Goal: Task Accomplishment & Management: Manage account settings

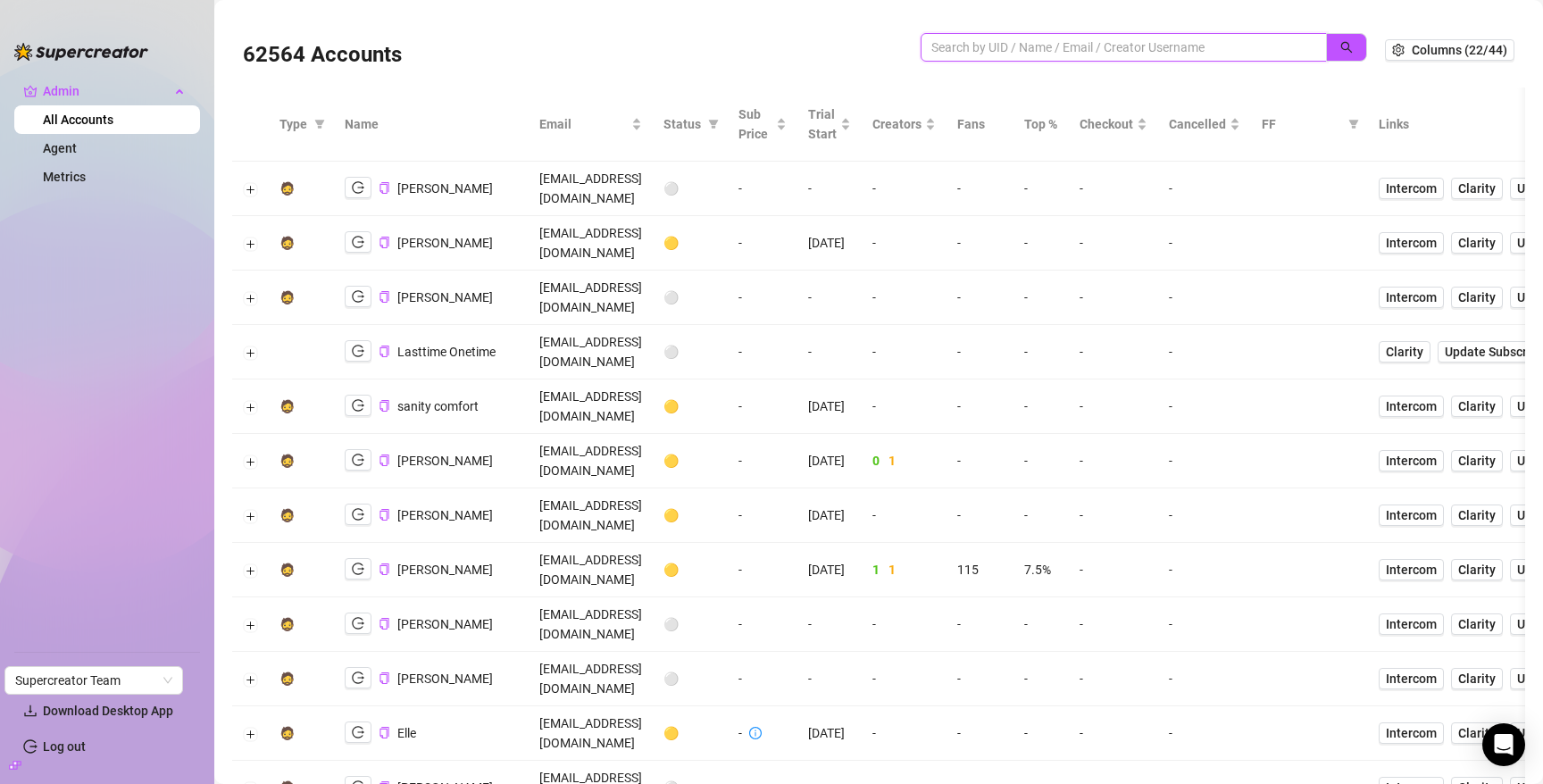
click at [1045, 44] on input "search" at bounding box center [1116, 47] width 370 height 20
type input "binh"
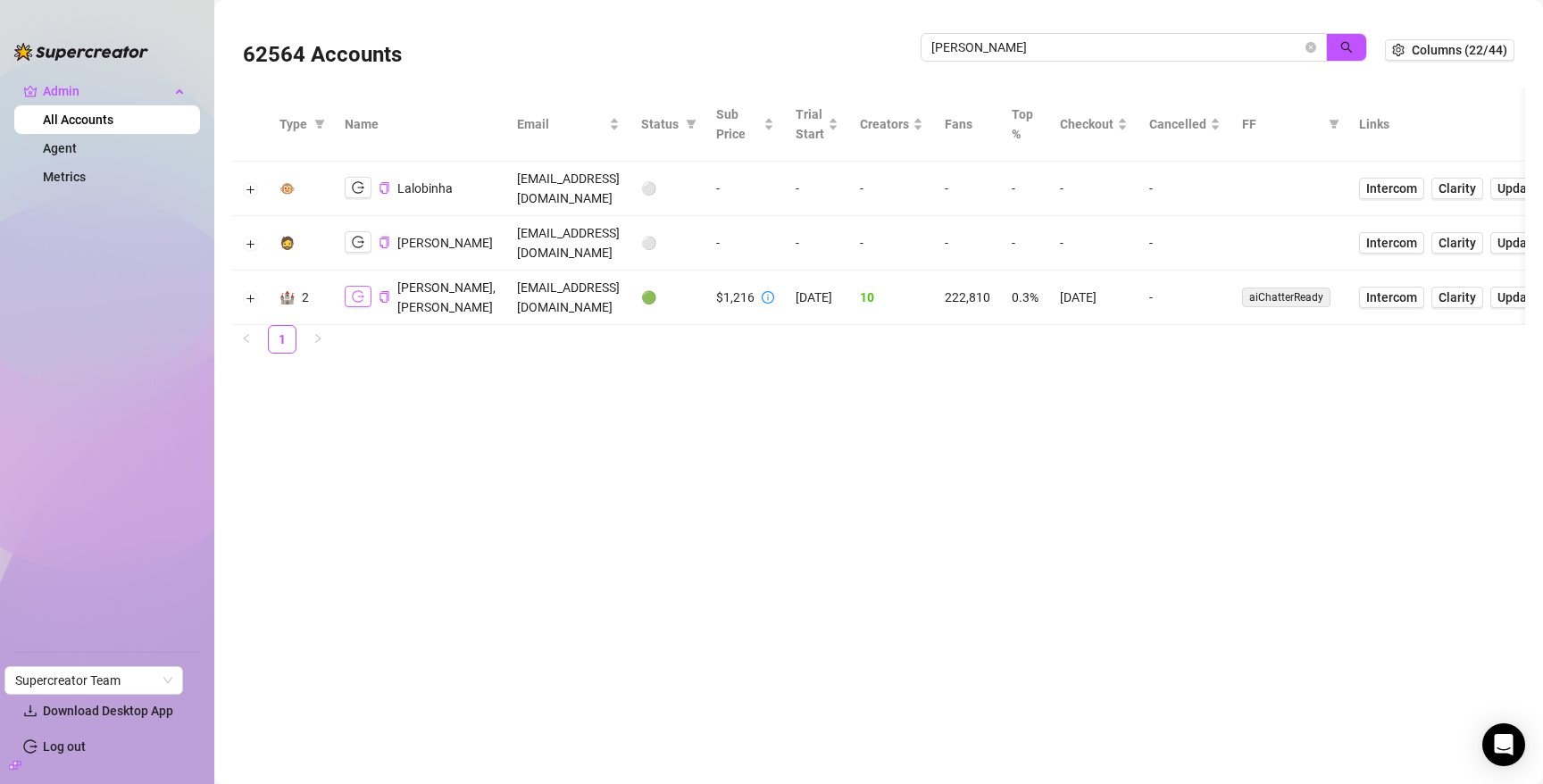
click at [357, 290] on icon "logout" at bounding box center [358, 297] width 13 height 13
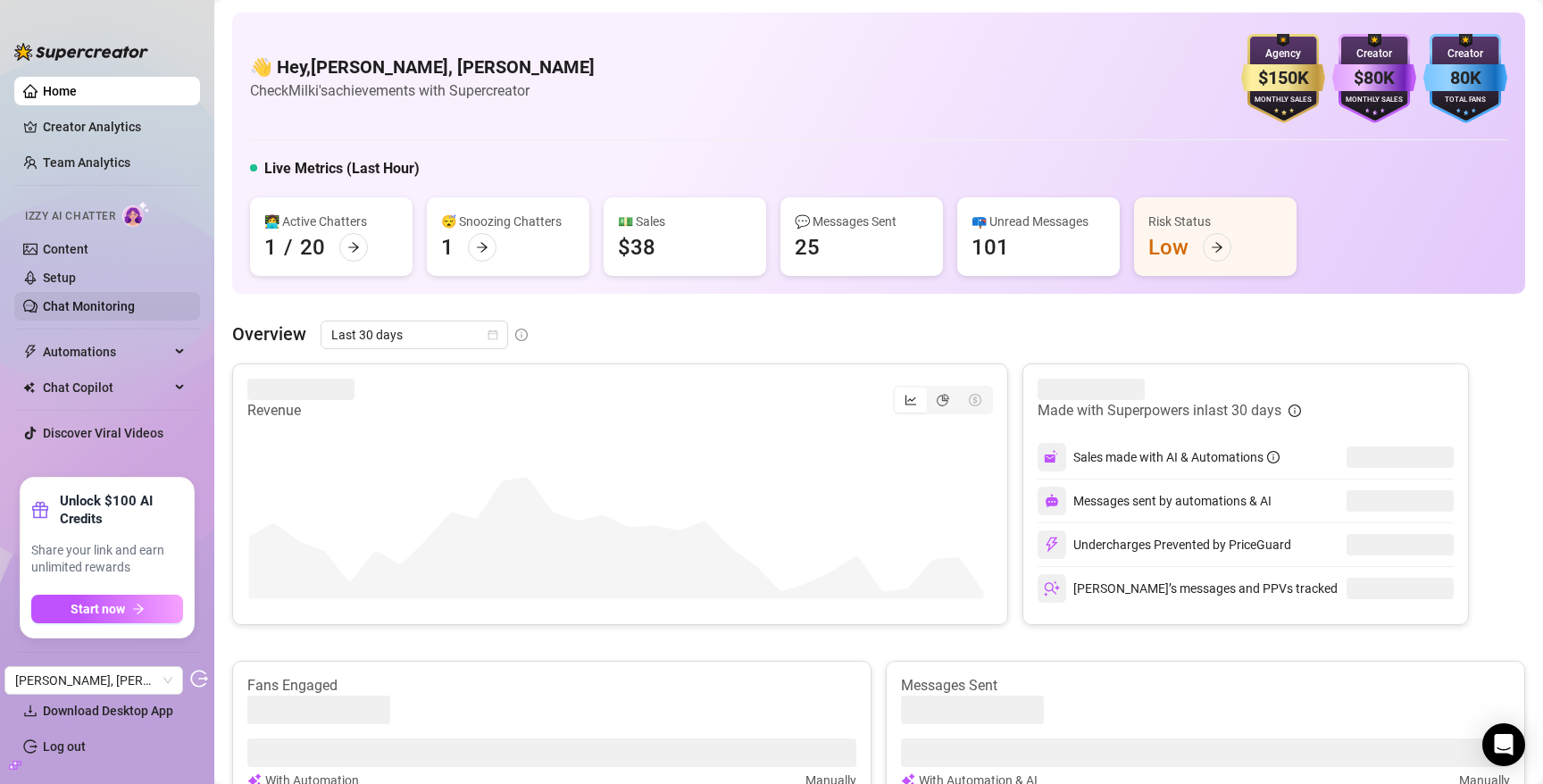
click at [90, 303] on link "Chat Monitoring" at bounding box center [88, 307] width 92 height 15
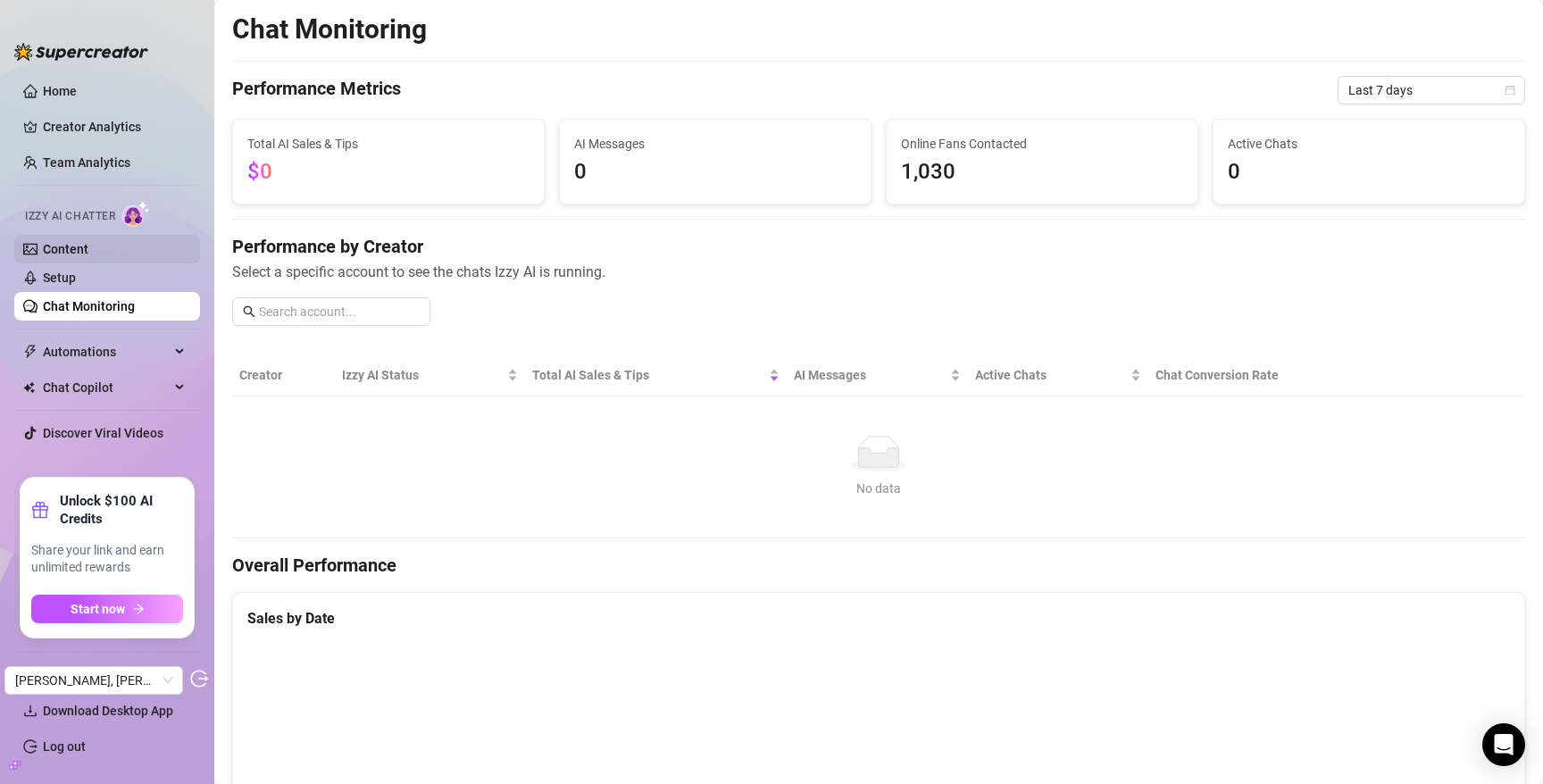
click at [88, 246] on link "Content" at bounding box center [66, 249] width 45 height 15
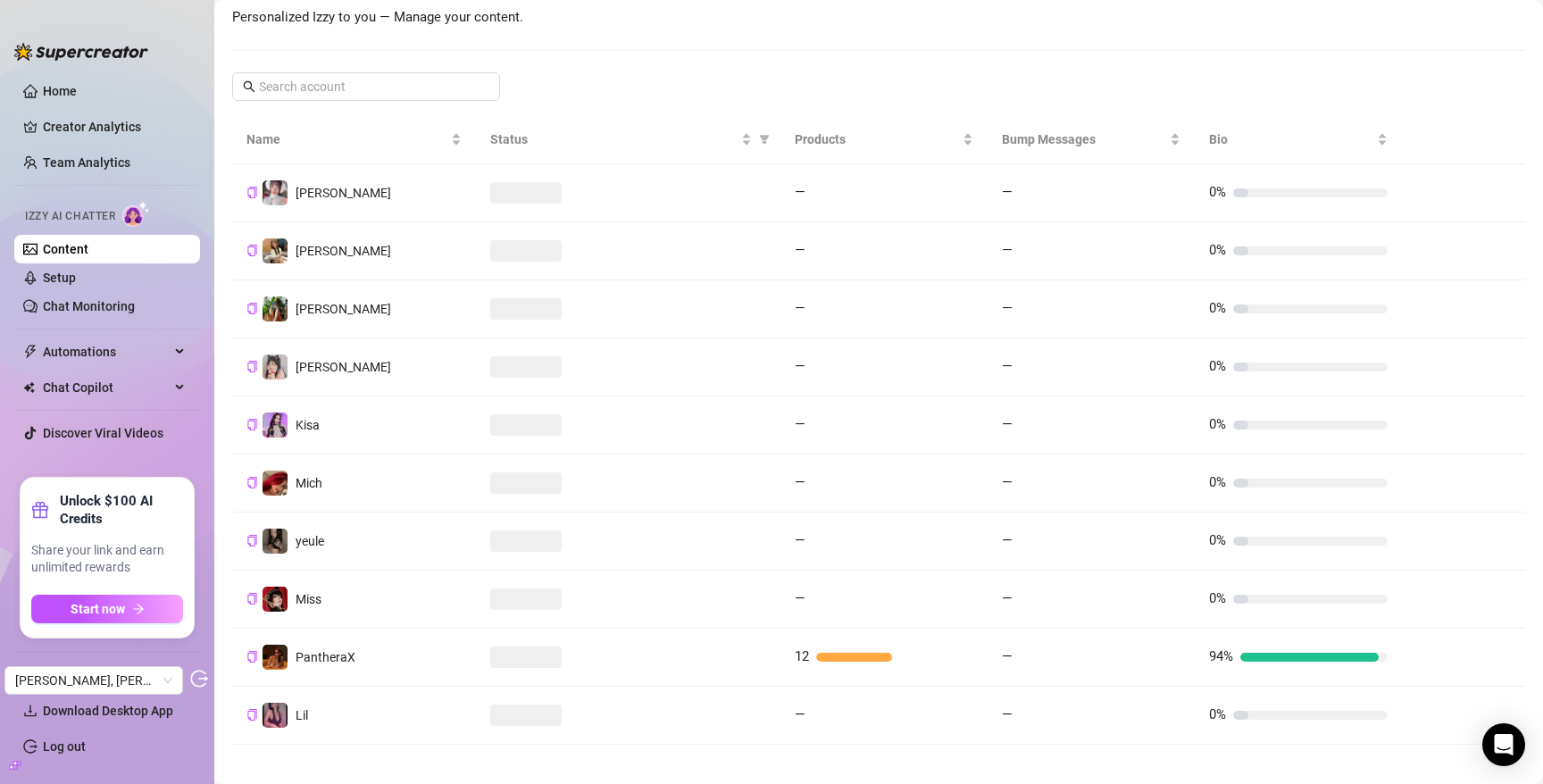
scroll to position [272, 0]
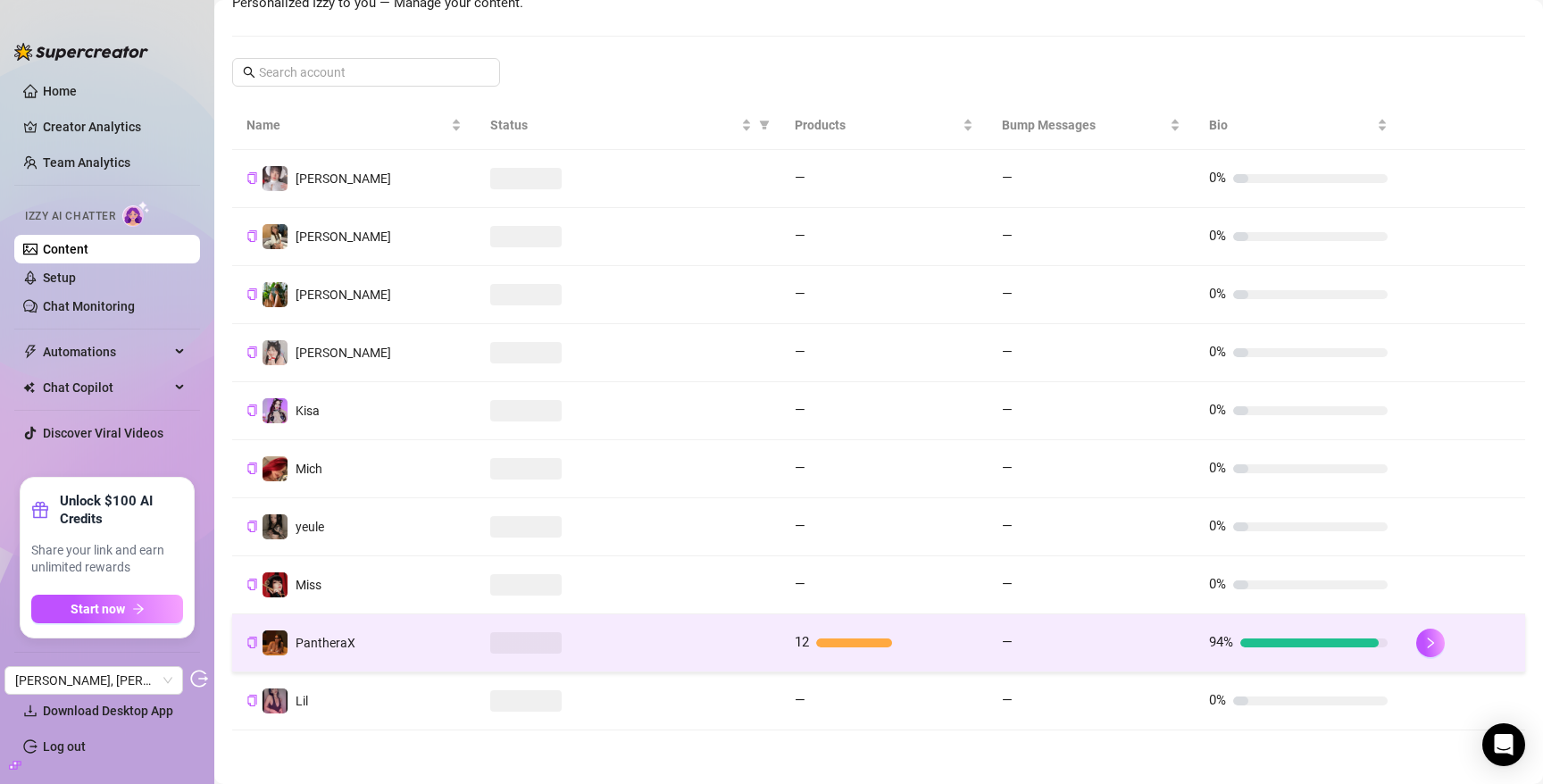
click at [628, 647] on div at bounding box center [628, 643] width 276 height 22
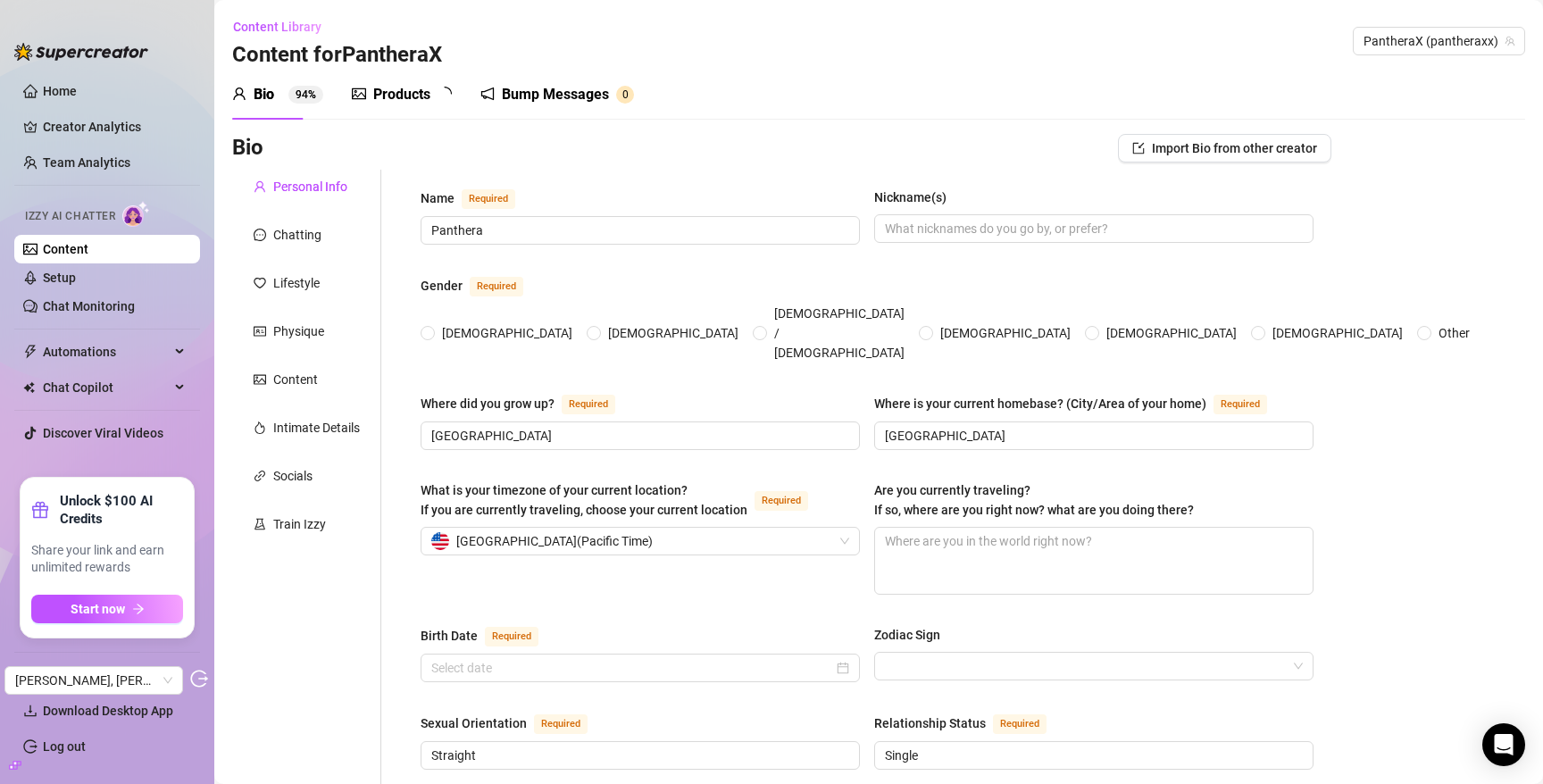
radio input "true"
type input "February 11th, 2005"
click at [319, 227] on div "Chatting" at bounding box center [297, 235] width 48 height 20
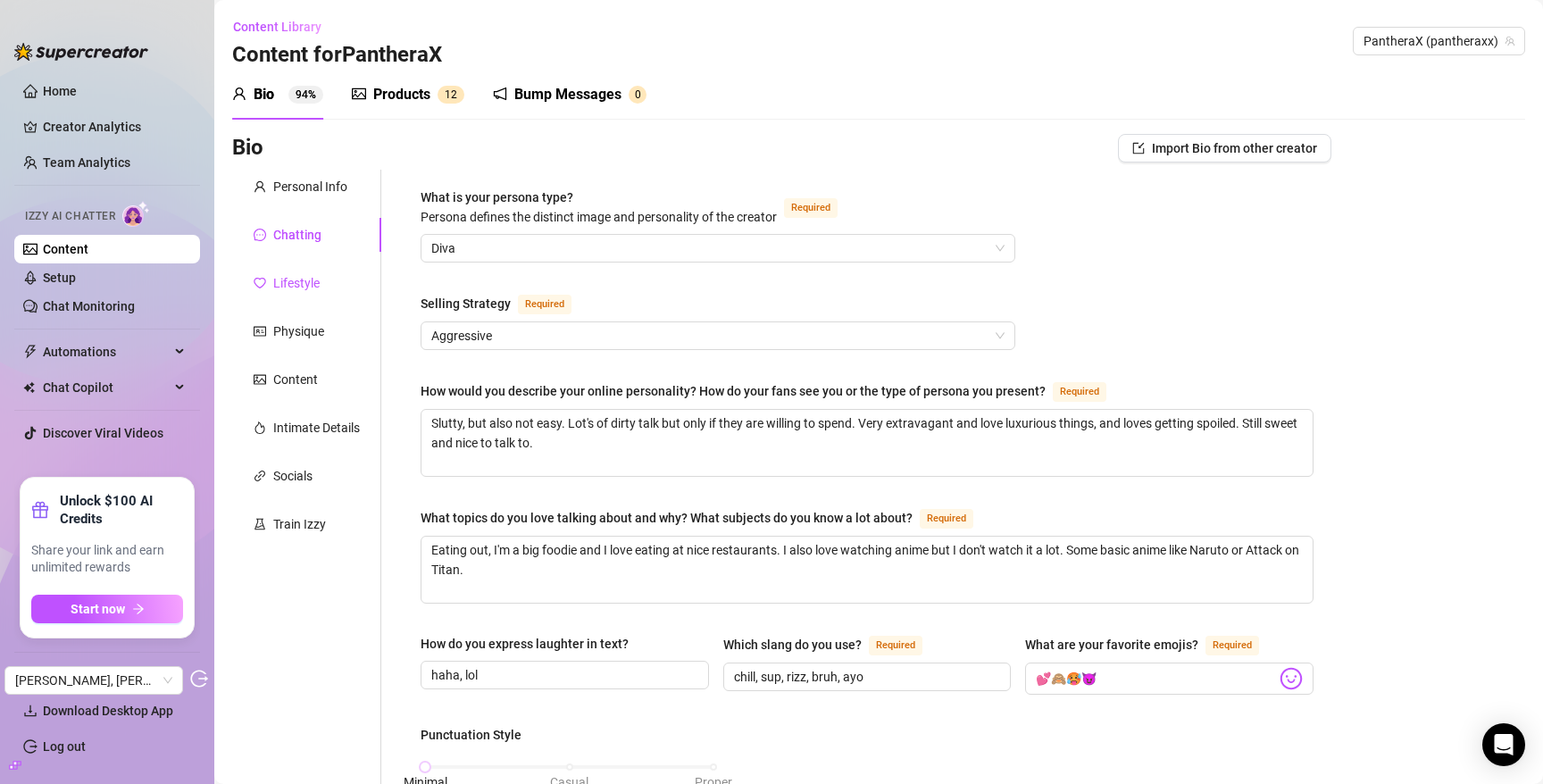
click at [315, 280] on div "Lifestyle" at bounding box center [296, 283] width 46 height 20
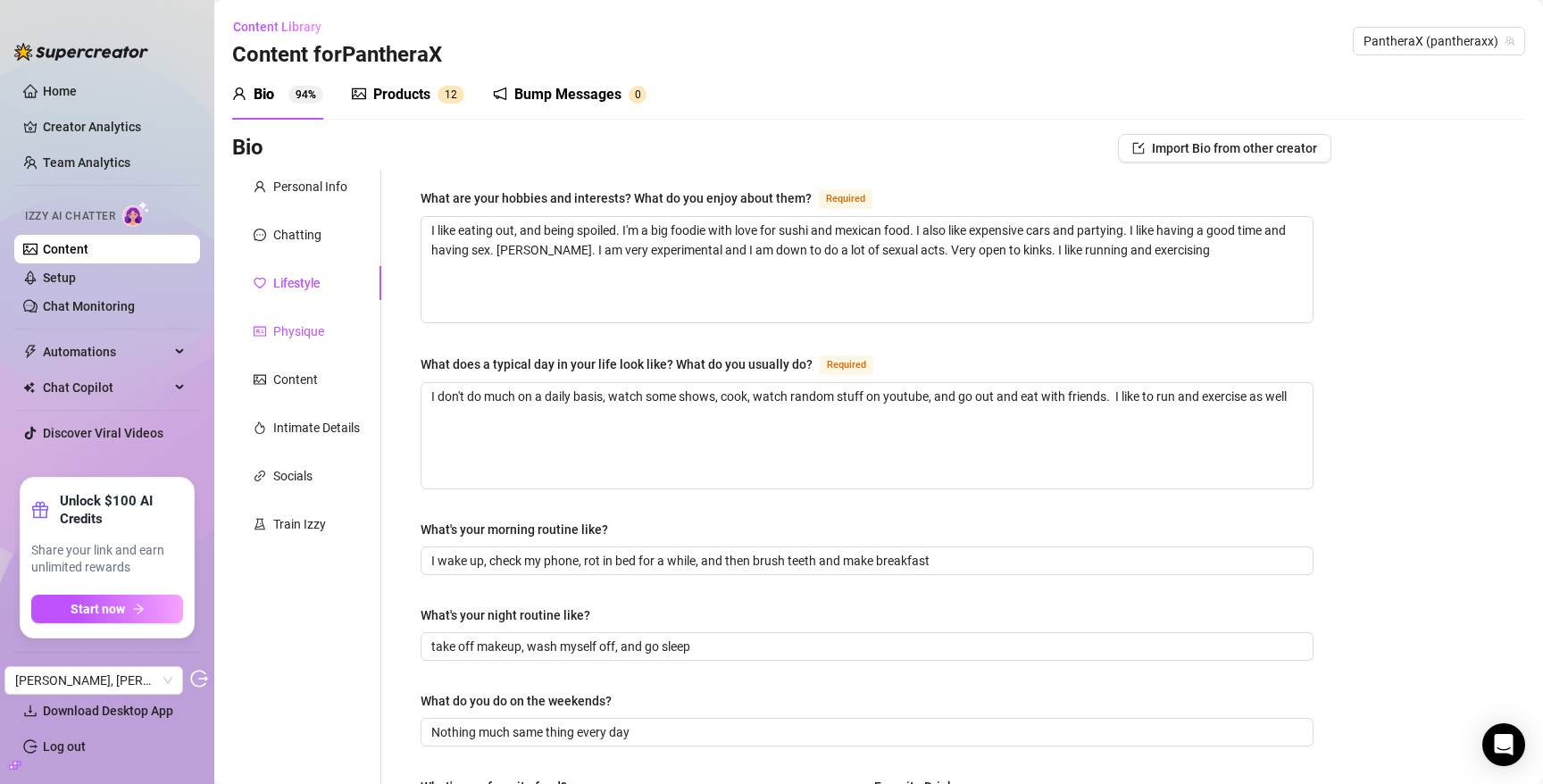
click at [297, 321] on div "Physique" at bounding box center [298, 331] width 51 height 20
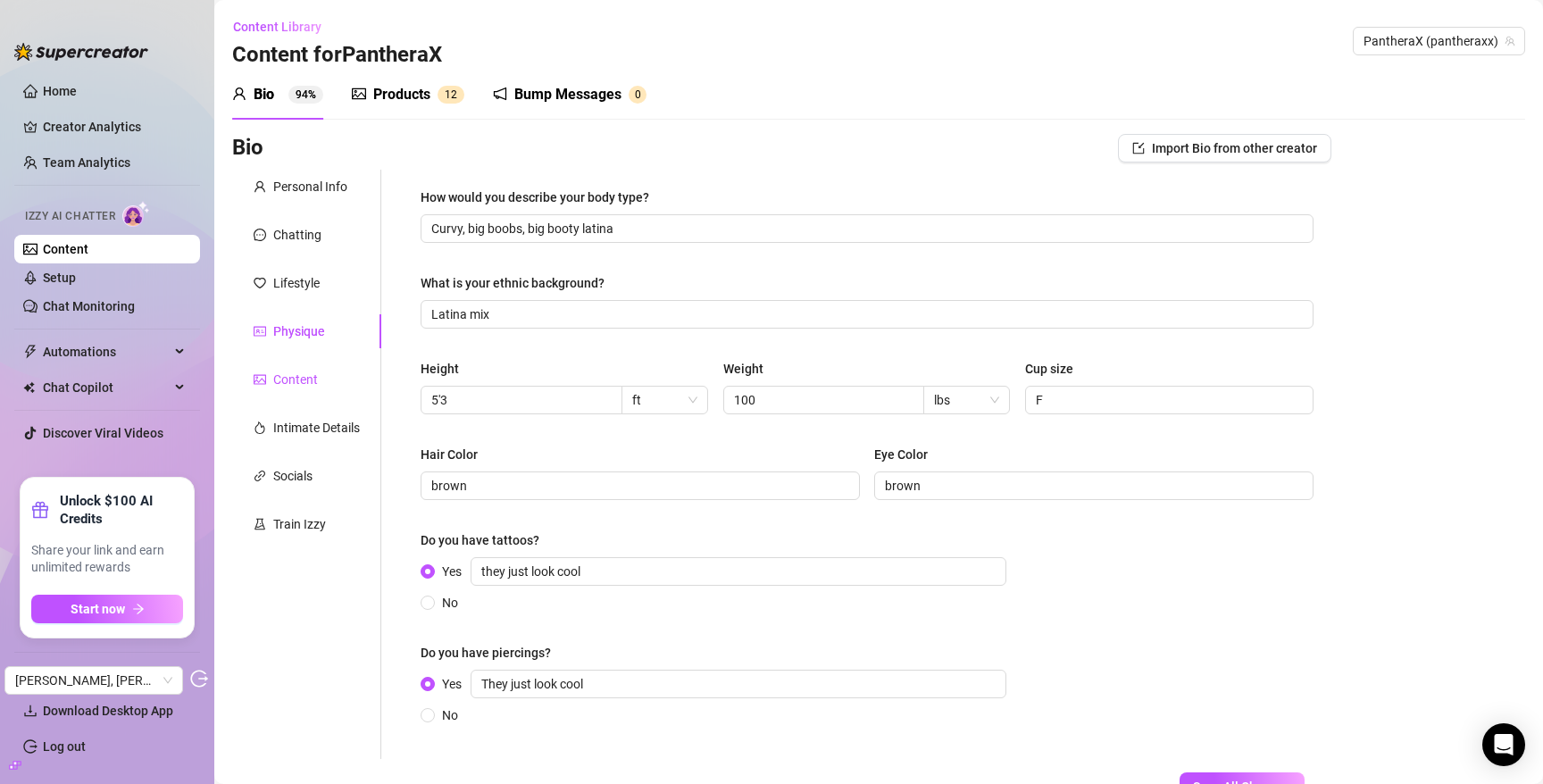
click at [289, 383] on div "Content" at bounding box center [295, 379] width 45 height 20
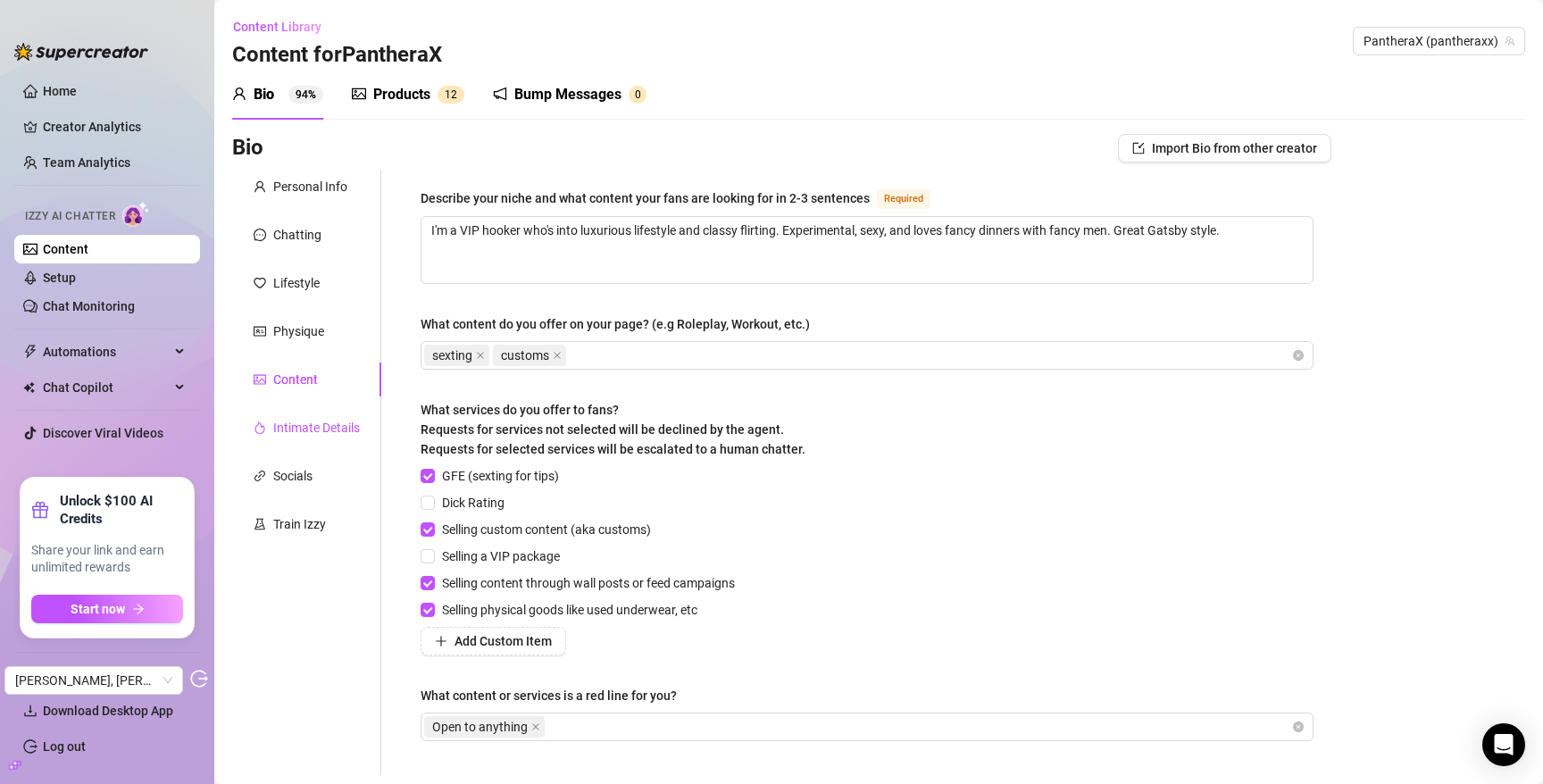
click at [304, 422] on div "Intimate Details" at bounding box center [316, 427] width 86 height 20
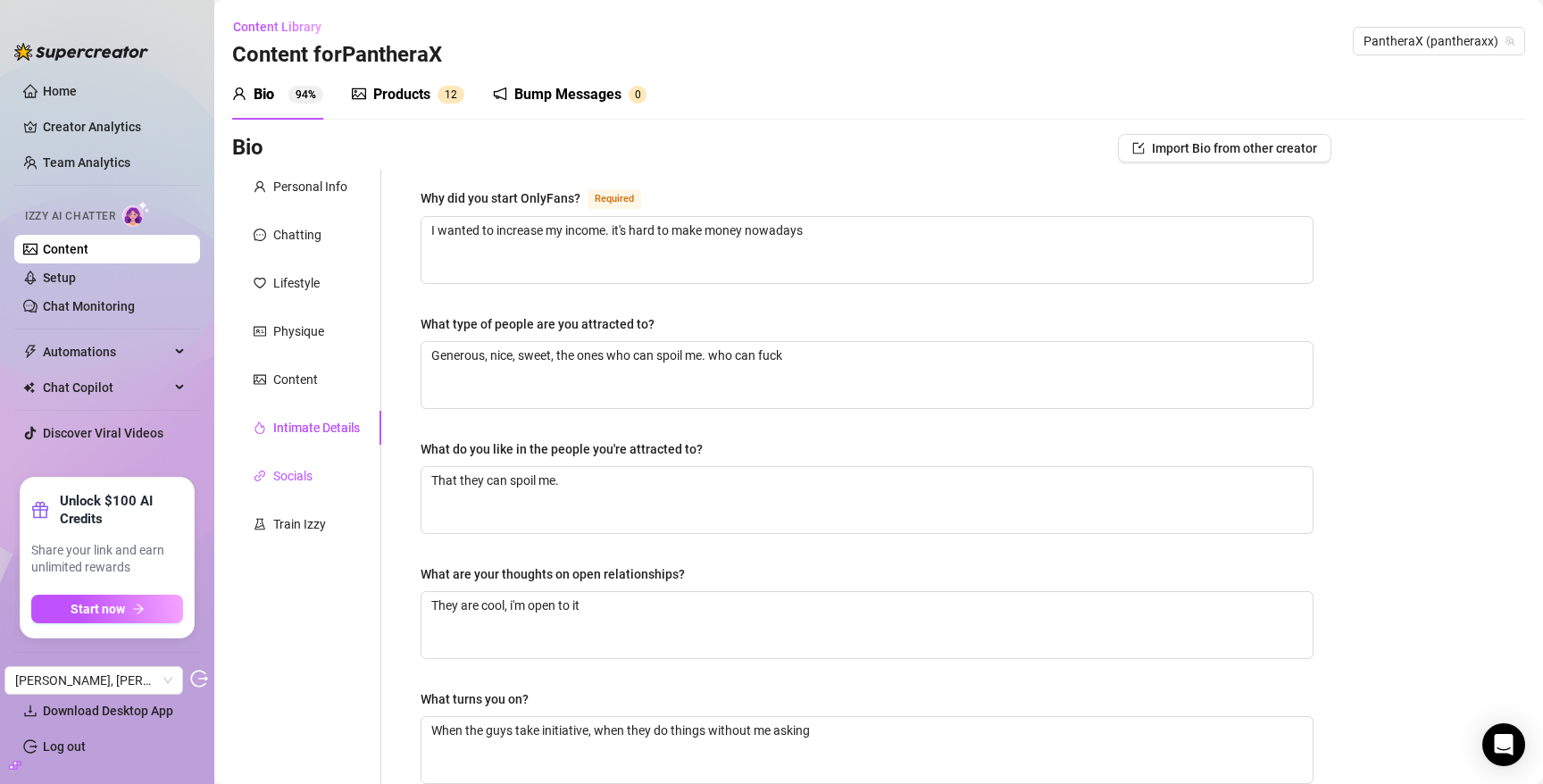
click at [294, 472] on div "Socials" at bounding box center [292, 476] width 39 height 20
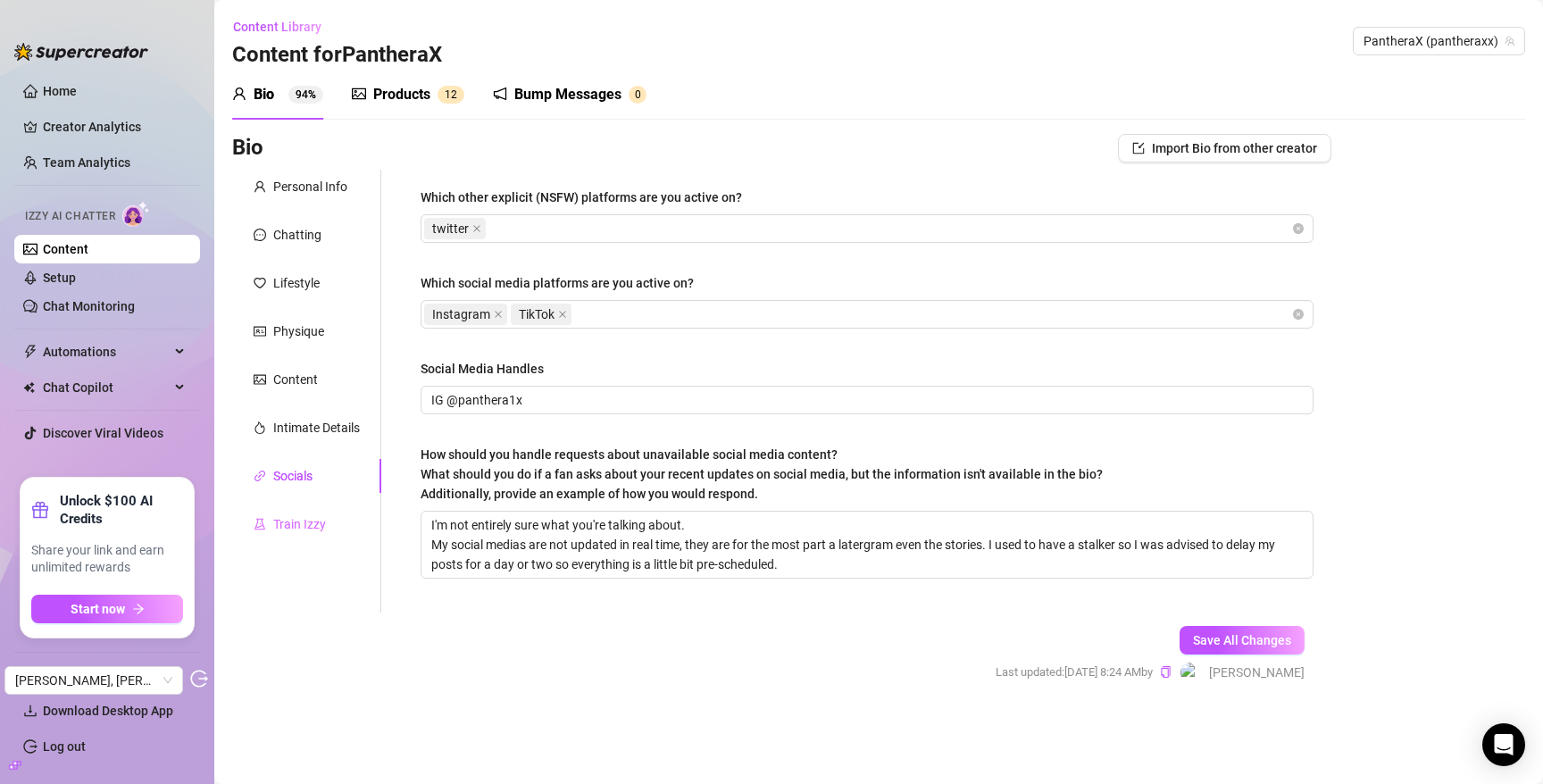
click at [292, 509] on div "Train Izzy" at bounding box center [307, 524] width 149 height 34
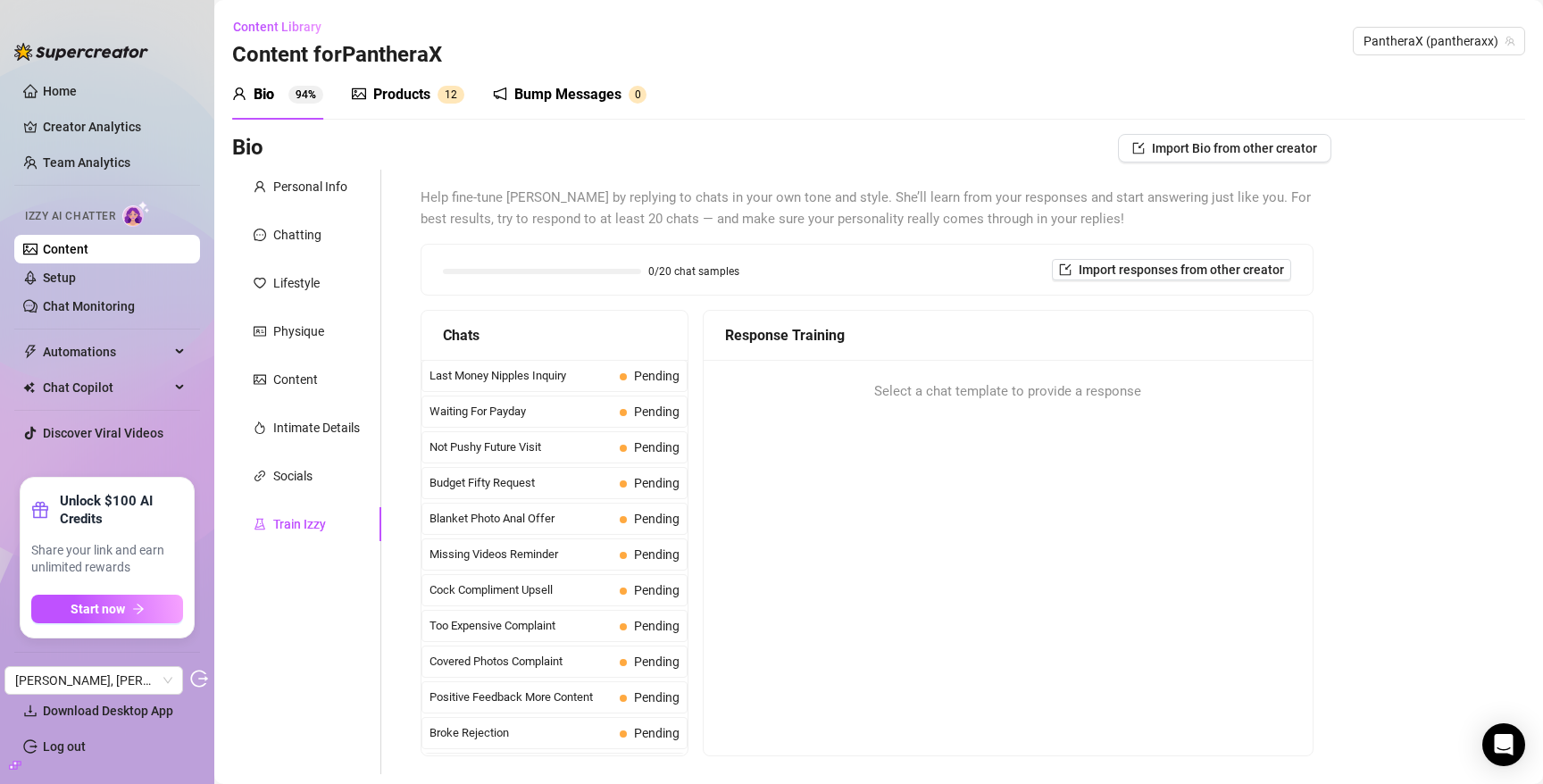
click at [396, 95] on div "Products" at bounding box center [401, 95] width 57 height 22
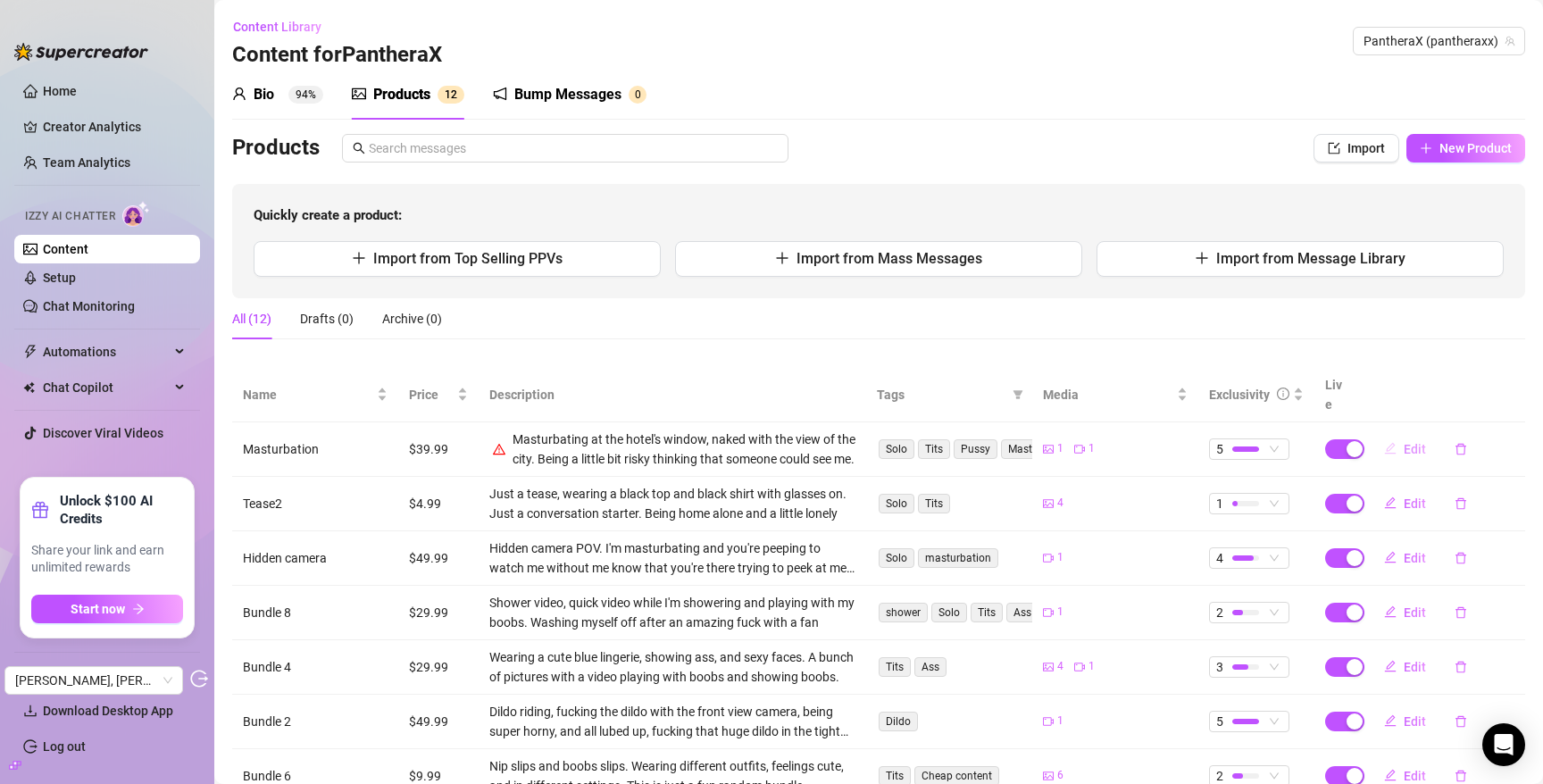
click at [1404, 442] on span "Edit" at bounding box center [1415, 449] width 23 height 15
type textarea "I'm feeling so horny right now, I never tried this before but I was feeling so …"
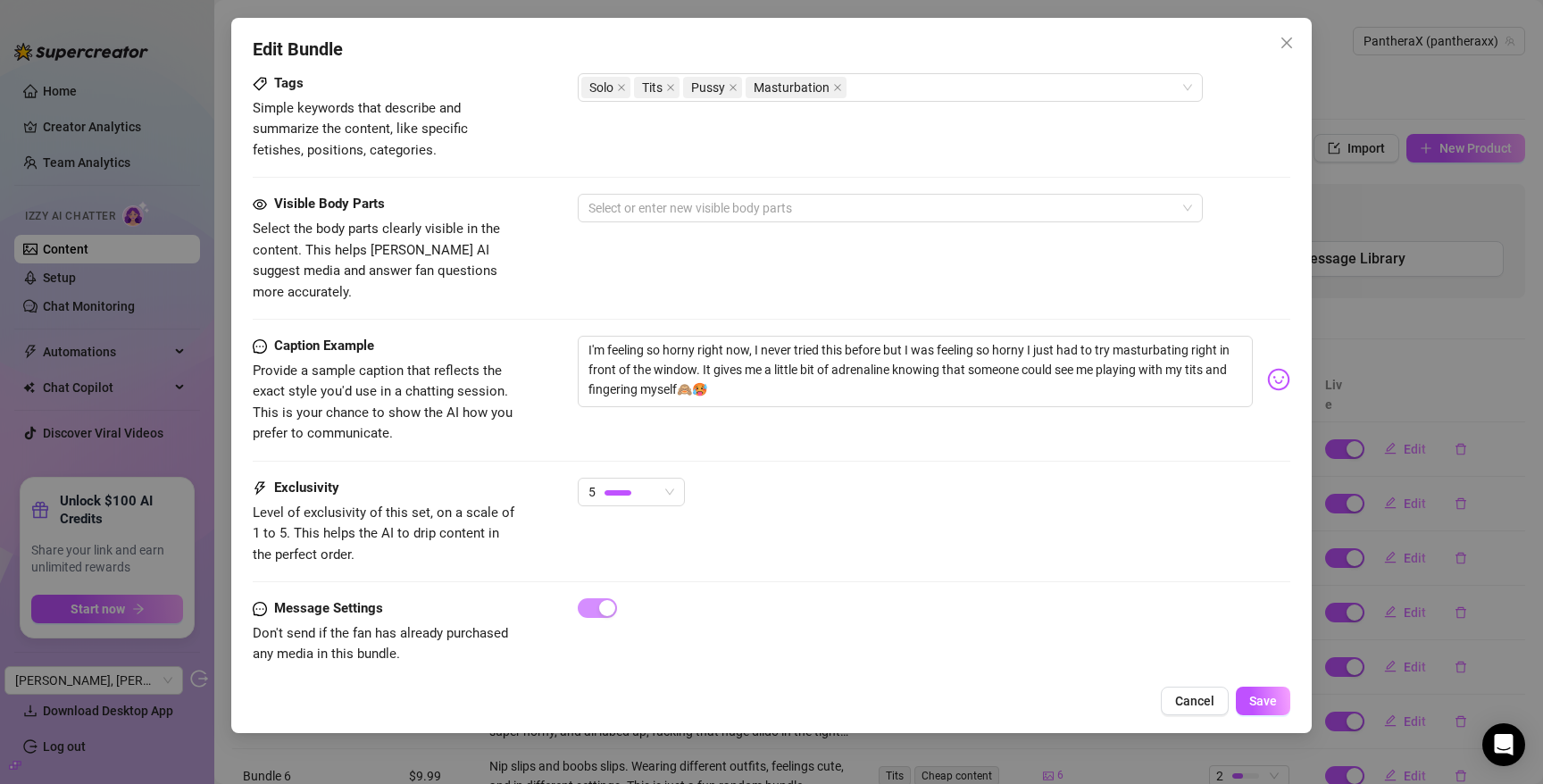
scroll to position [894, 0]
click at [1296, 36] on span "Close" at bounding box center [1286, 43] width 28 height 15
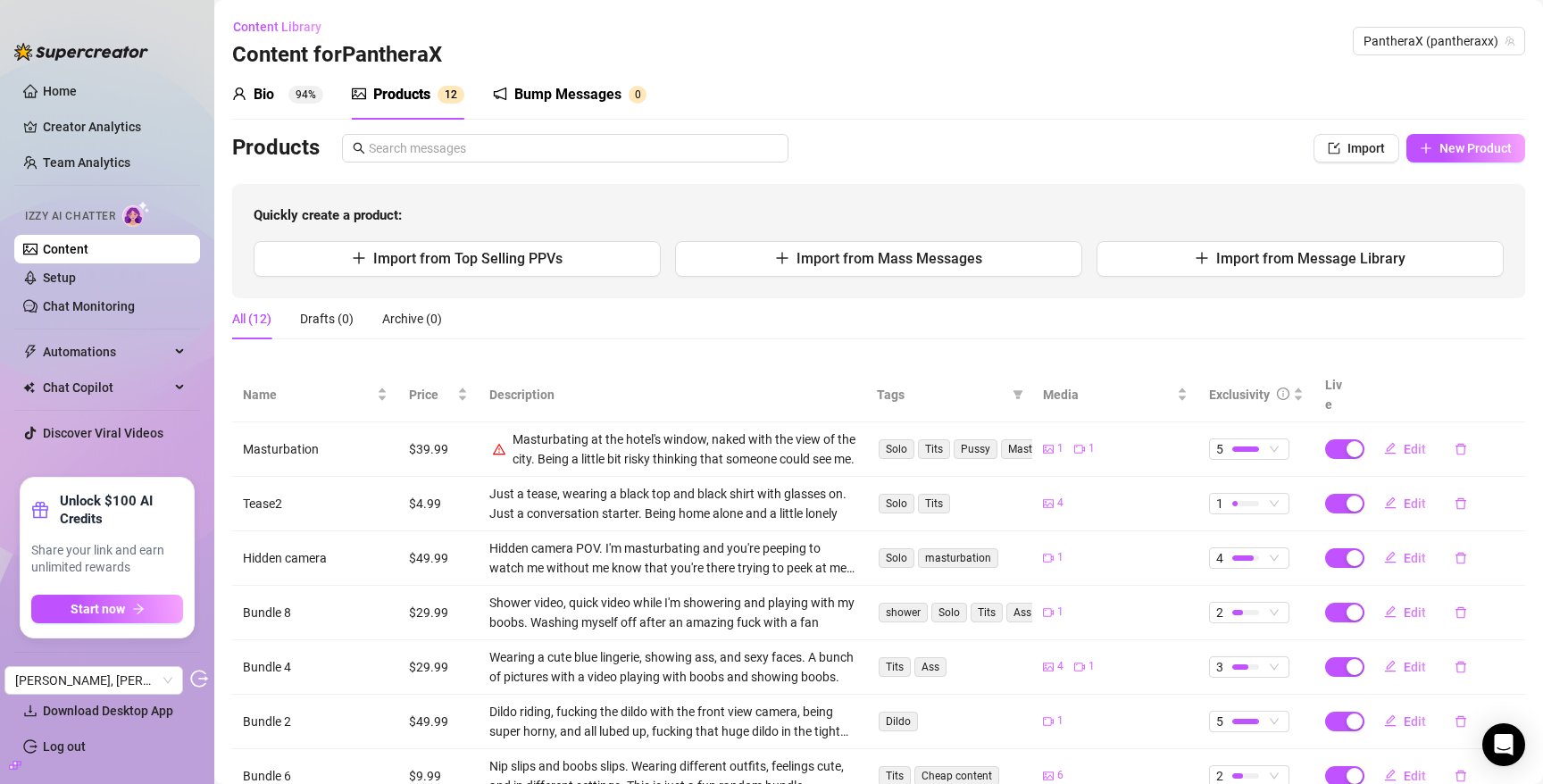
click at [86, 249] on link "Content" at bounding box center [66, 249] width 45 height 15
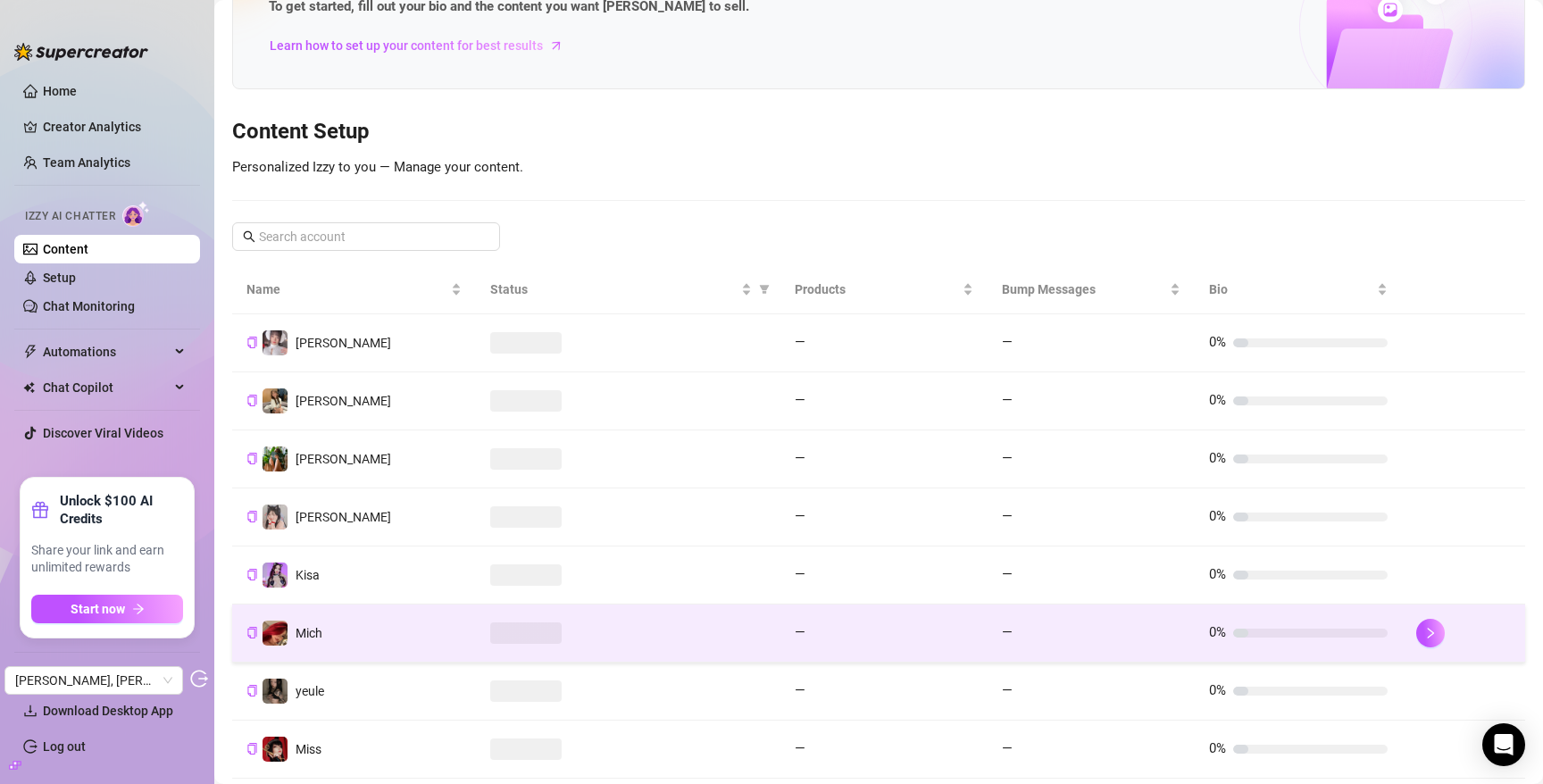
scroll to position [272, 0]
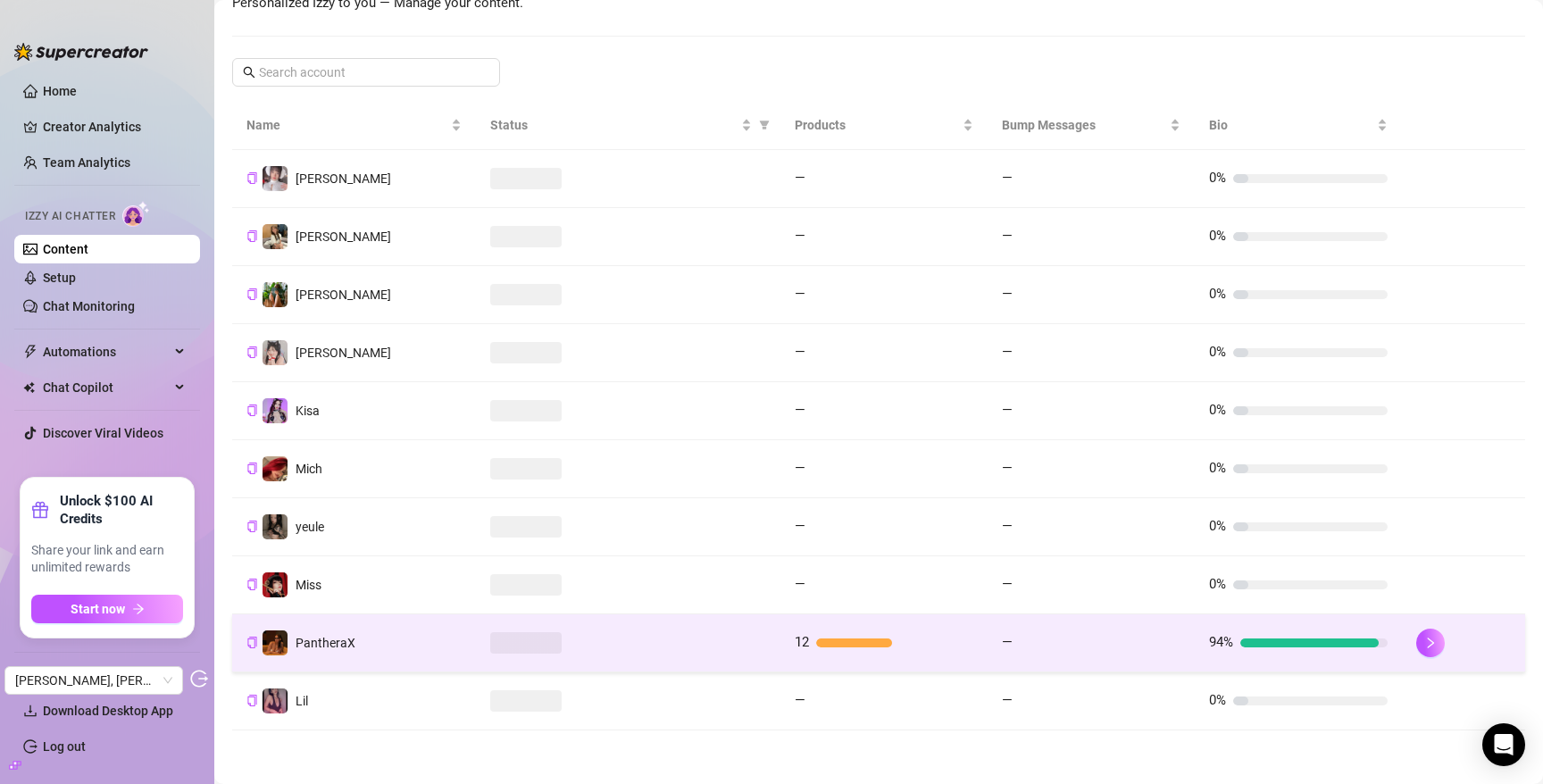
click at [529, 650] on span at bounding box center [526, 643] width 72 height 22
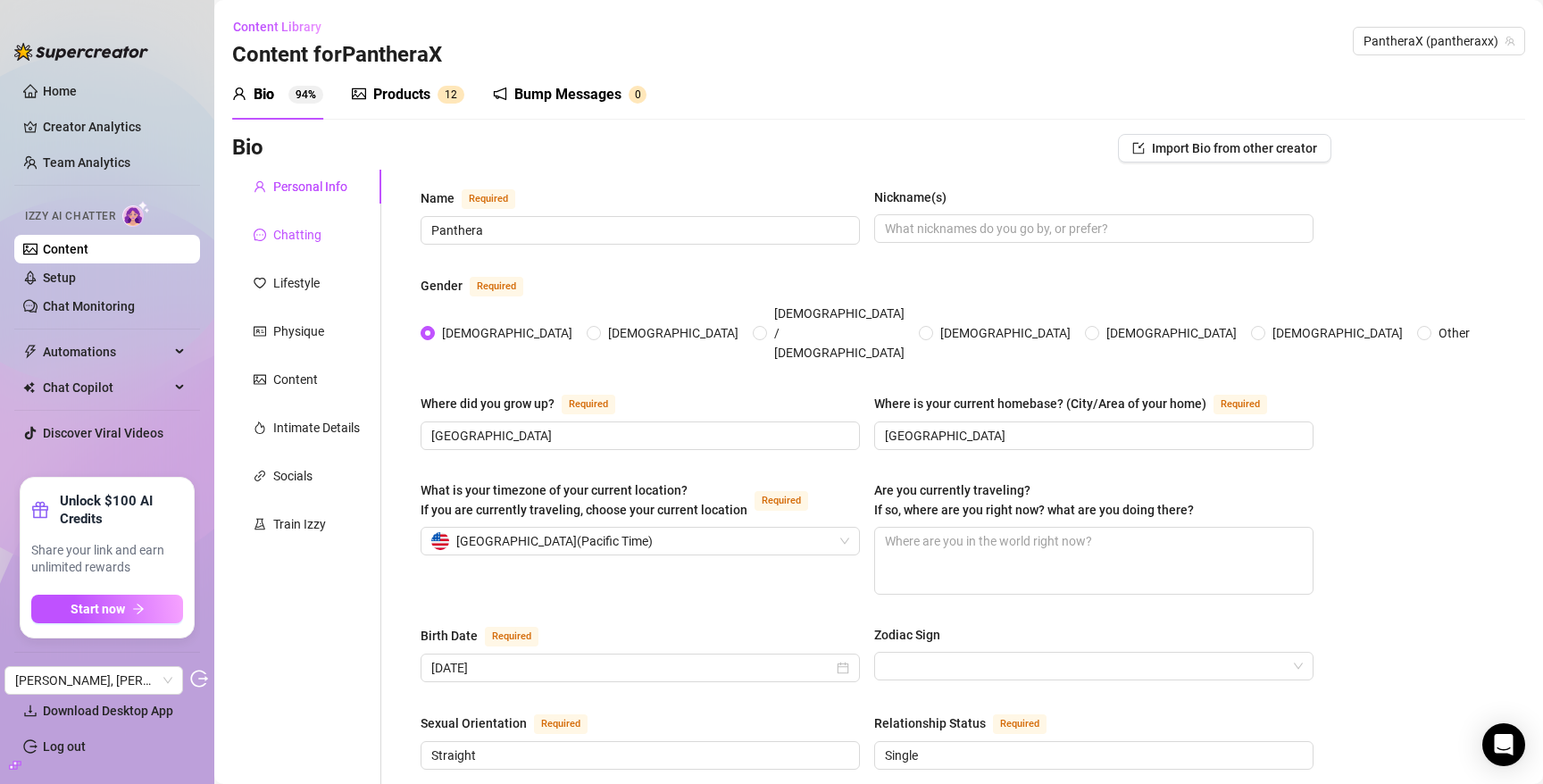
click at [315, 226] on div "Chatting" at bounding box center [297, 235] width 48 height 20
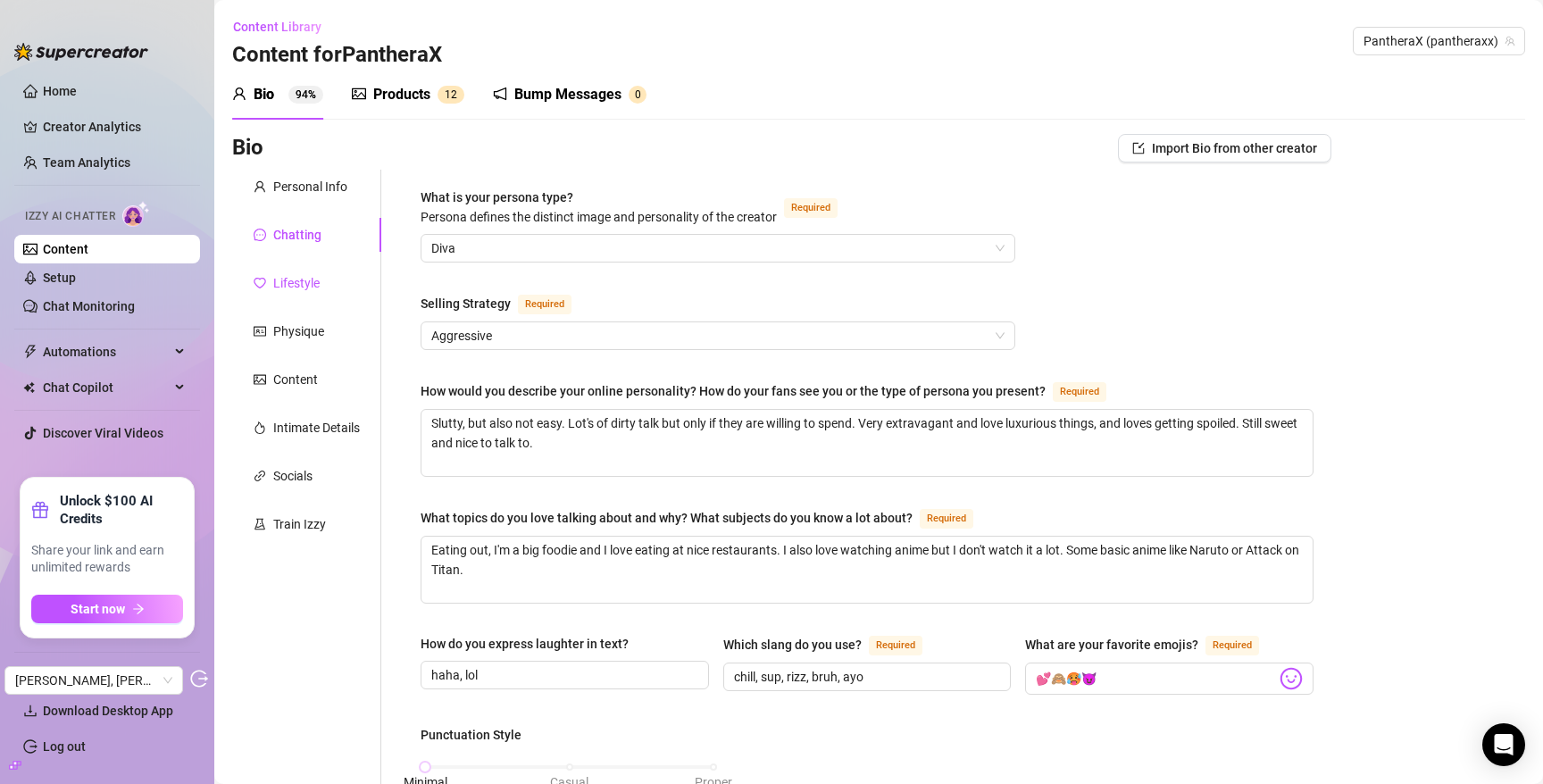
click at [311, 276] on div "Lifestyle" at bounding box center [296, 283] width 46 height 20
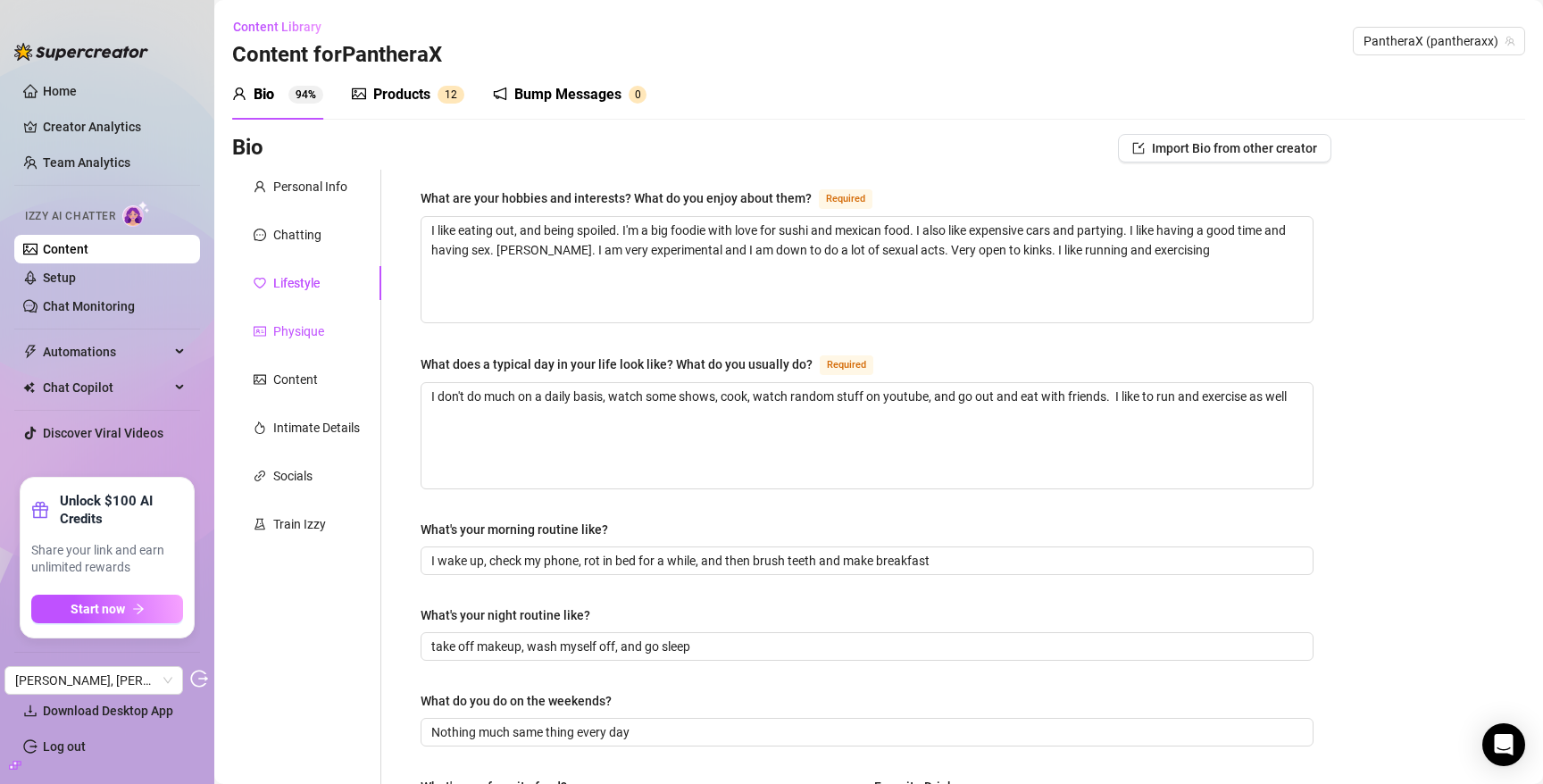
click at [303, 322] on div "Physique" at bounding box center [298, 331] width 51 height 20
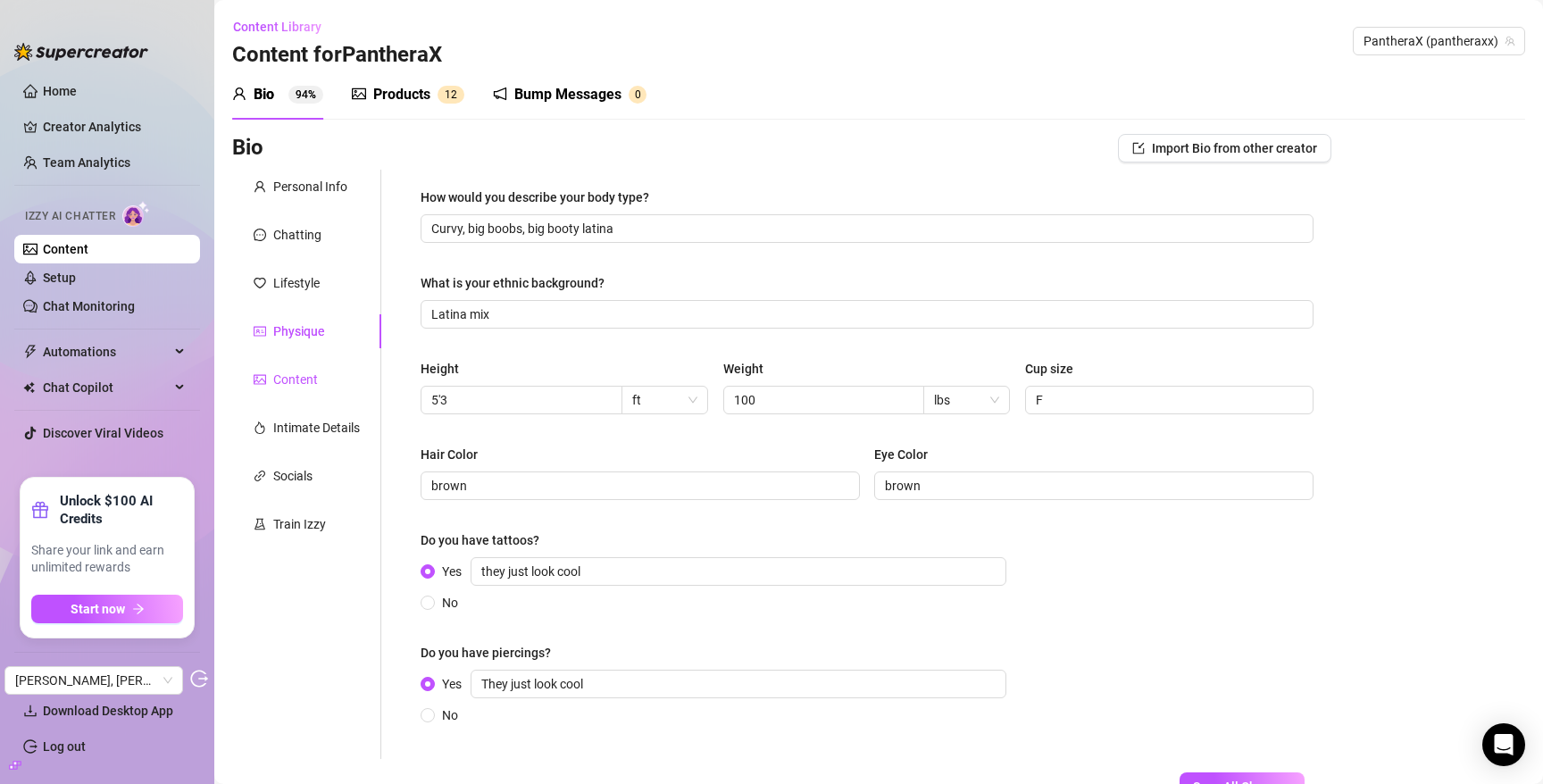
click at [300, 371] on div "Content" at bounding box center [295, 379] width 45 height 20
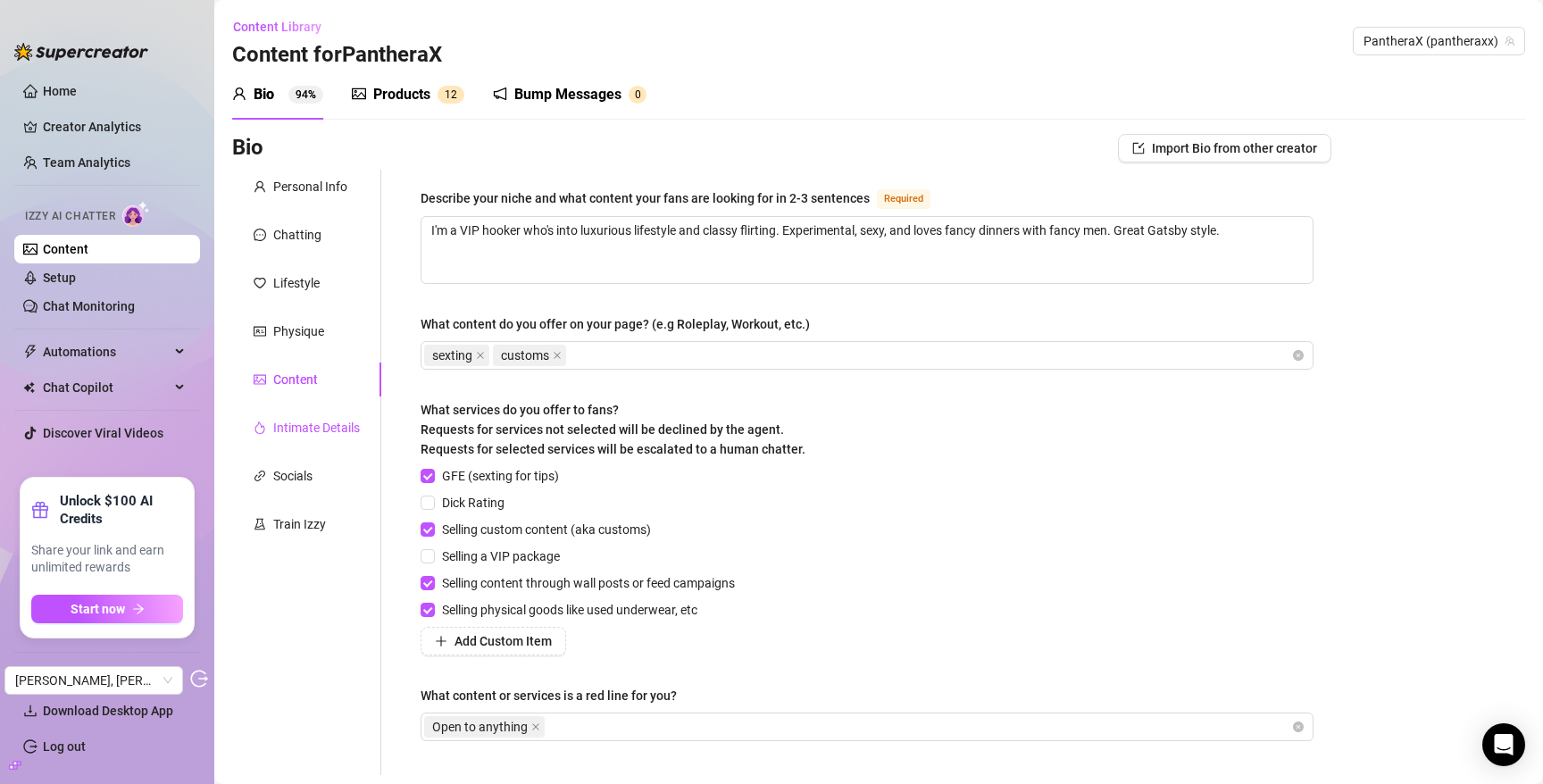
click at [304, 423] on div "Intimate Details" at bounding box center [316, 427] width 86 height 20
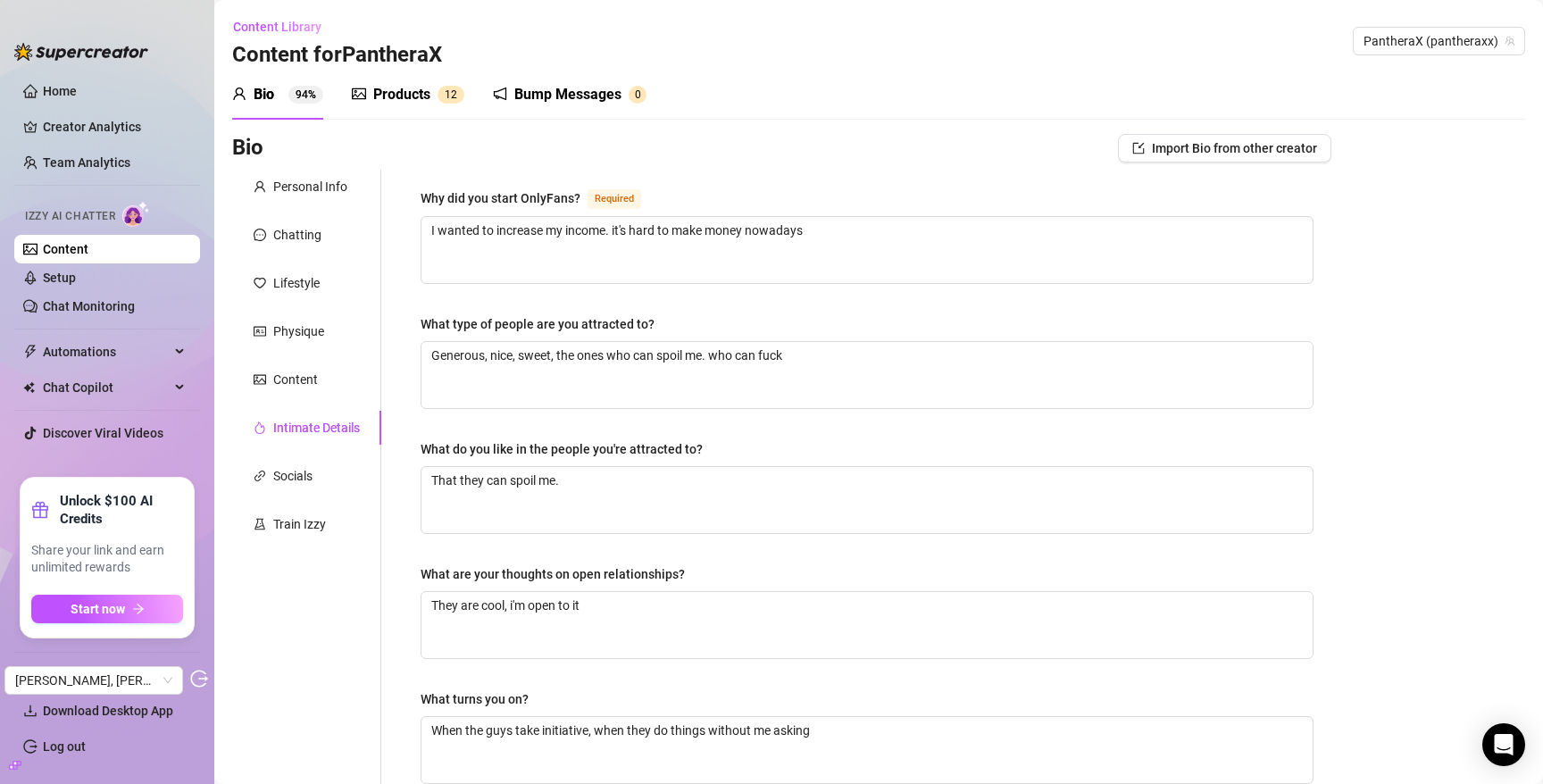
click at [554, 99] on div "Bump Messages" at bounding box center [568, 95] width 107 height 22
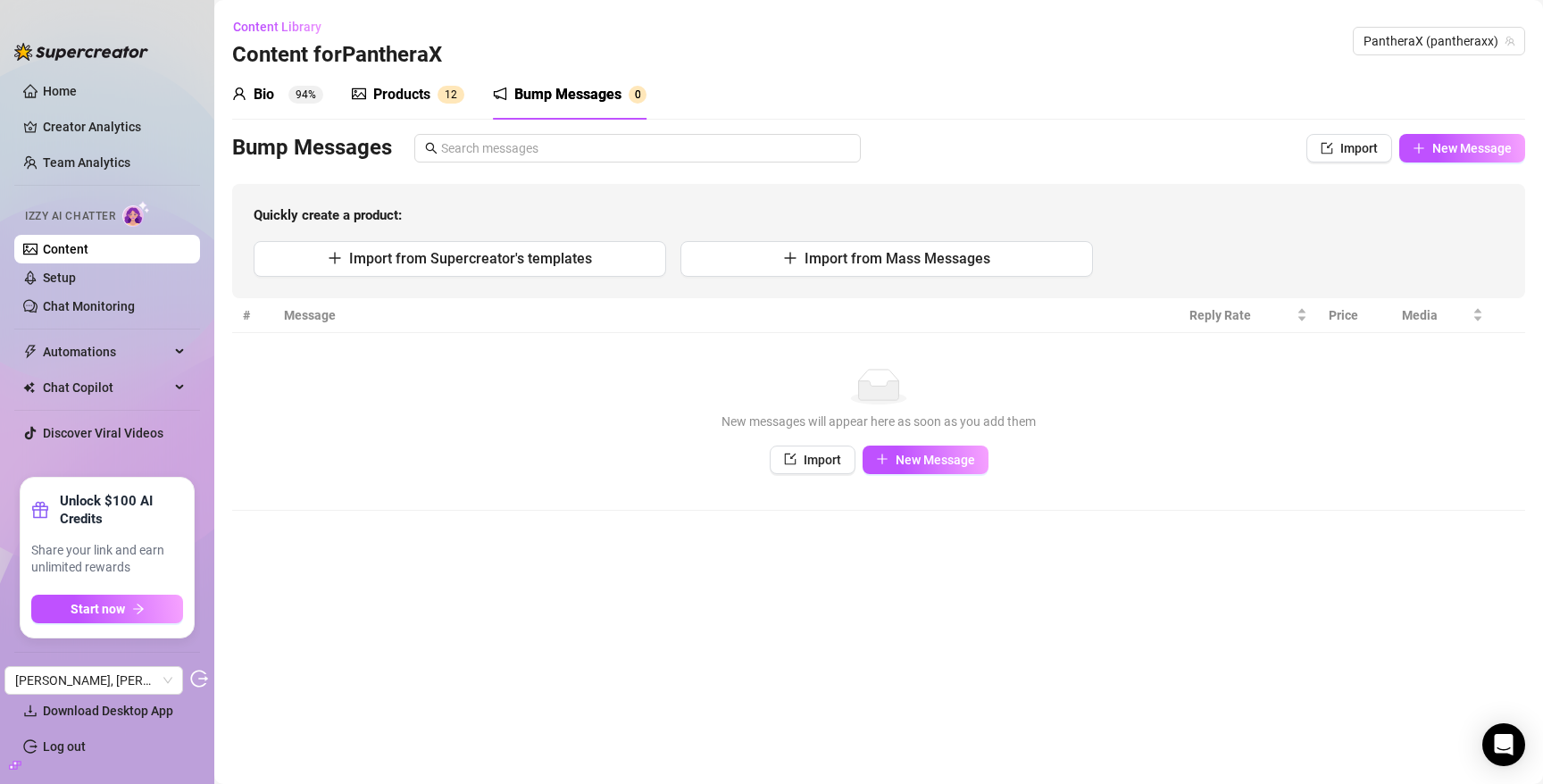
click at [385, 95] on div "Products" at bounding box center [401, 95] width 57 height 22
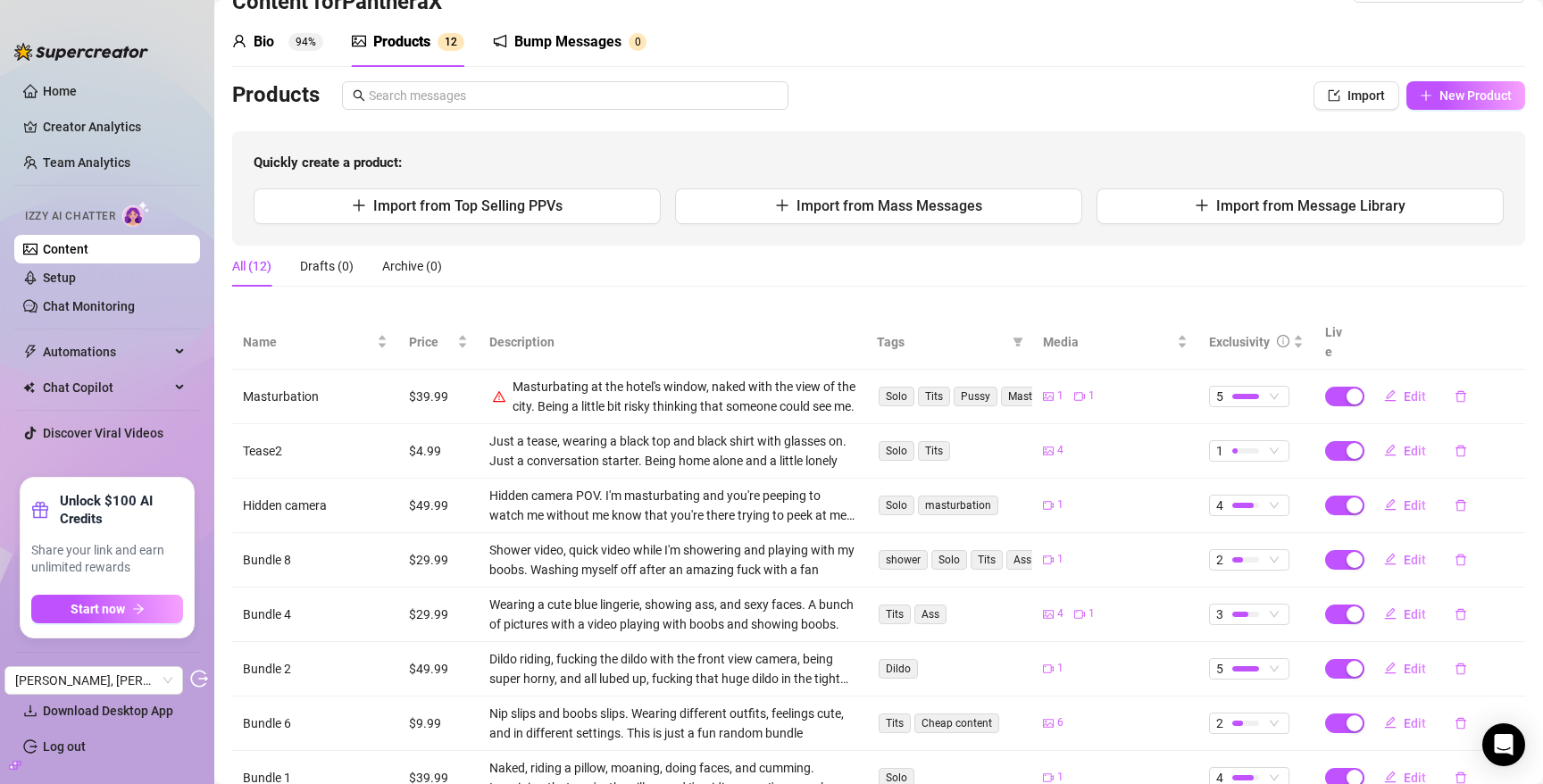
scroll to position [266, 0]
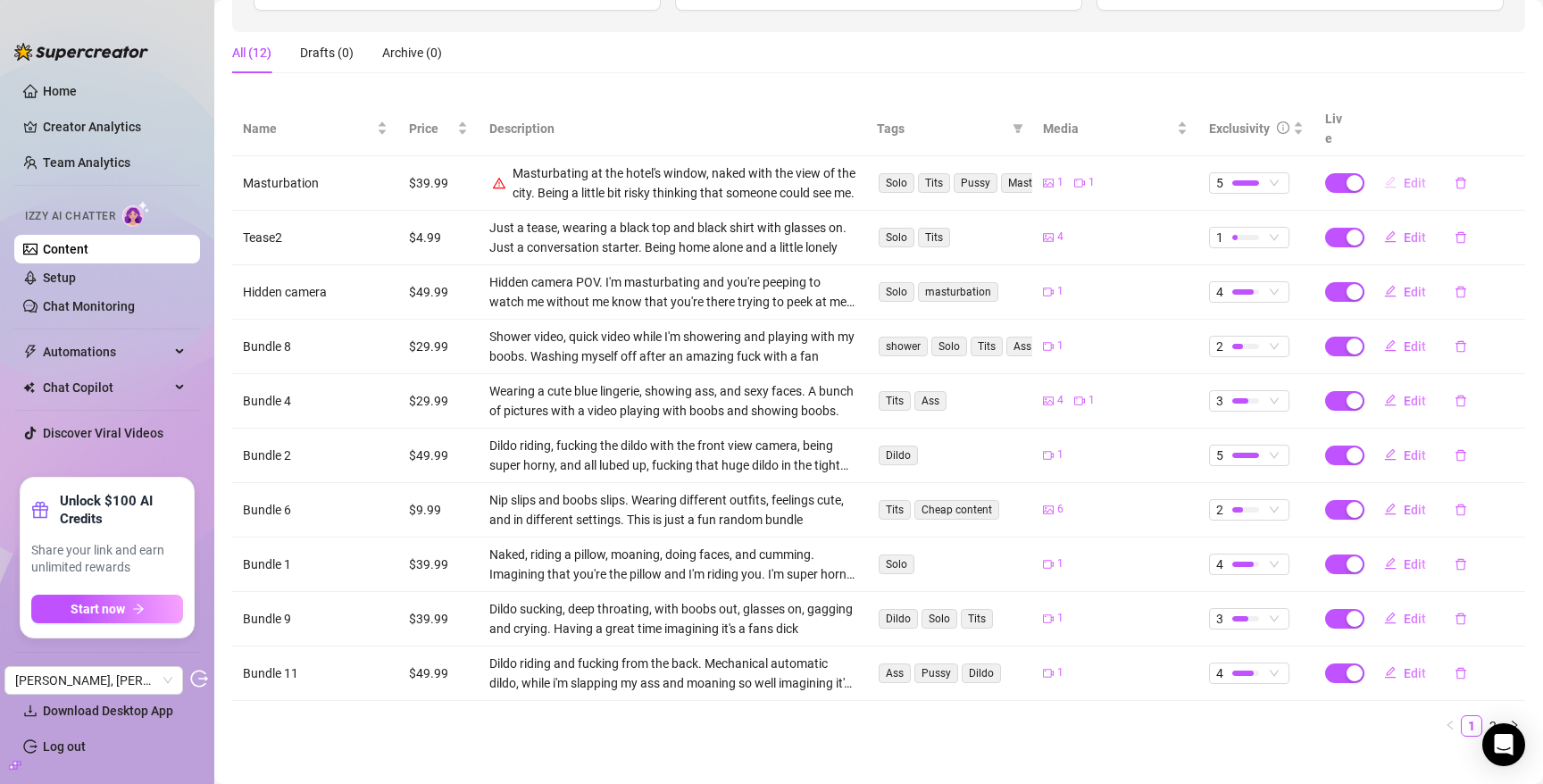
click at [1404, 176] on span "Edit" at bounding box center [1415, 183] width 23 height 15
type textarea "I'm feeling so horny right now, I never tried this before but I was feeling so …"
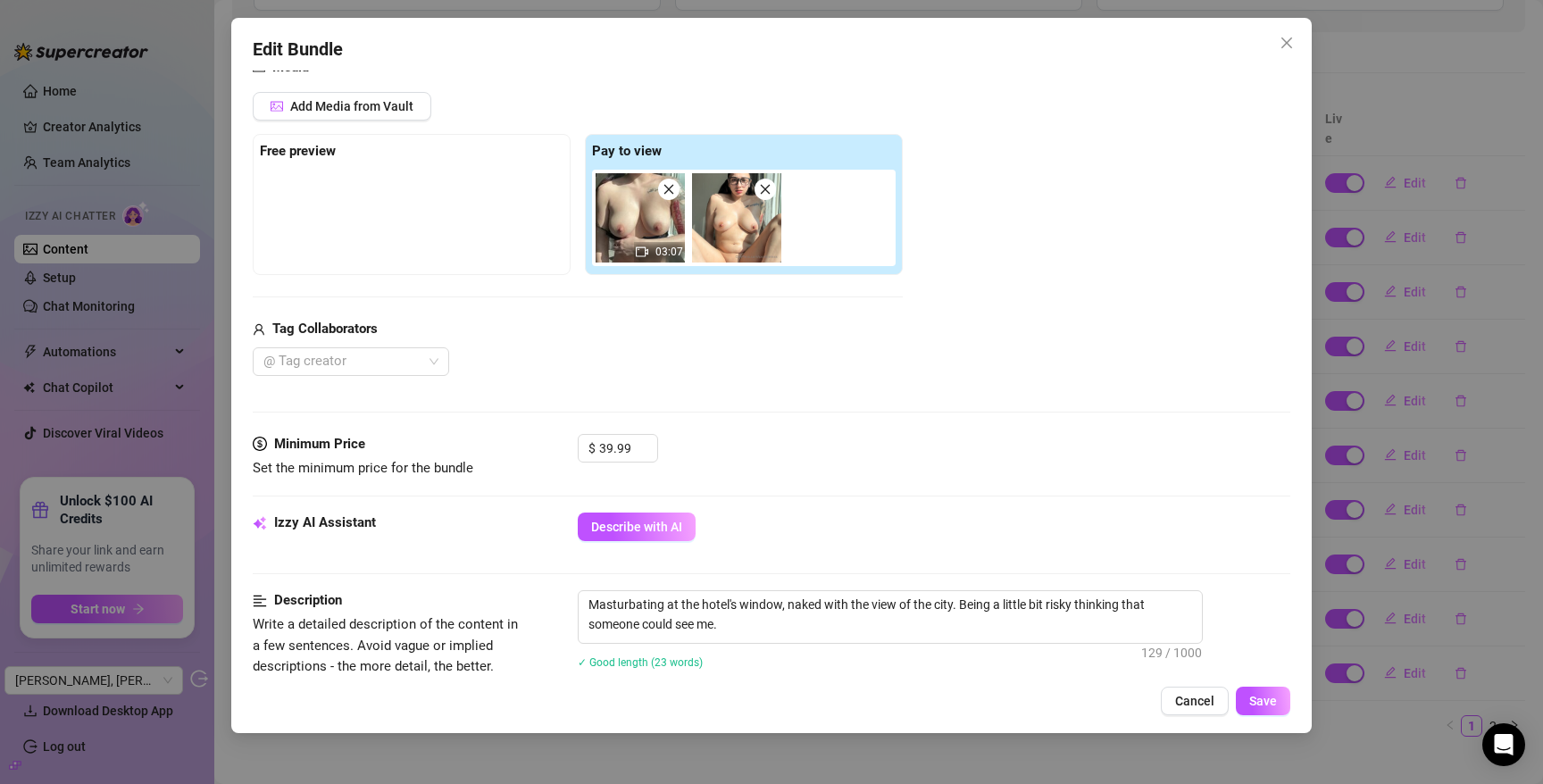
scroll to position [136, 0]
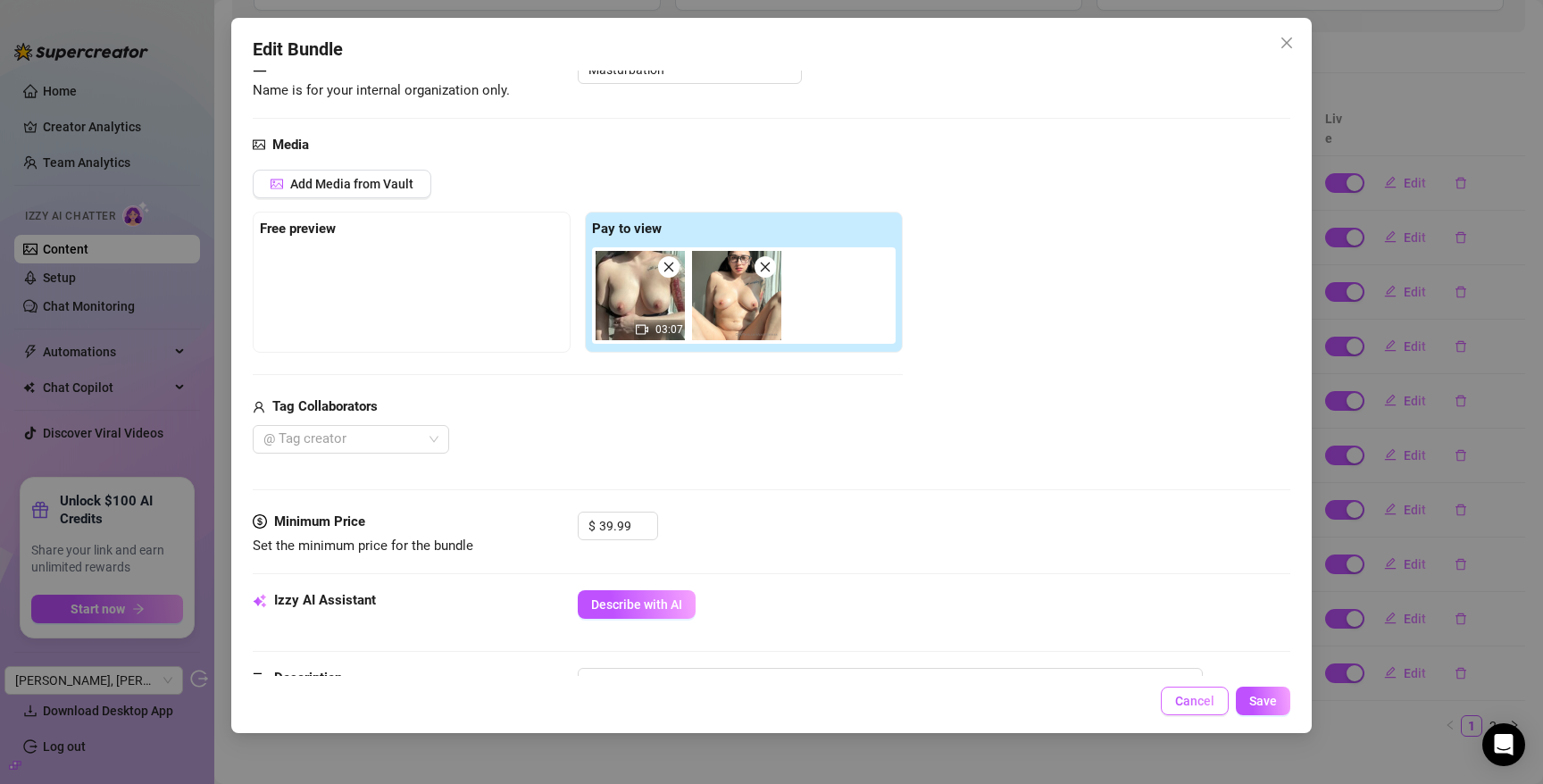
click at [1182, 702] on span "Cancel" at bounding box center [1195, 701] width 39 height 15
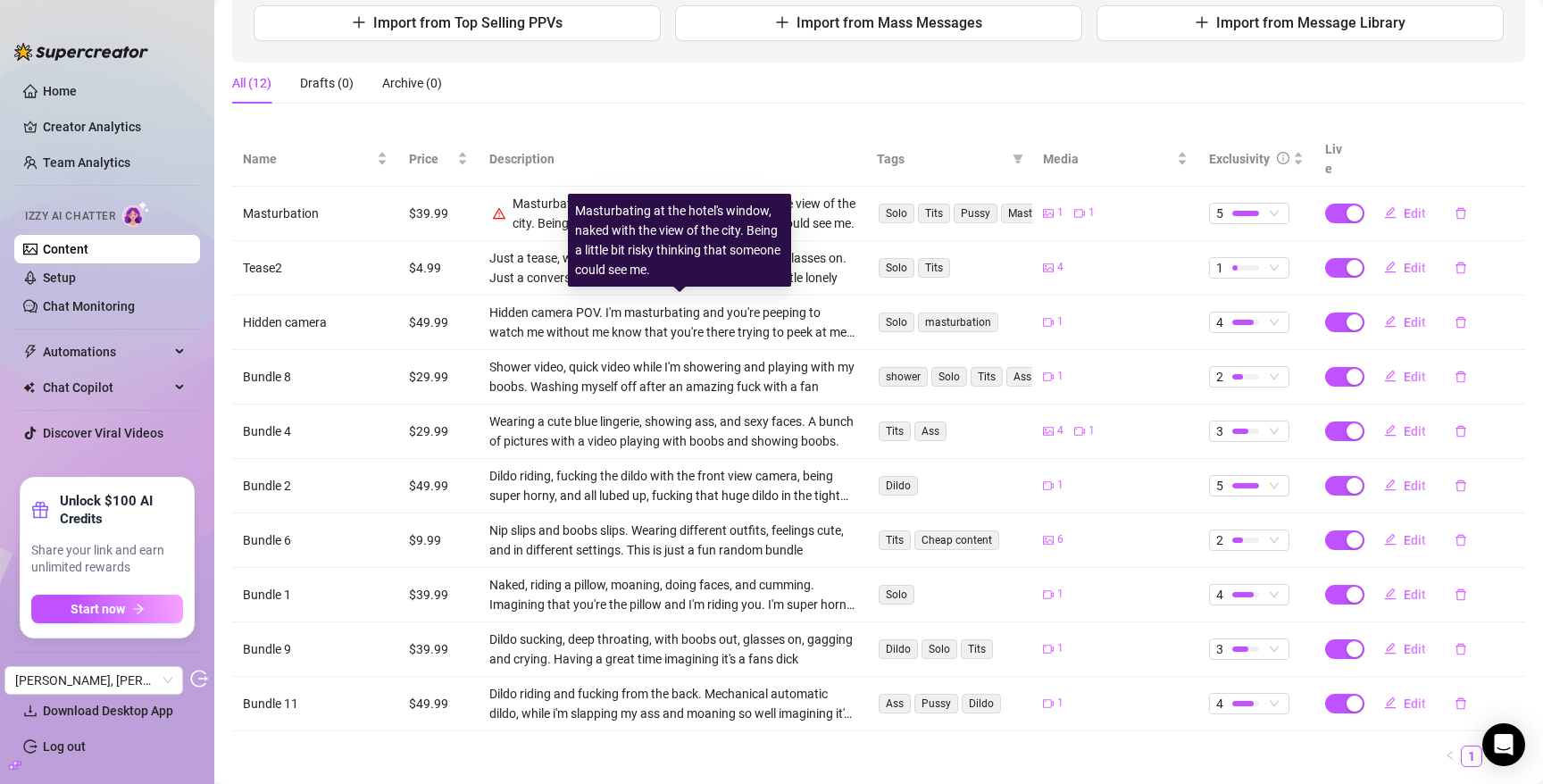
scroll to position [256, 0]
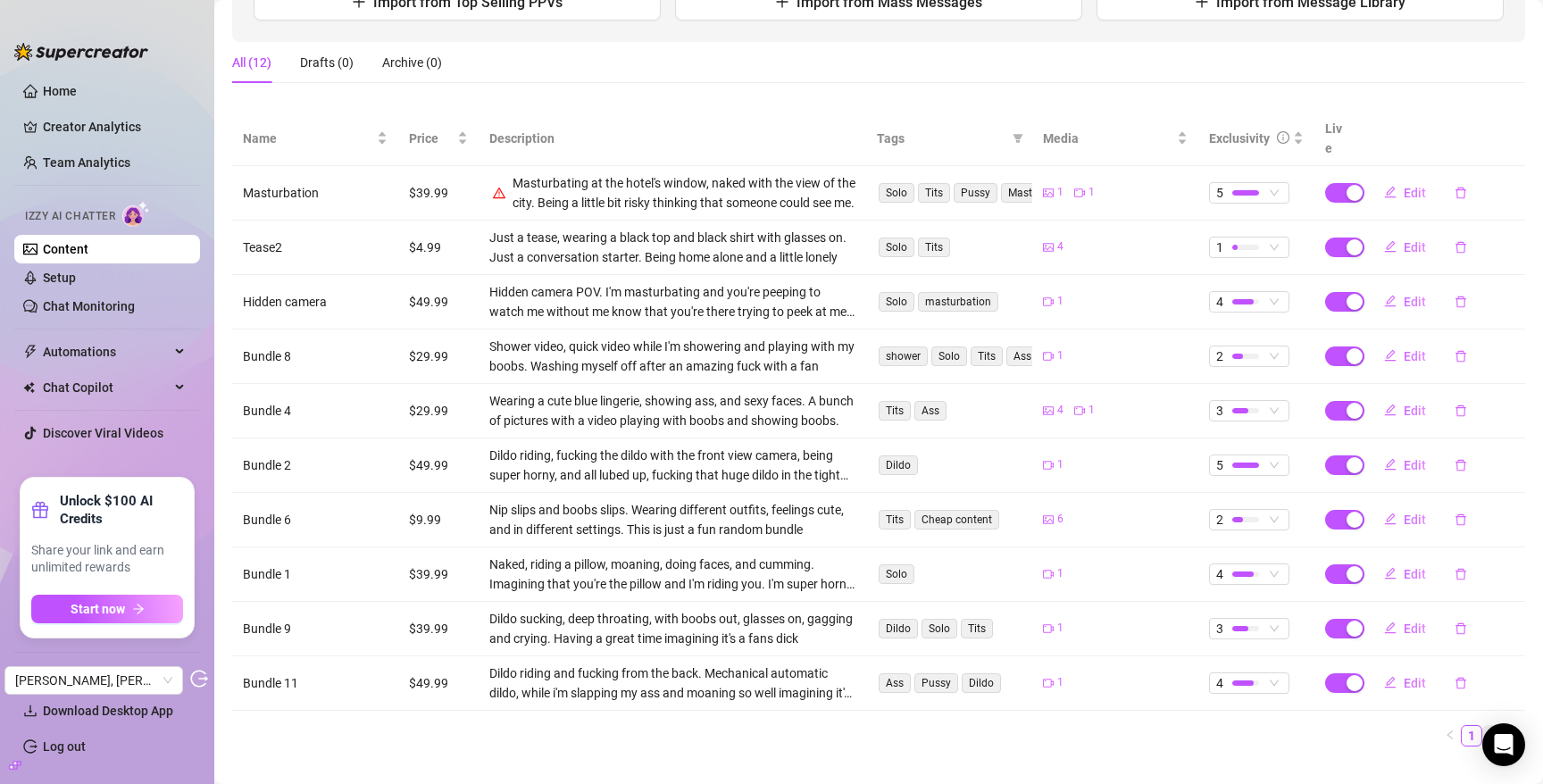
click at [1483, 726] on link "2" at bounding box center [1493, 736] width 20 height 20
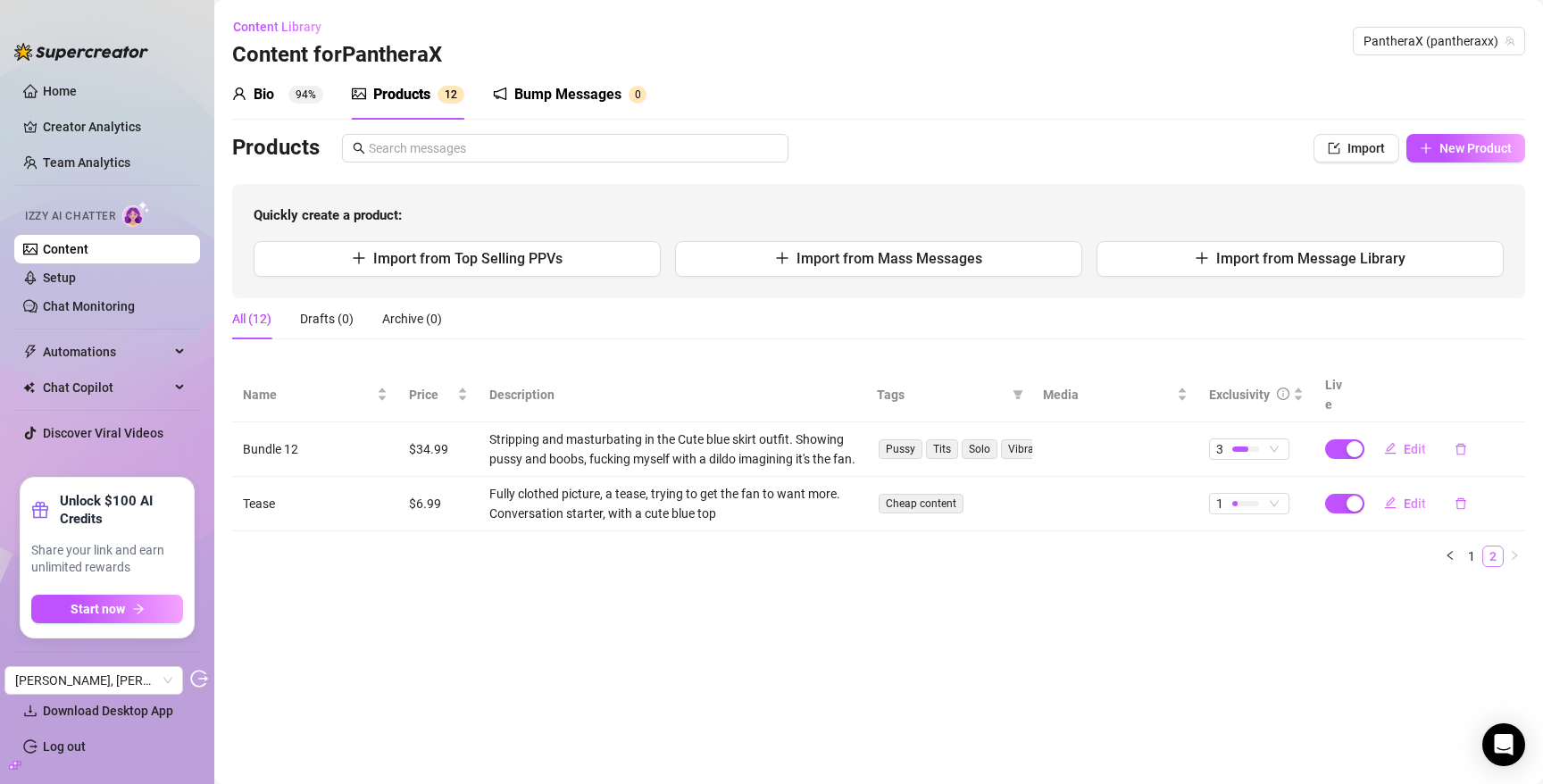
scroll to position [0, 0]
click at [1467, 547] on link "1" at bounding box center [1472, 557] width 20 height 20
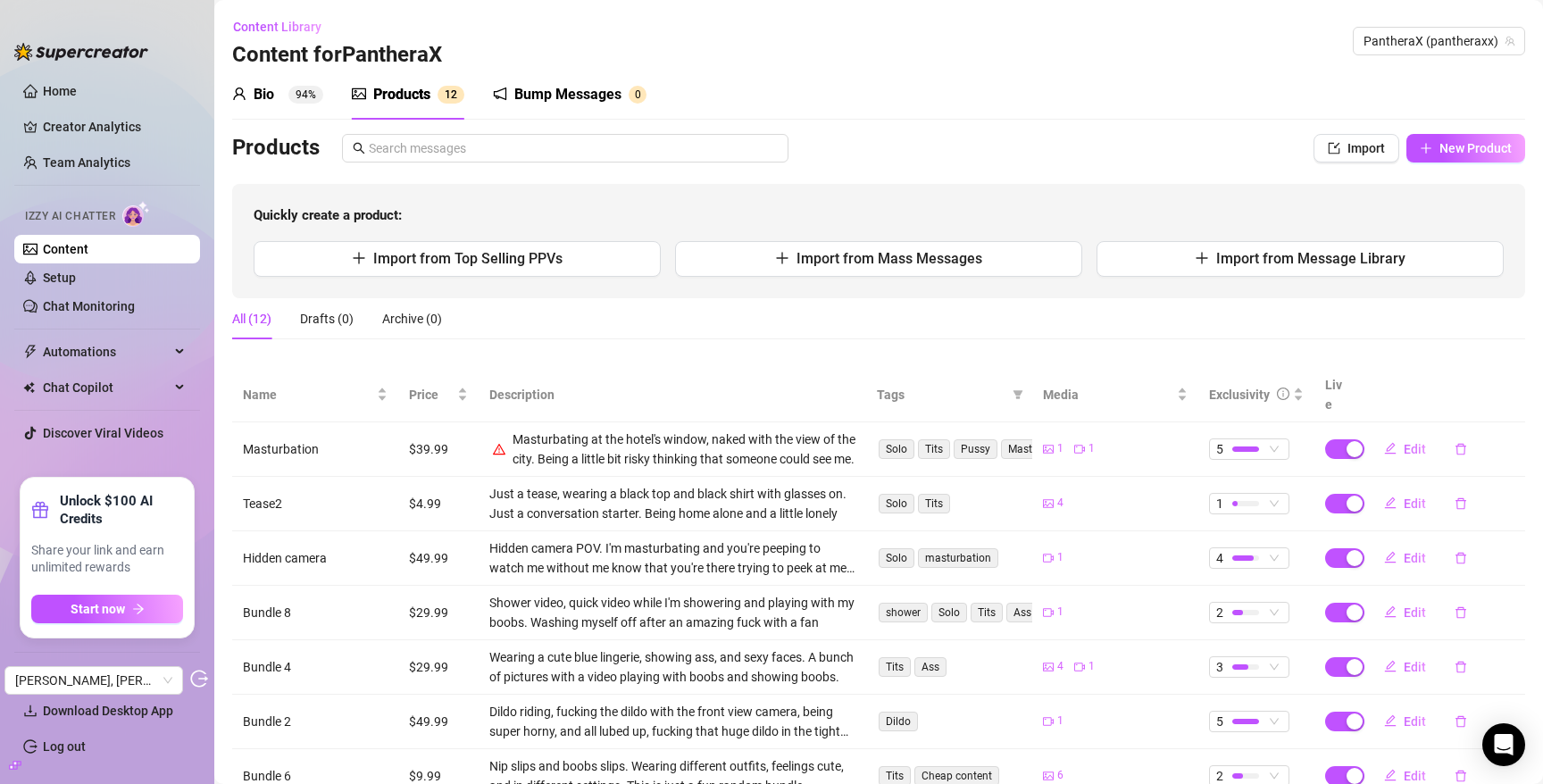
click at [560, 93] on div "Bump Messages" at bounding box center [568, 95] width 107 height 22
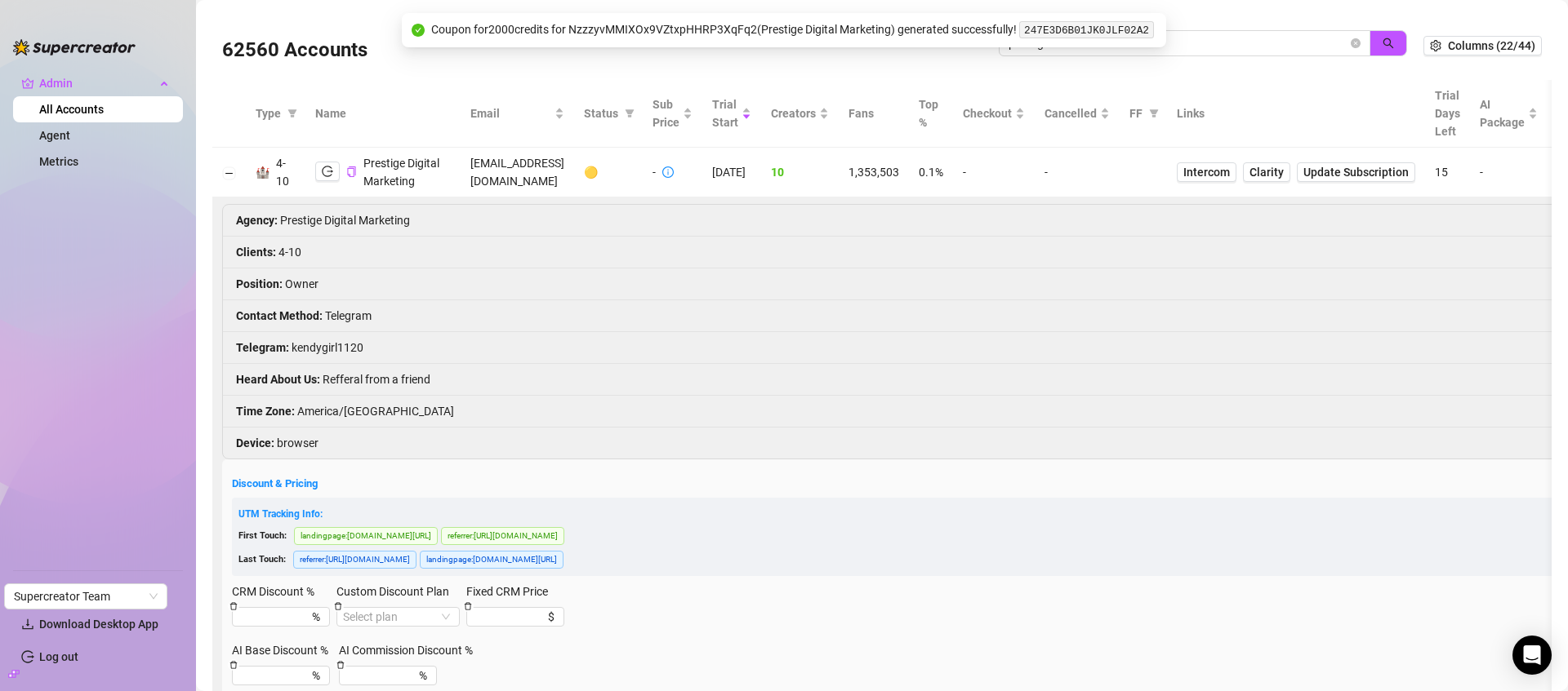
click at [1250, 25] on div "62560 Accounts prestig" at bounding box center [823, 46] width 1201 height 56
click at [1250, 41] on input "prestig" at bounding box center [1177, 43] width 339 height 18
paste input "alexcucu@gmail.com"
click at [1388, 44] on button "button" at bounding box center [1387, 42] width 37 height 26
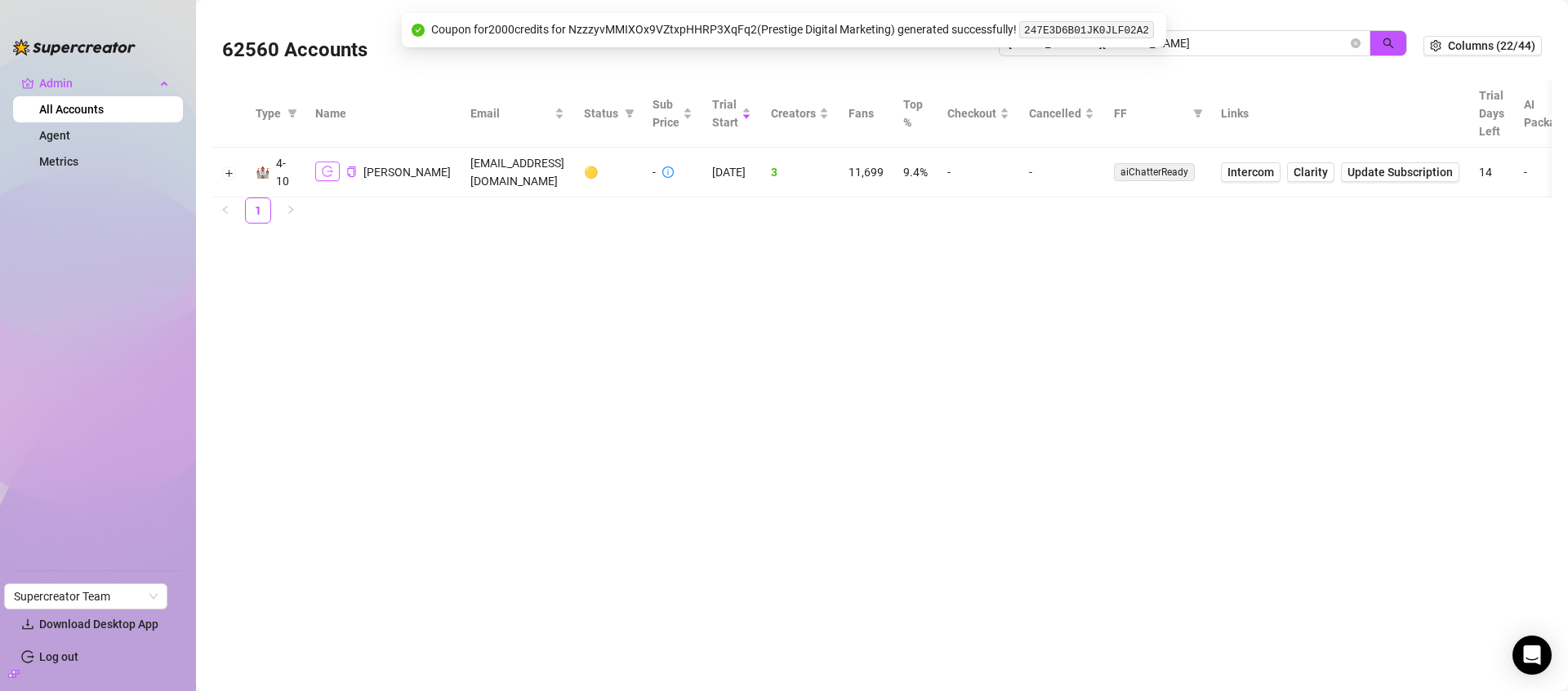
click at [327, 174] on icon "logout" at bounding box center [328, 171] width 12 height 12
click at [355, 170] on icon "copy" at bounding box center [351, 171] width 8 height 11
click at [1241, 40] on input "alexcucu@gmail.com" at bounding box center [1177, 43] width 339 height 18
type input "milki"
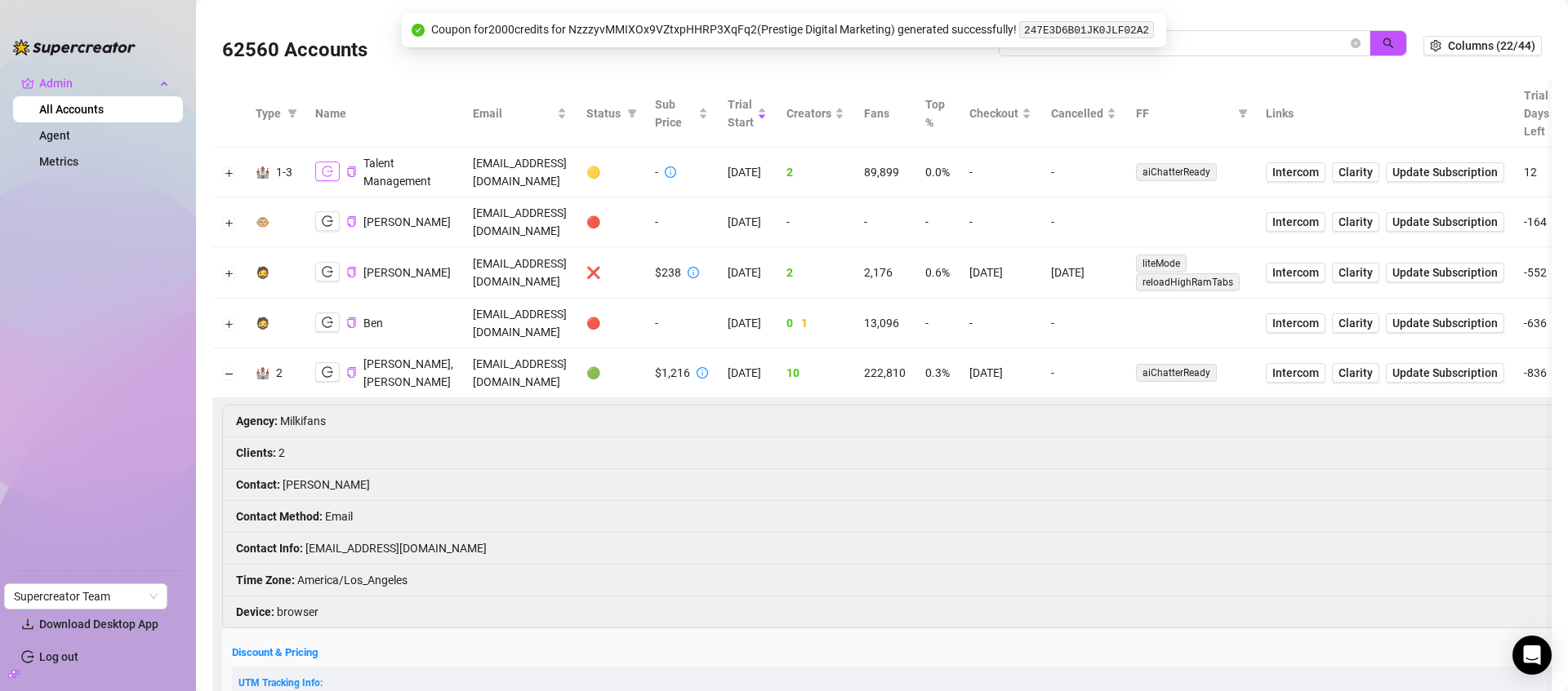
click at [326, 174] on icon "logout" at bounding box center [328, 171] width 12 height 12
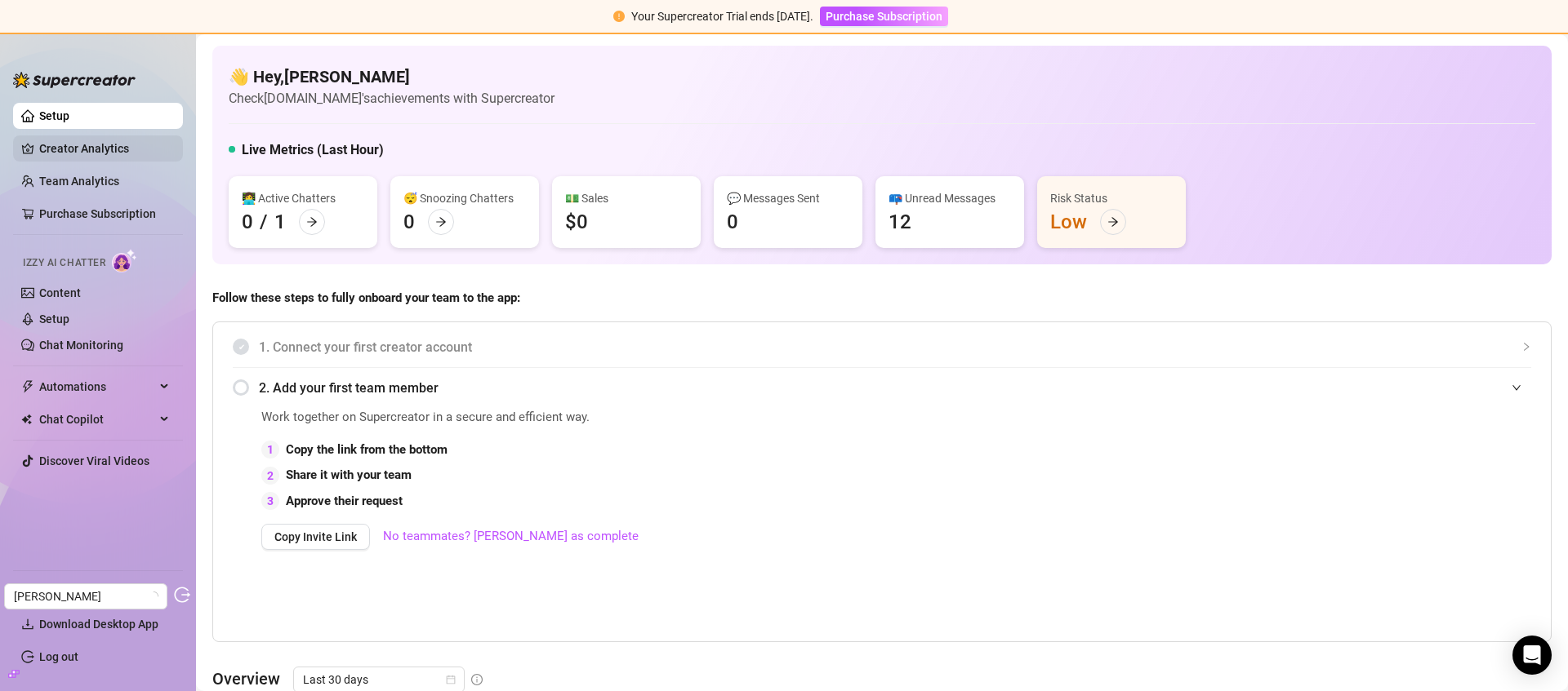
click at [97, 149] on link "Creator Analytics" at bounding box center [104, 148] width 131 height 26
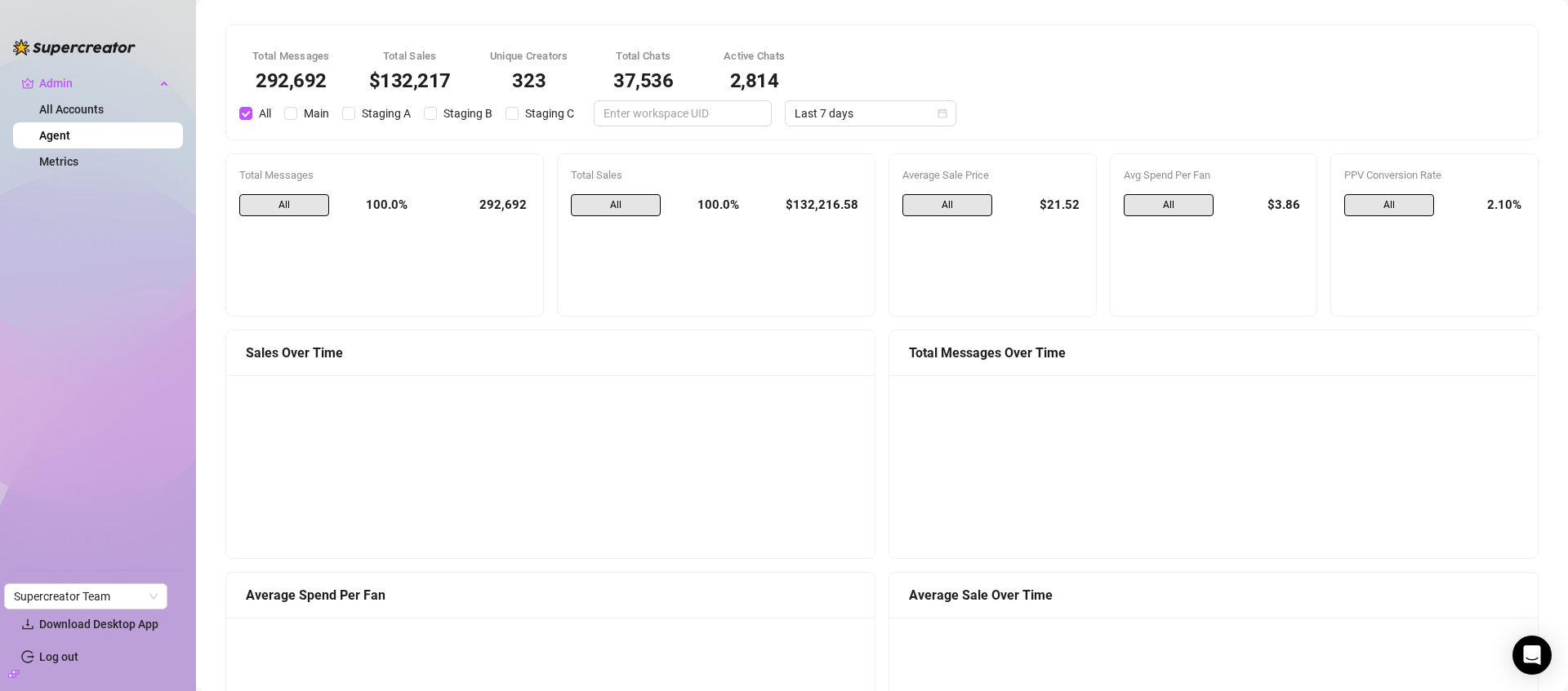
scroll to position [1305, 0]
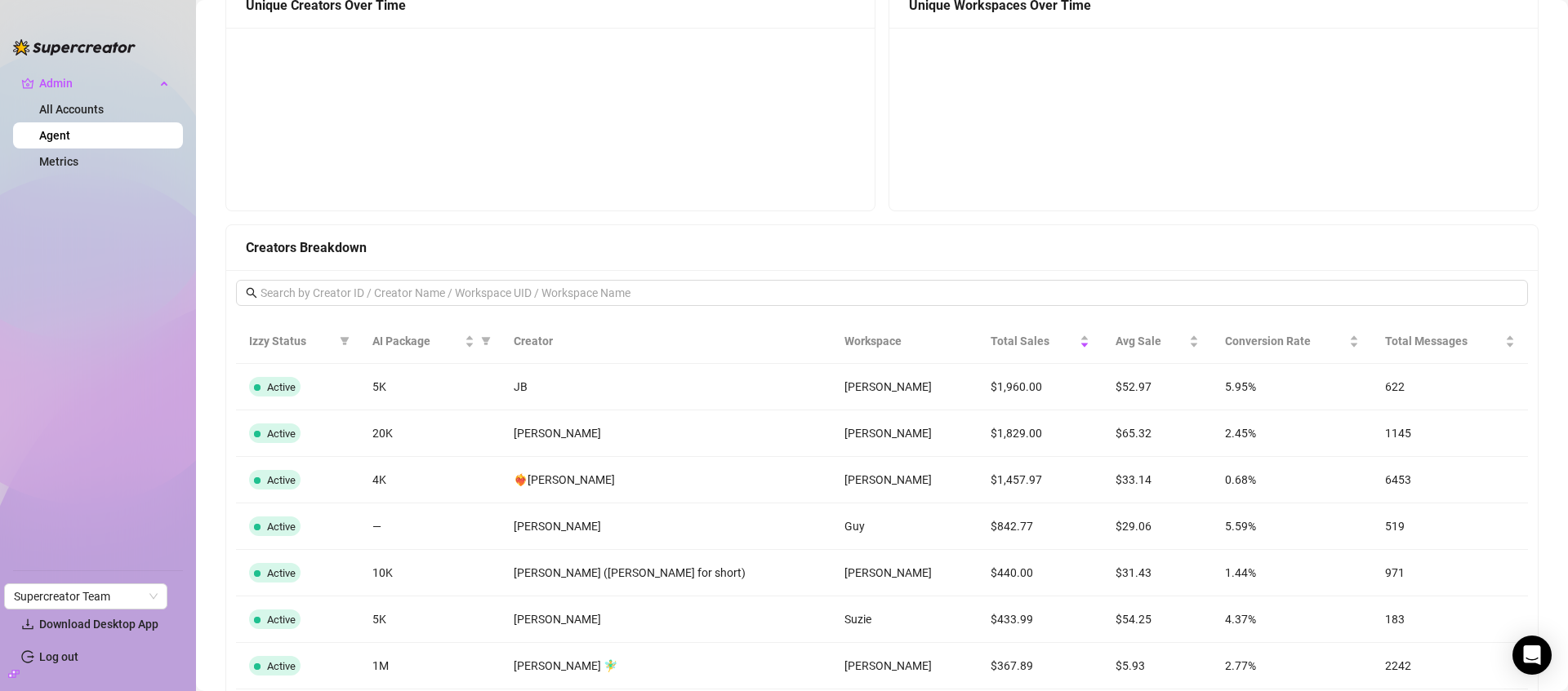
scroll to position [1243, 0]
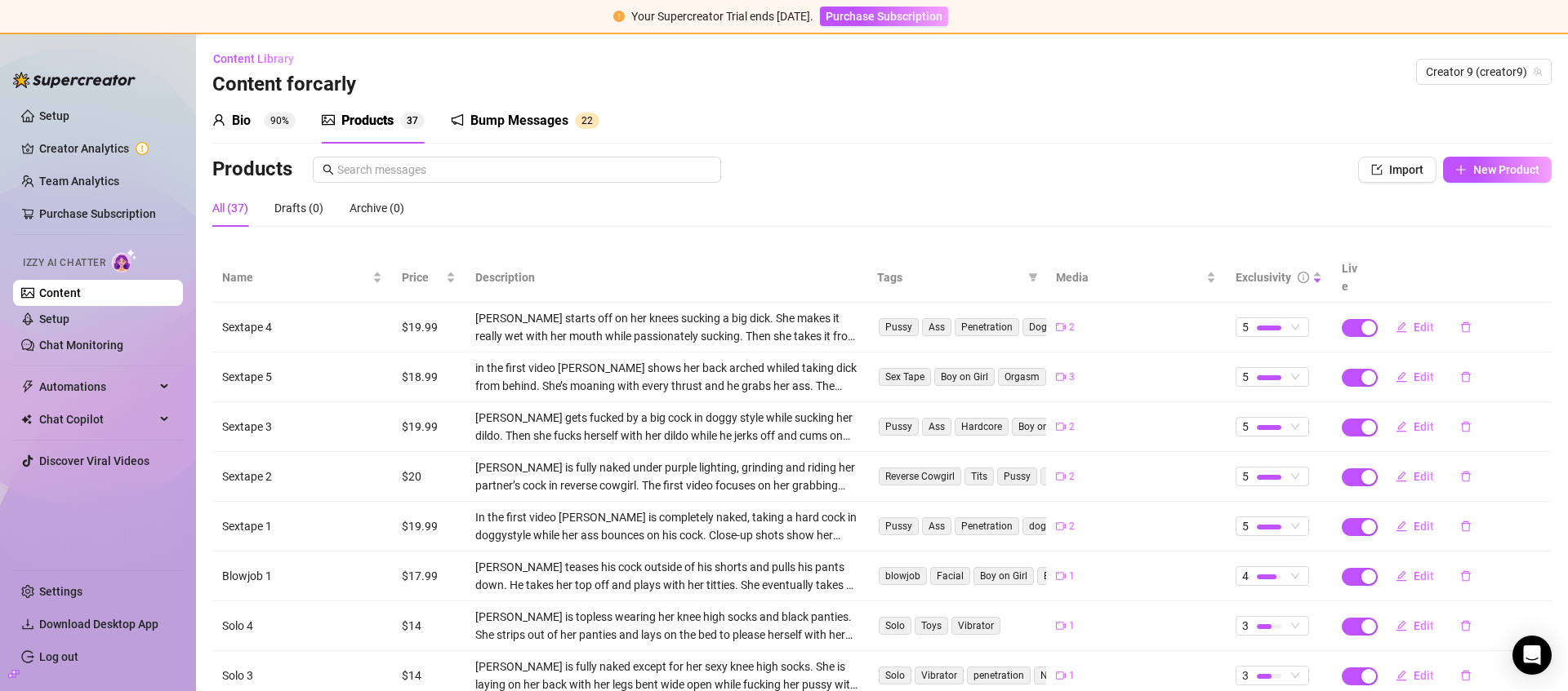
scroll to position [130, 0]
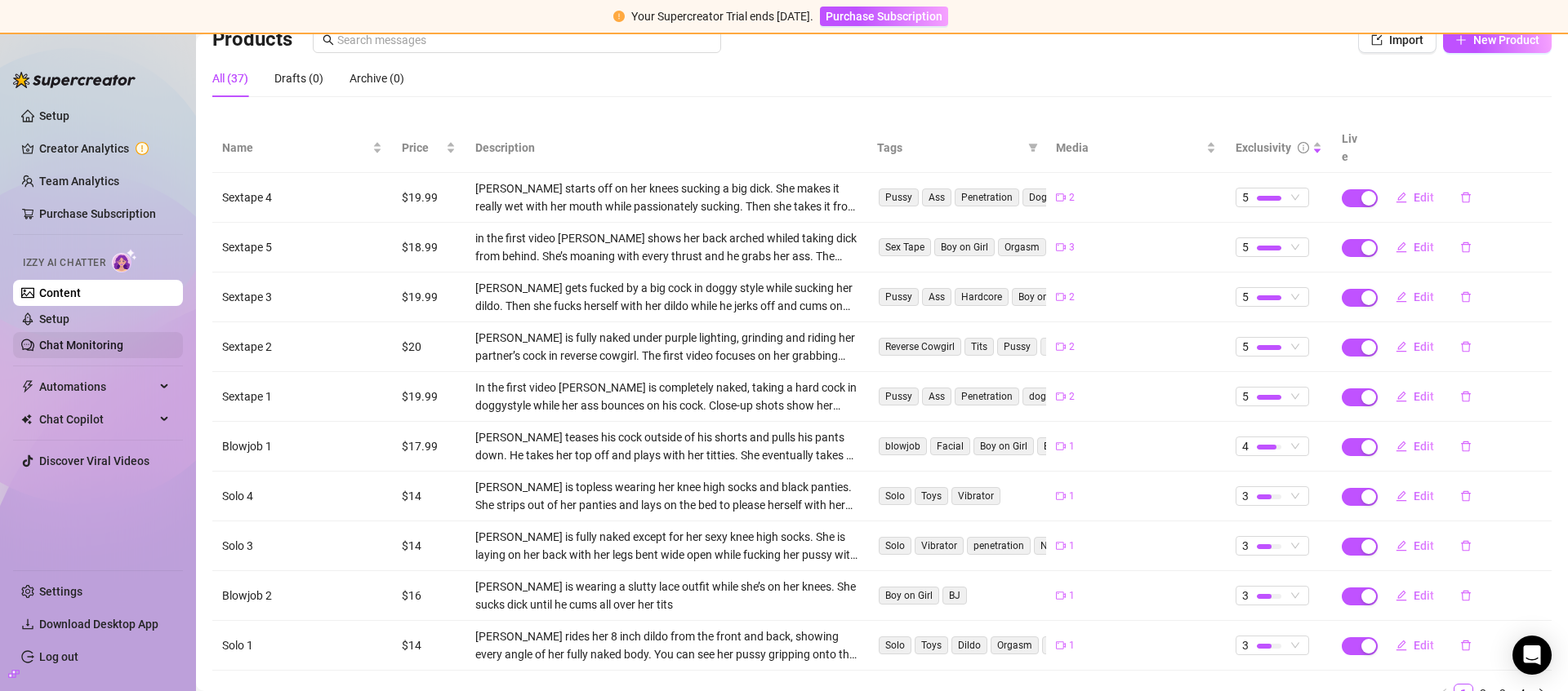
click at [101, 343] on link "Chat Monitoring" at bounding box center [81, 345] width 84 height 13
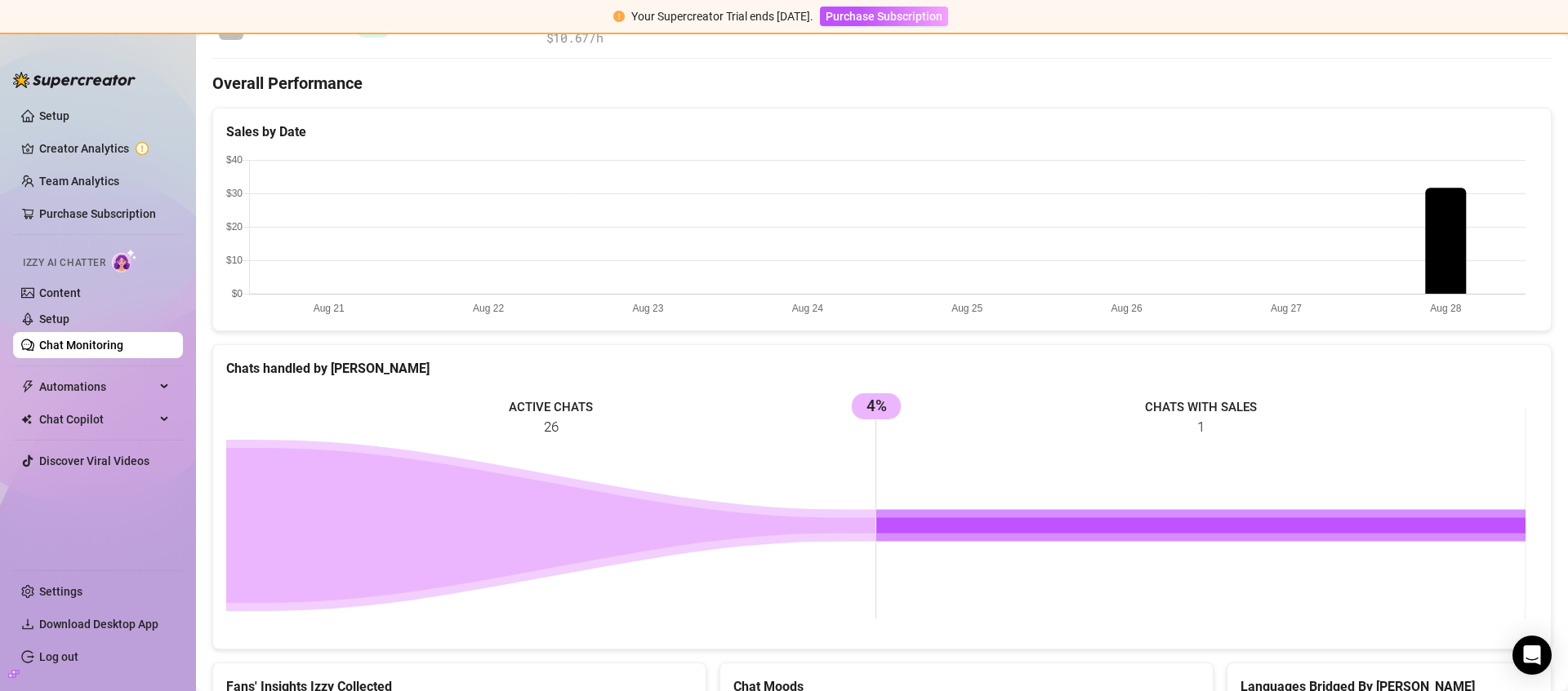
scroll to position [170, 0]
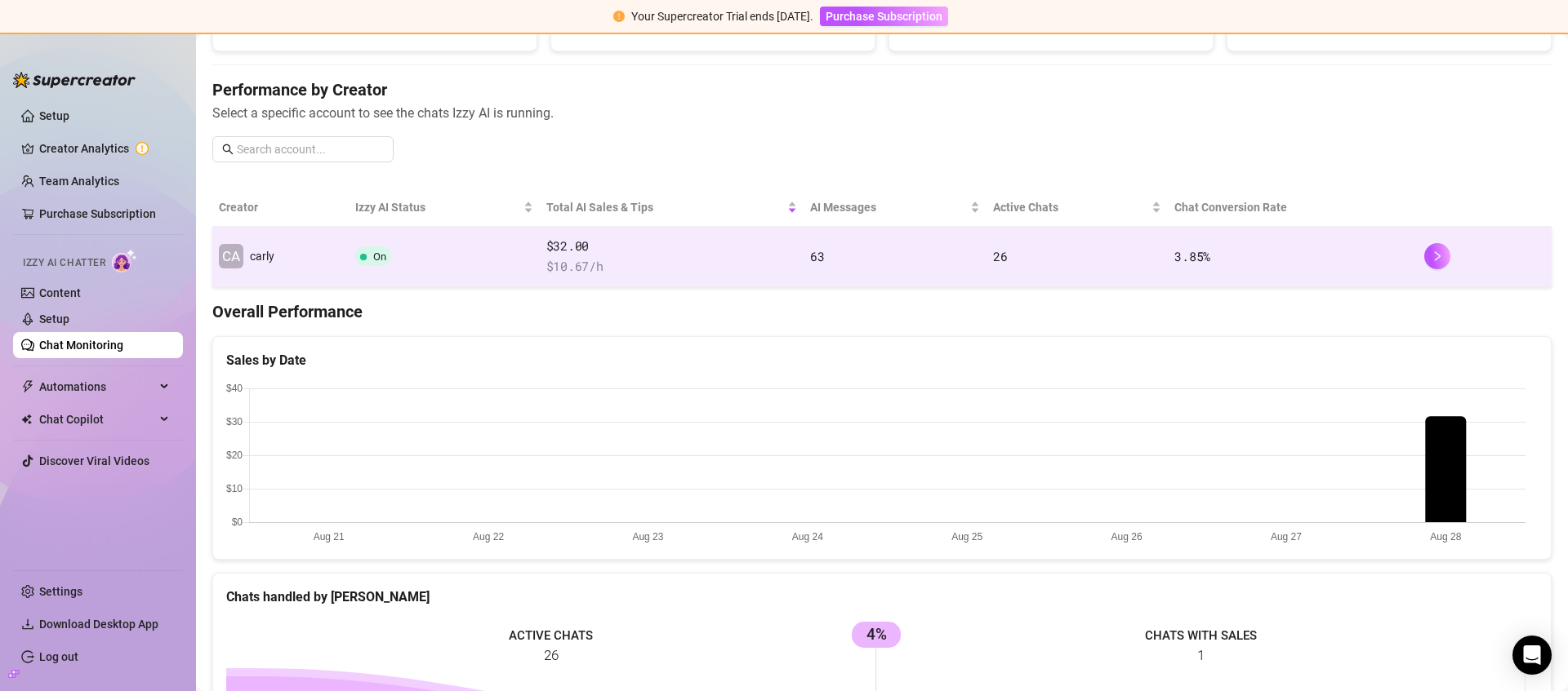
click at [606, 261] on span "$ 10.67 /h" at bounding box center [671, 267] width 250 height 20
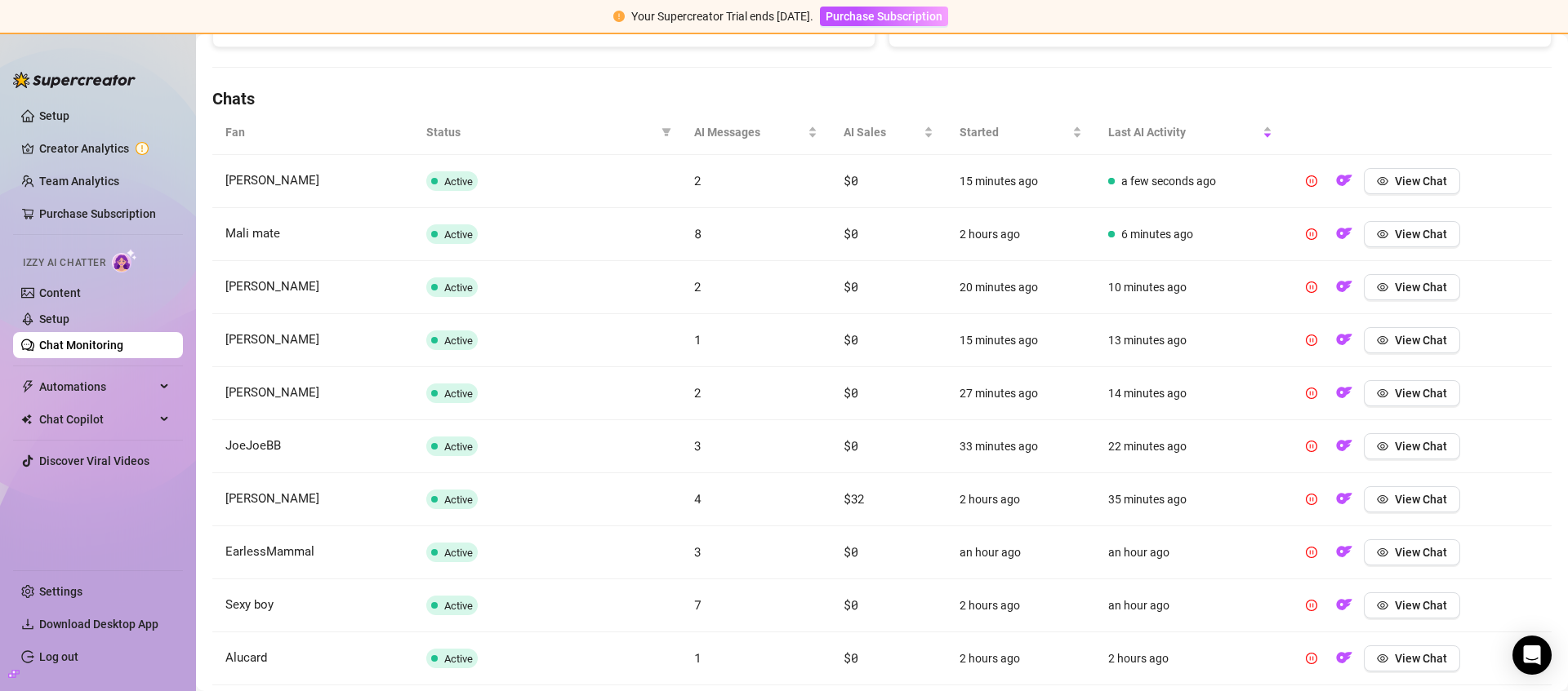
scroll to position [564, 0]
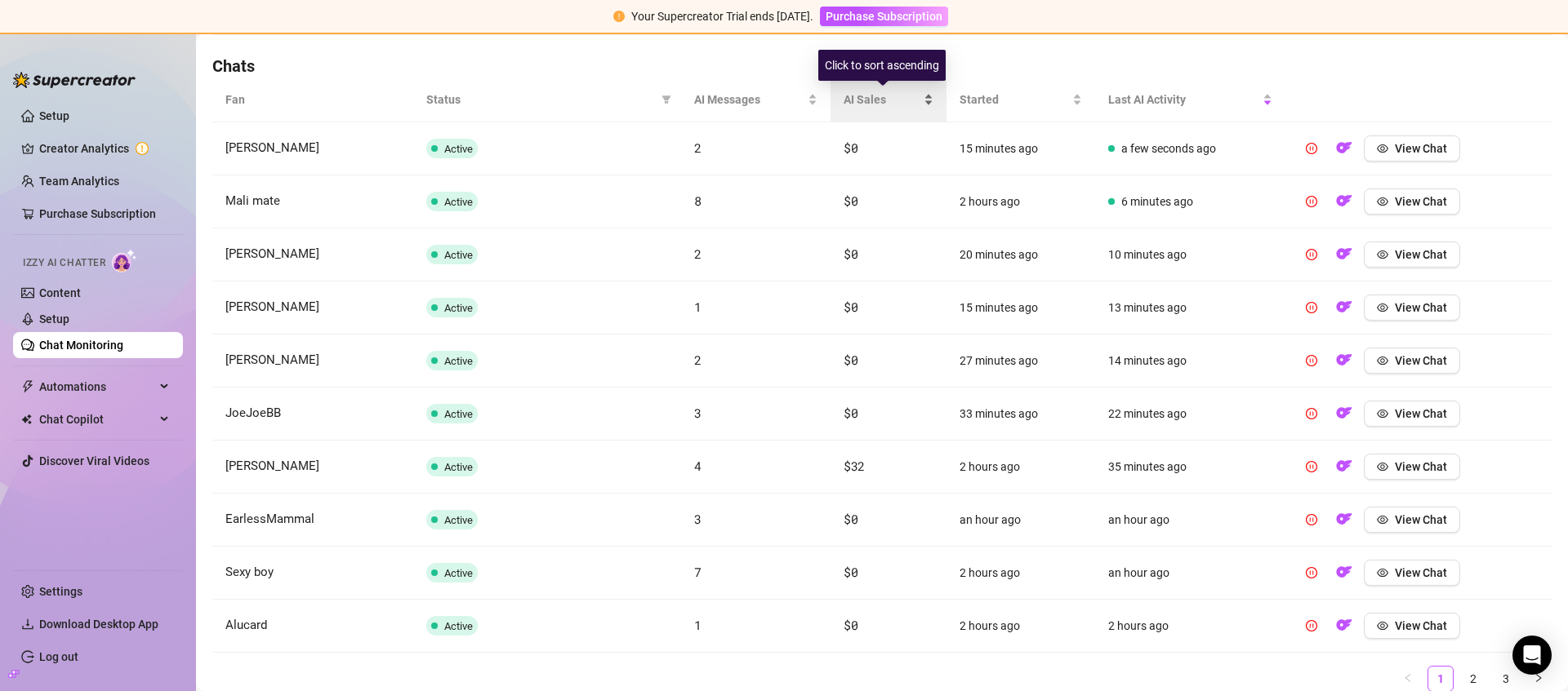
click at [843, 99] on span "AI Sales" at bounding box center [882, 100] width 77 height 18
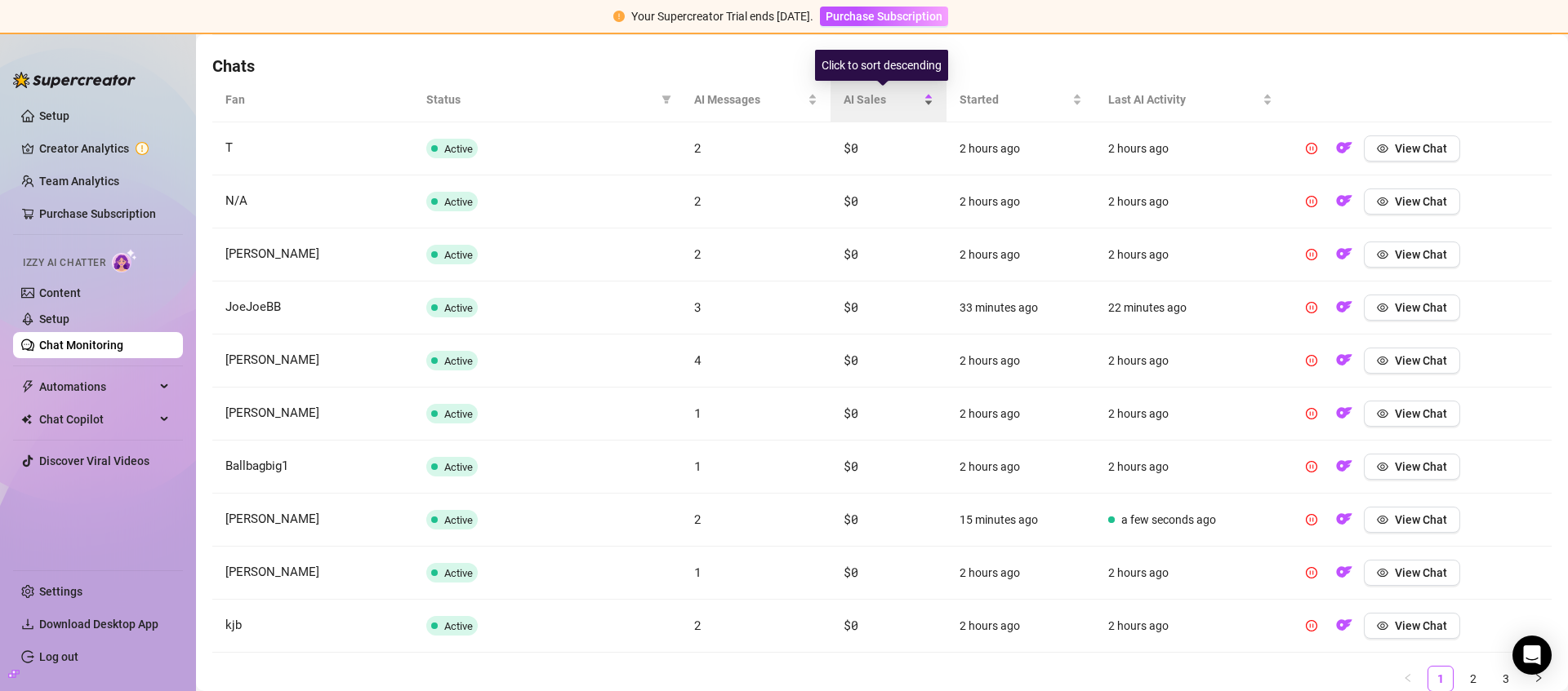
click at [856, 99] on span "AI Sales" at bounding box center [882, 100] width 77 height 18
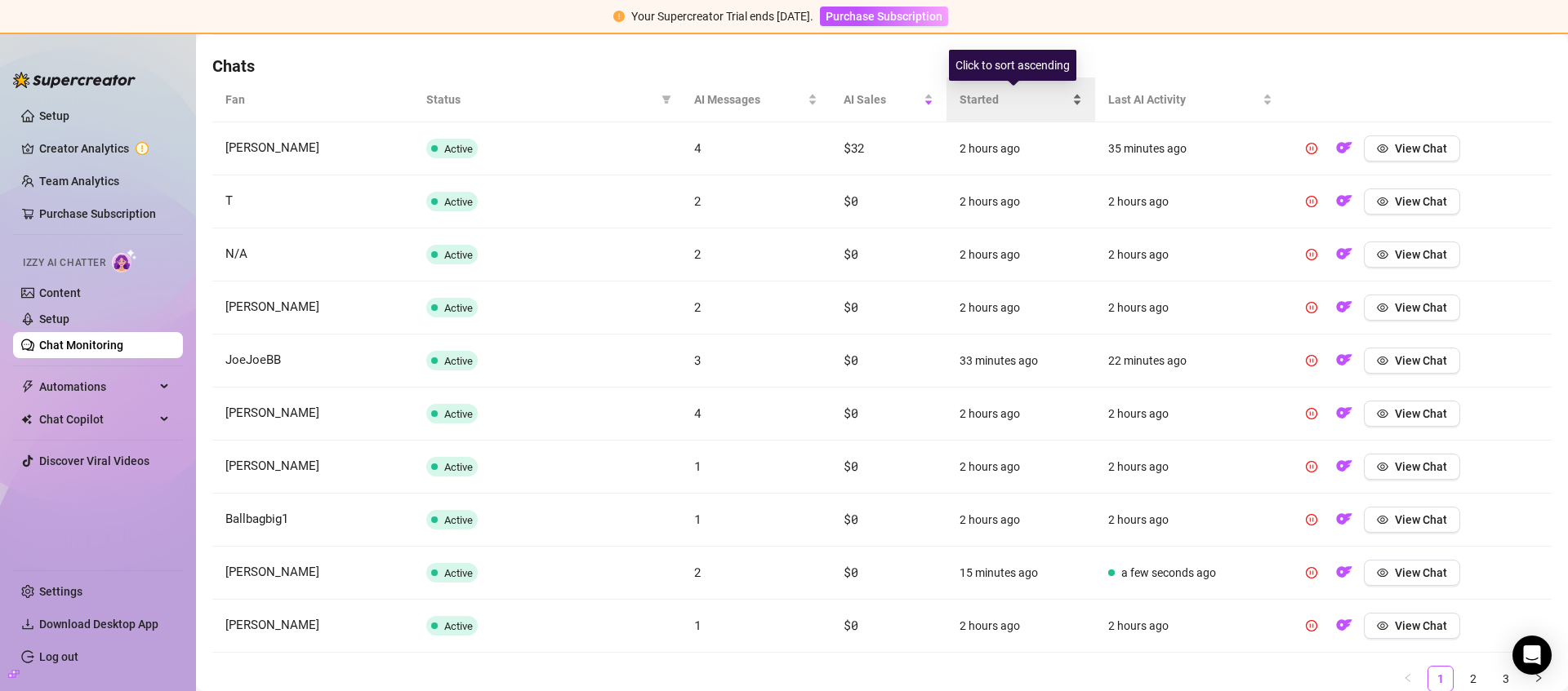
click at [978, 93] on span "Started" at bounding box center [1014, 100] width 110 height 18
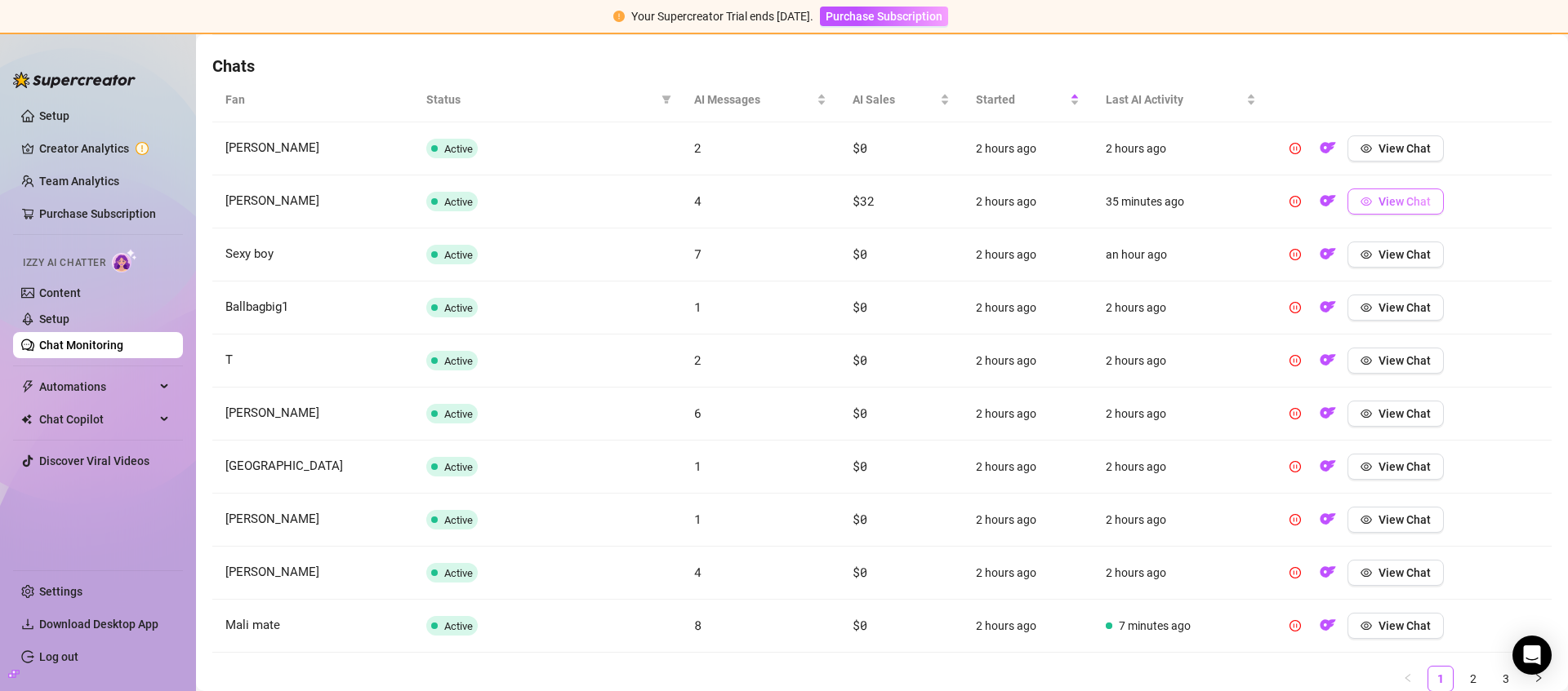
click at [1378, 199] on span "View Chat" at bounding box center [1404, 202] width 52 height 13
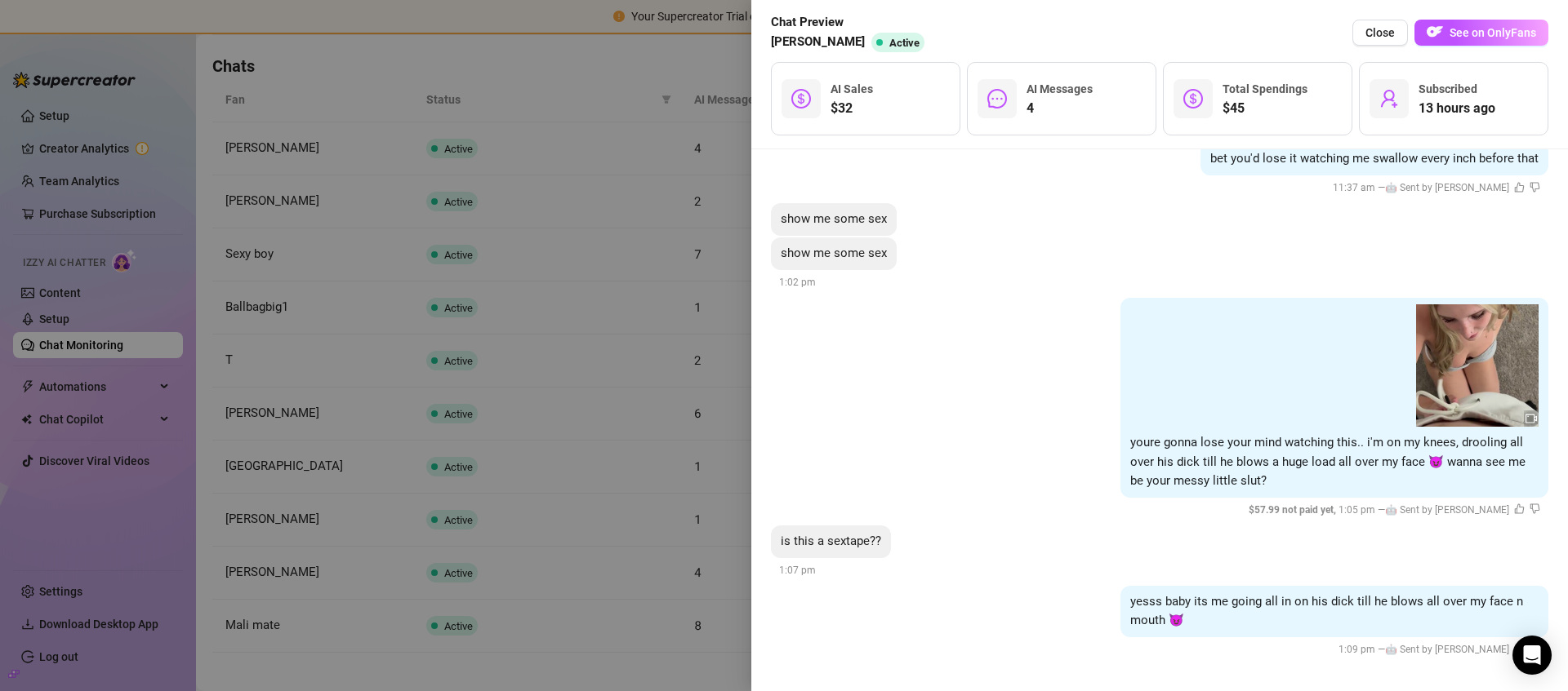
scroll to position [980, 0]
click at [612, 335] on div at bounding box center [784, 345] width 1568 height 691
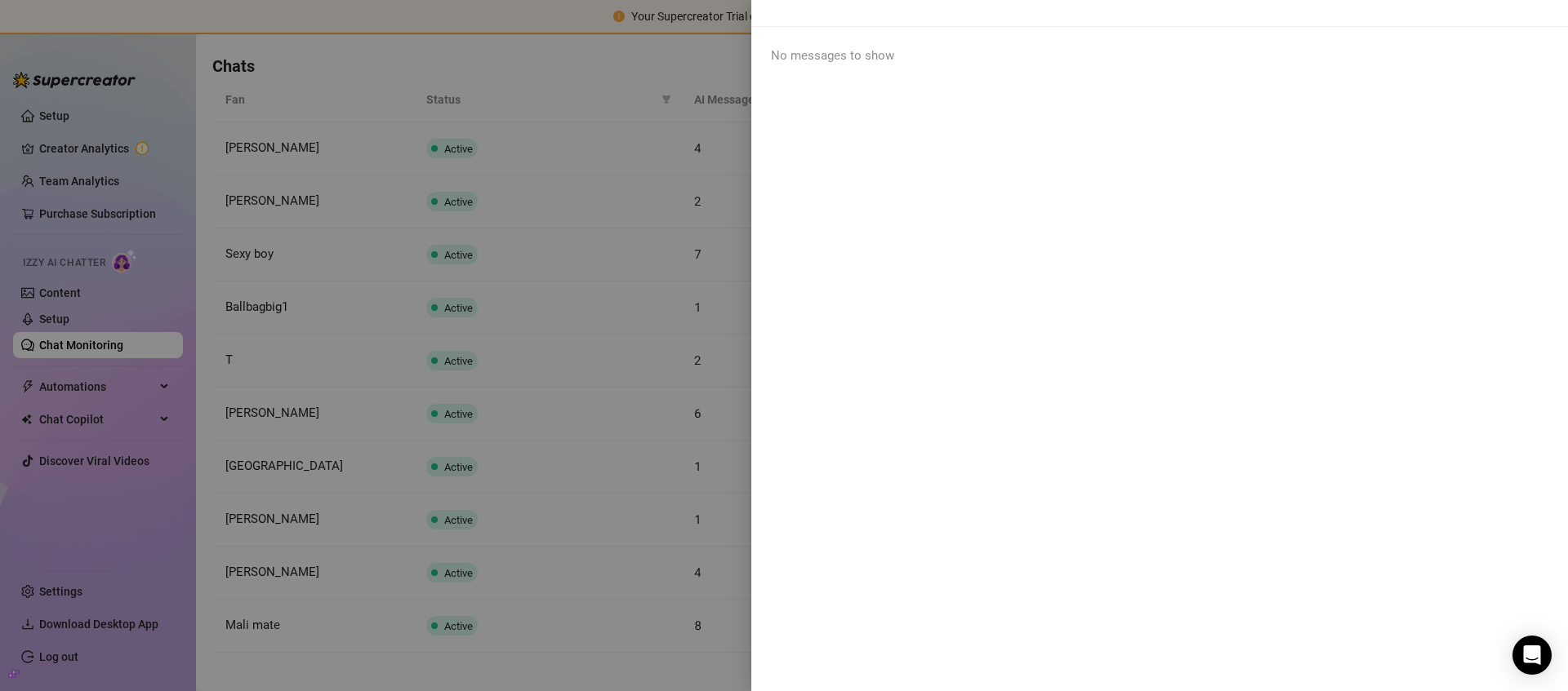
scroll to position [0, 0]
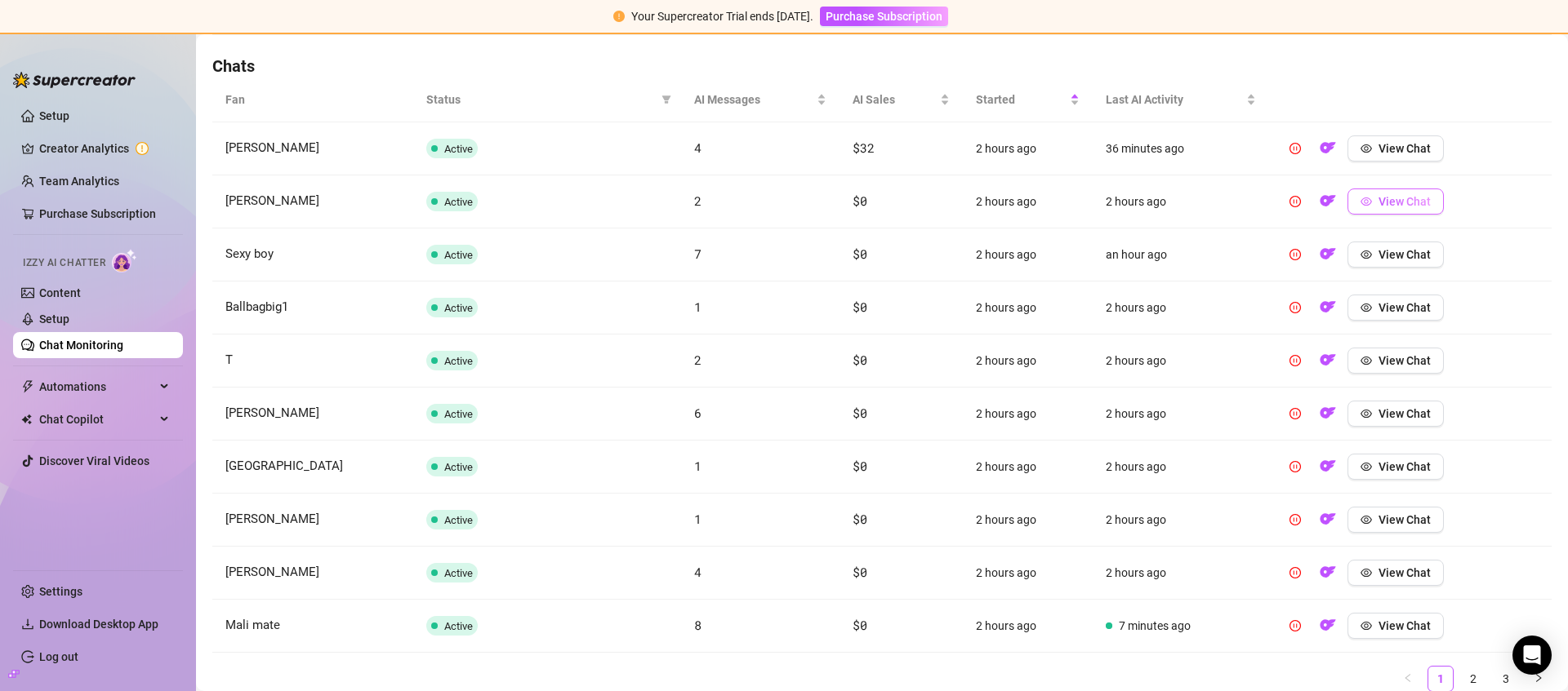
click at [1383, 190] on button "View Chat" at bounding box center [1396, 201] width 96 height 26
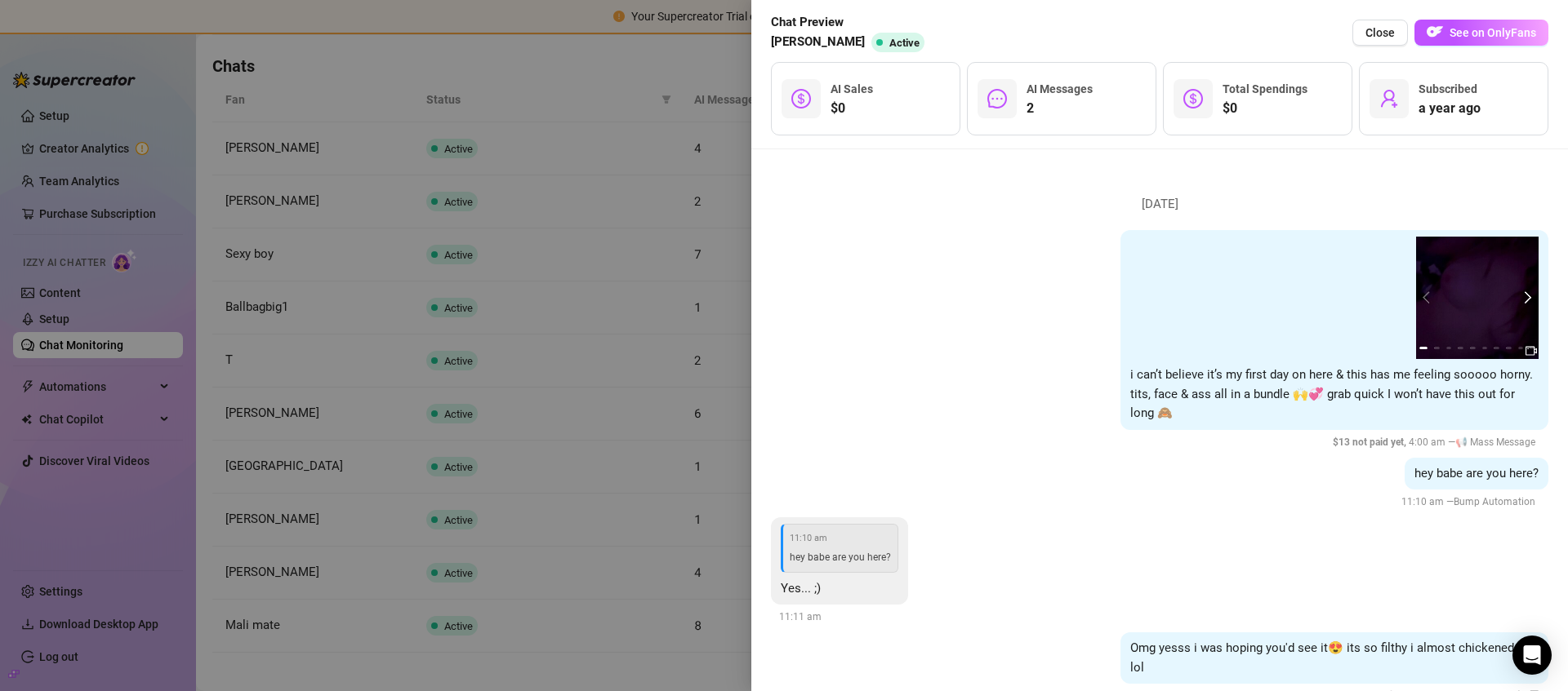
click at [1519, 296] on button "next" at bounding box center [1526, 298] width 13 height 13
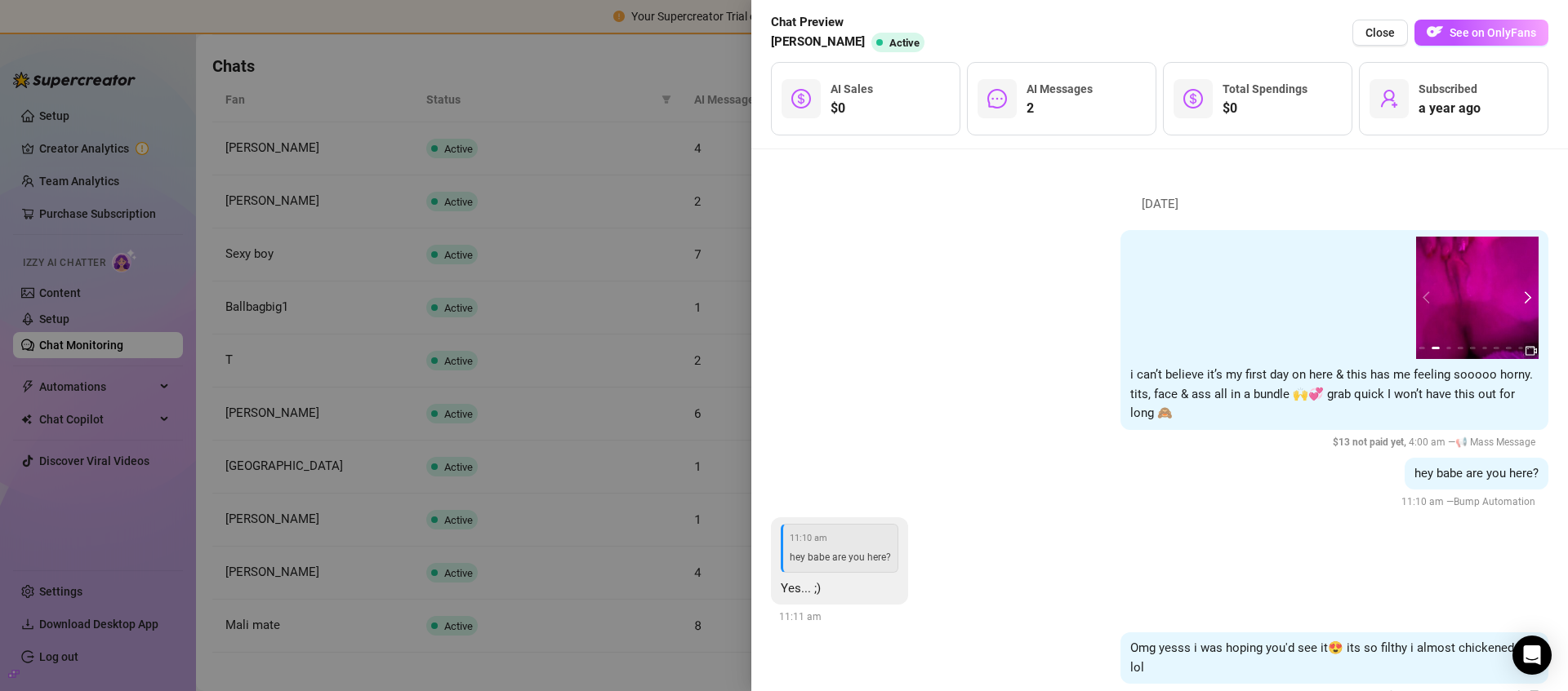
click at [1519, 296] on button "next" at bounding box center [1526, 298] width 13 height 13
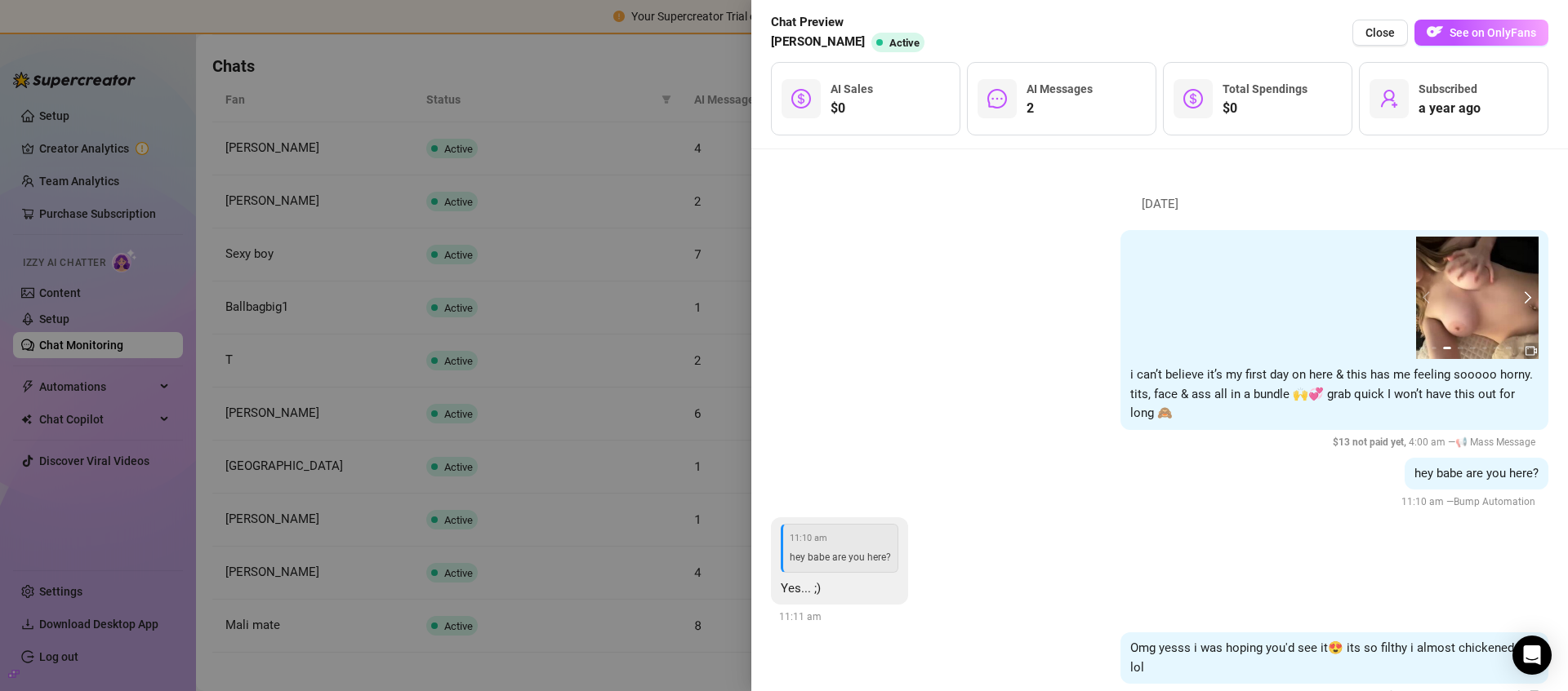
click at [1519, 296] on button "next" at bounding box center [1526, 298] width 13 height 13
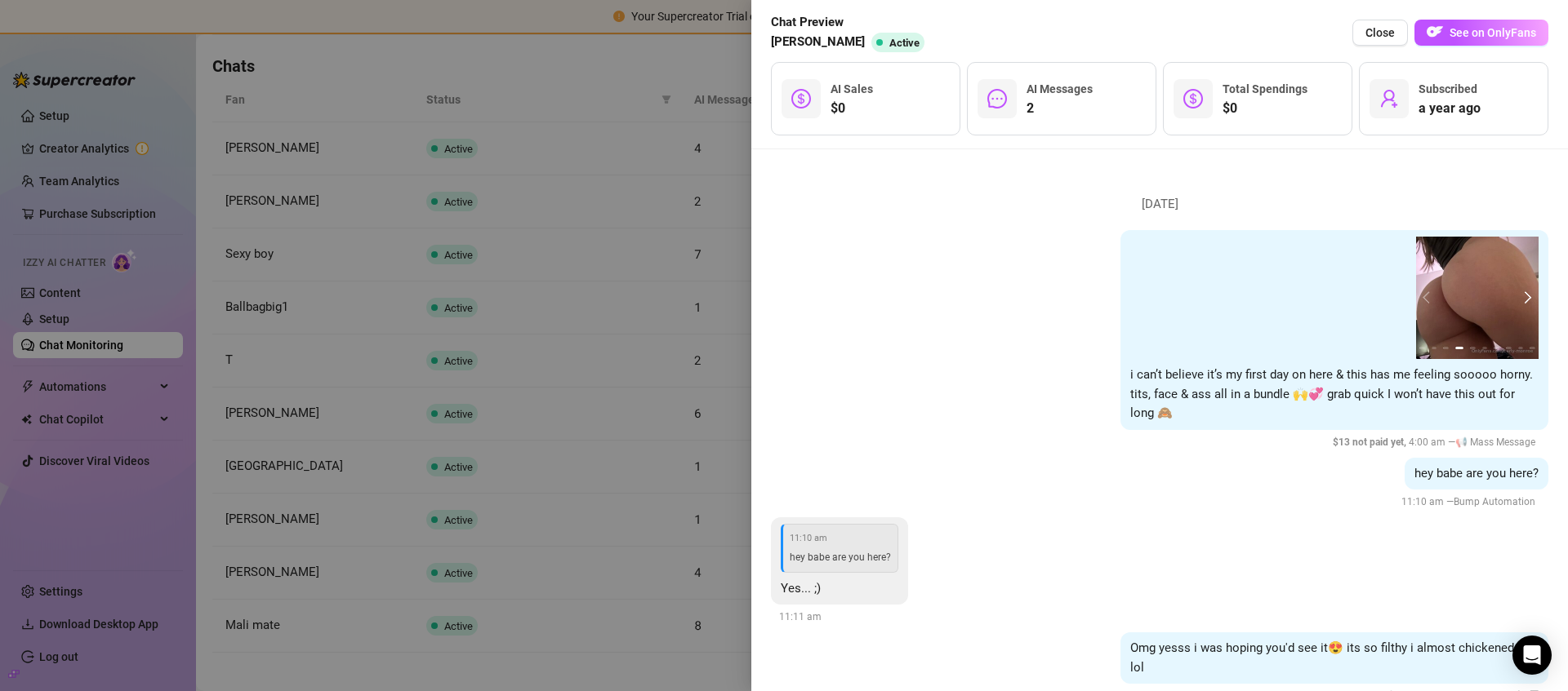
click at [1519, 296] on button "next" at bounding box center [1526, 298] width 13 height 13
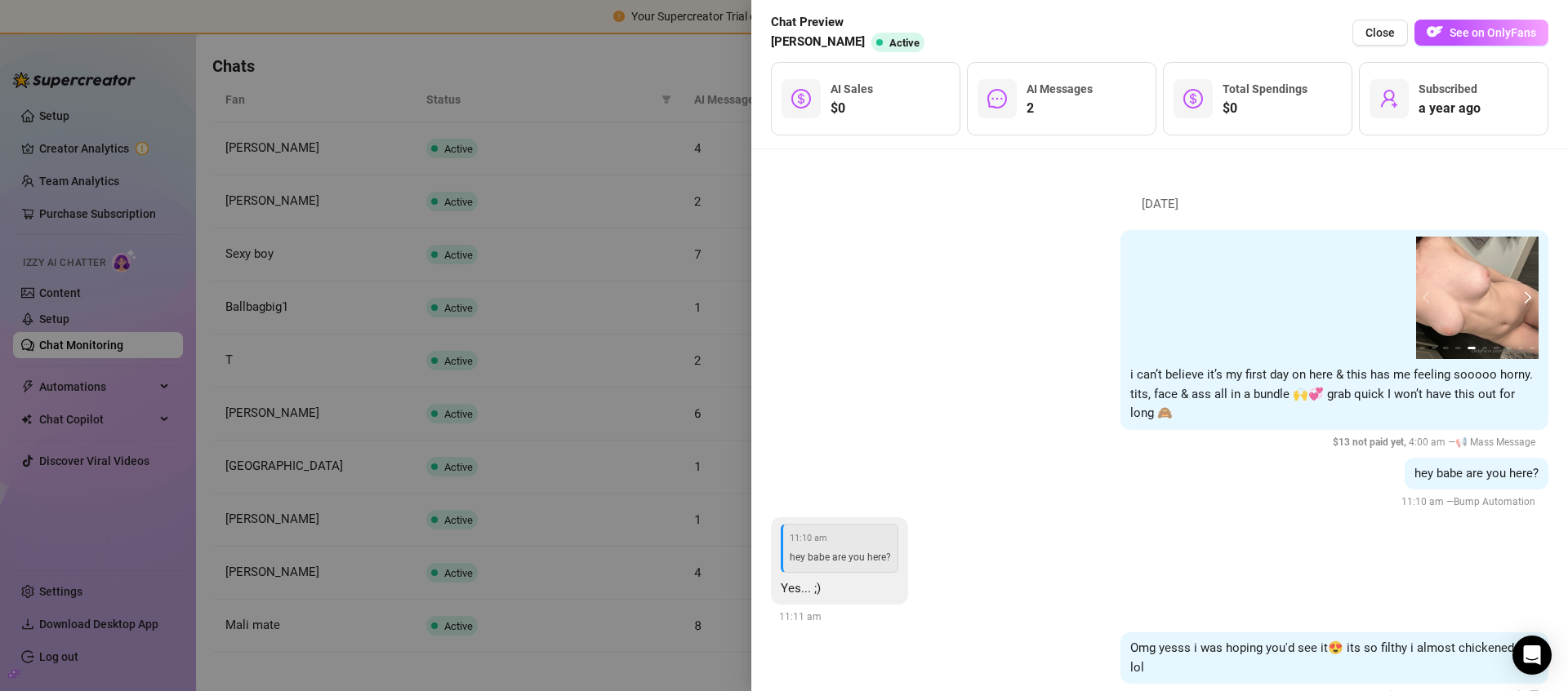
click at [1519, 296] on button "next" at bounding box center [1526, 298] width 13 height 13
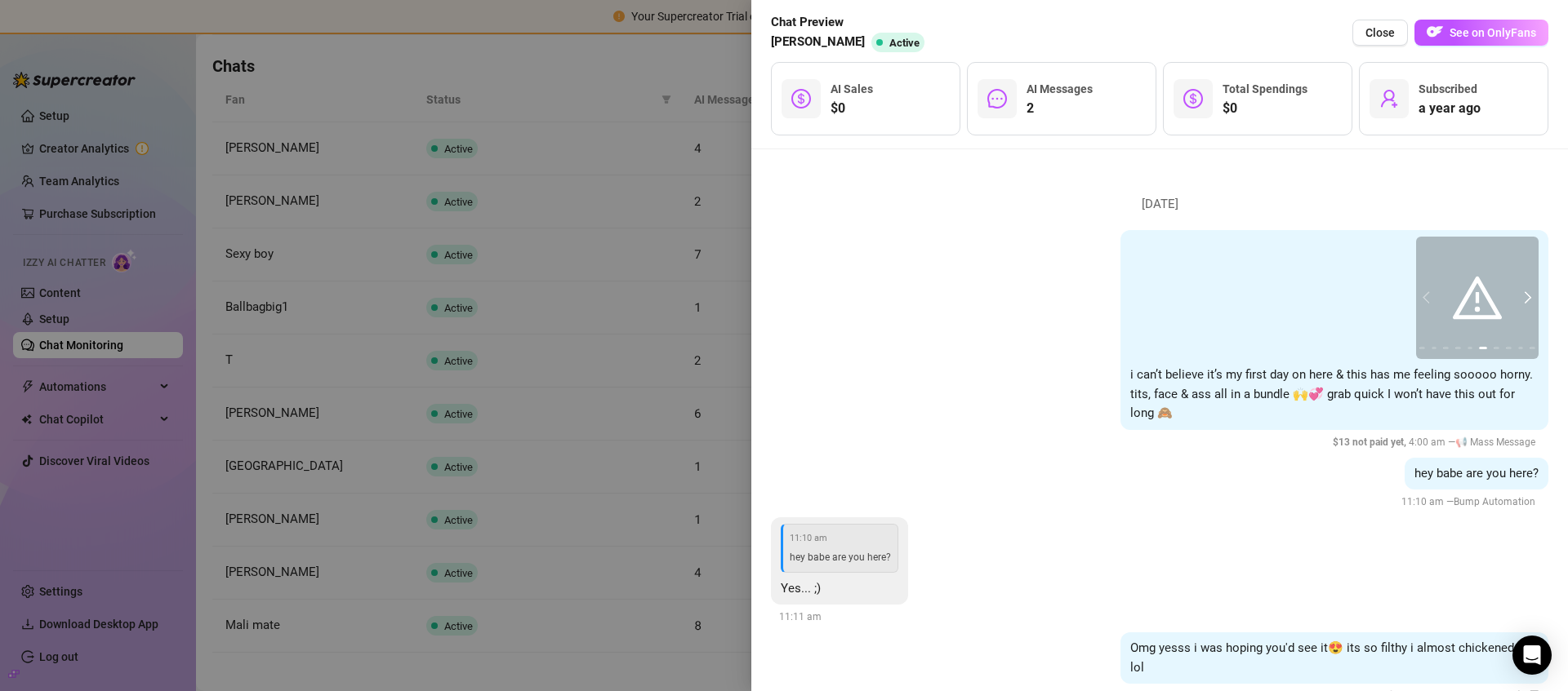
click at [1519, 296] on button "next" at bounding box center [1526, 298] width 13 height 13
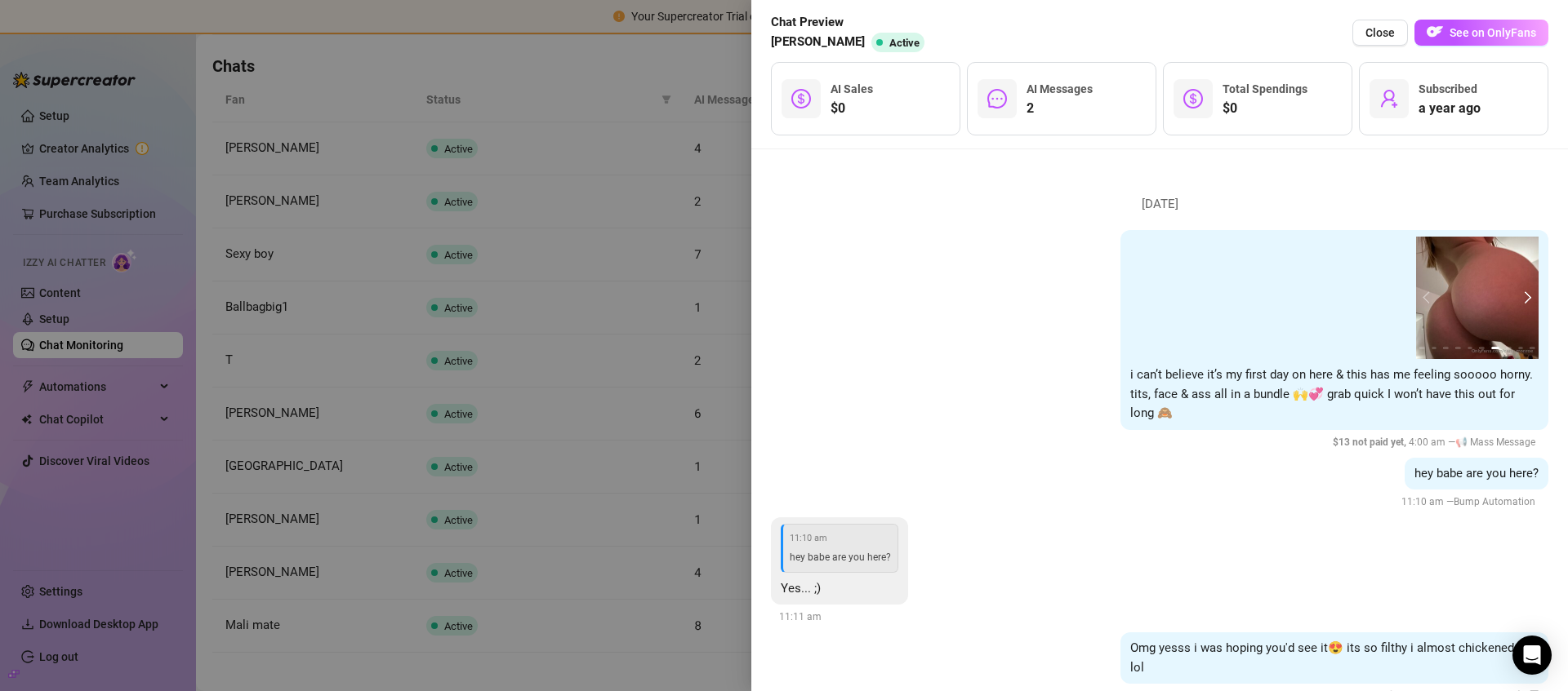
click at [1519, 296] on button "next" at bounding box center [1526, 298] width 13 height 13
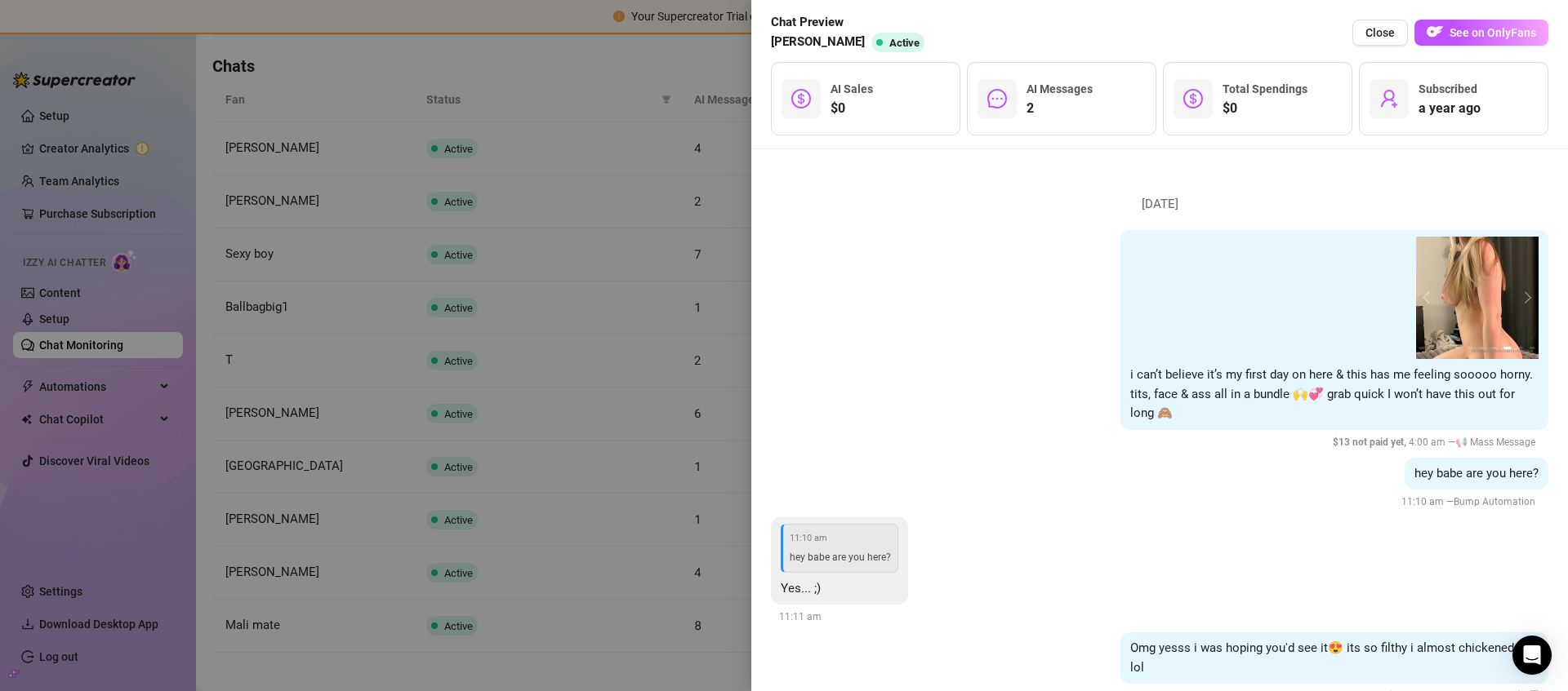
click at [344, 493] on div at bounding box center [784, 345] width 1568 height 691
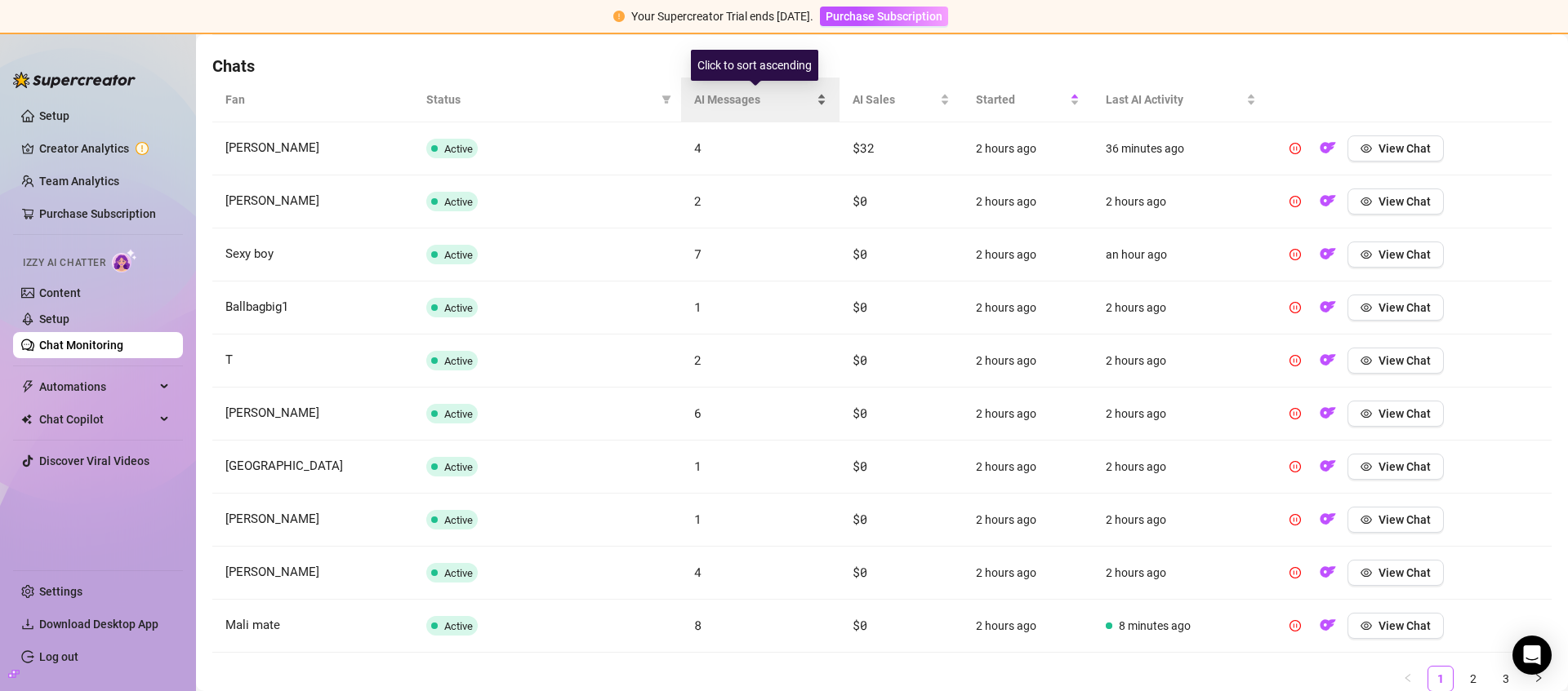
click at [721, 101] on span "AI Messages" at bounding box center [753, 100] width 119 height 18
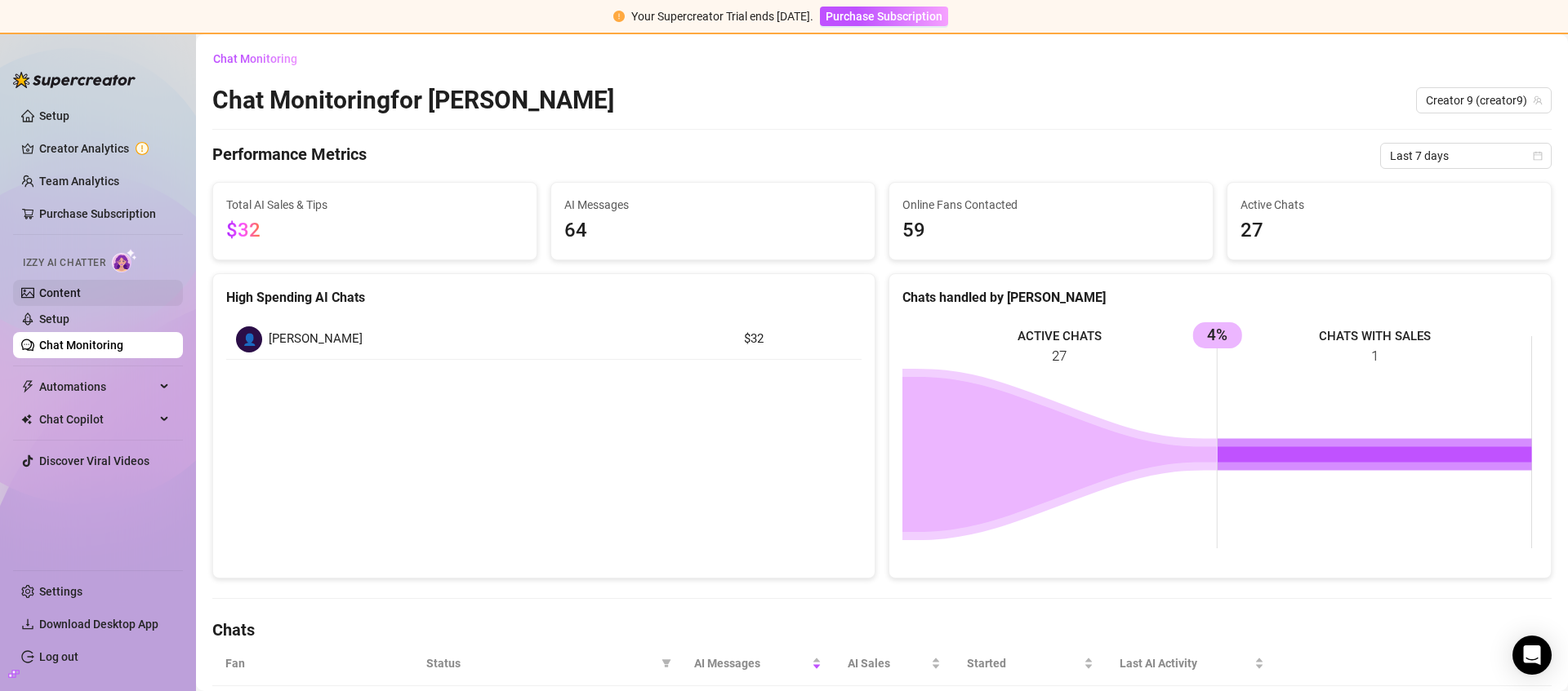
click at [61, 295] on link "Content" at bounding box center [60, 294] width 42 height 13
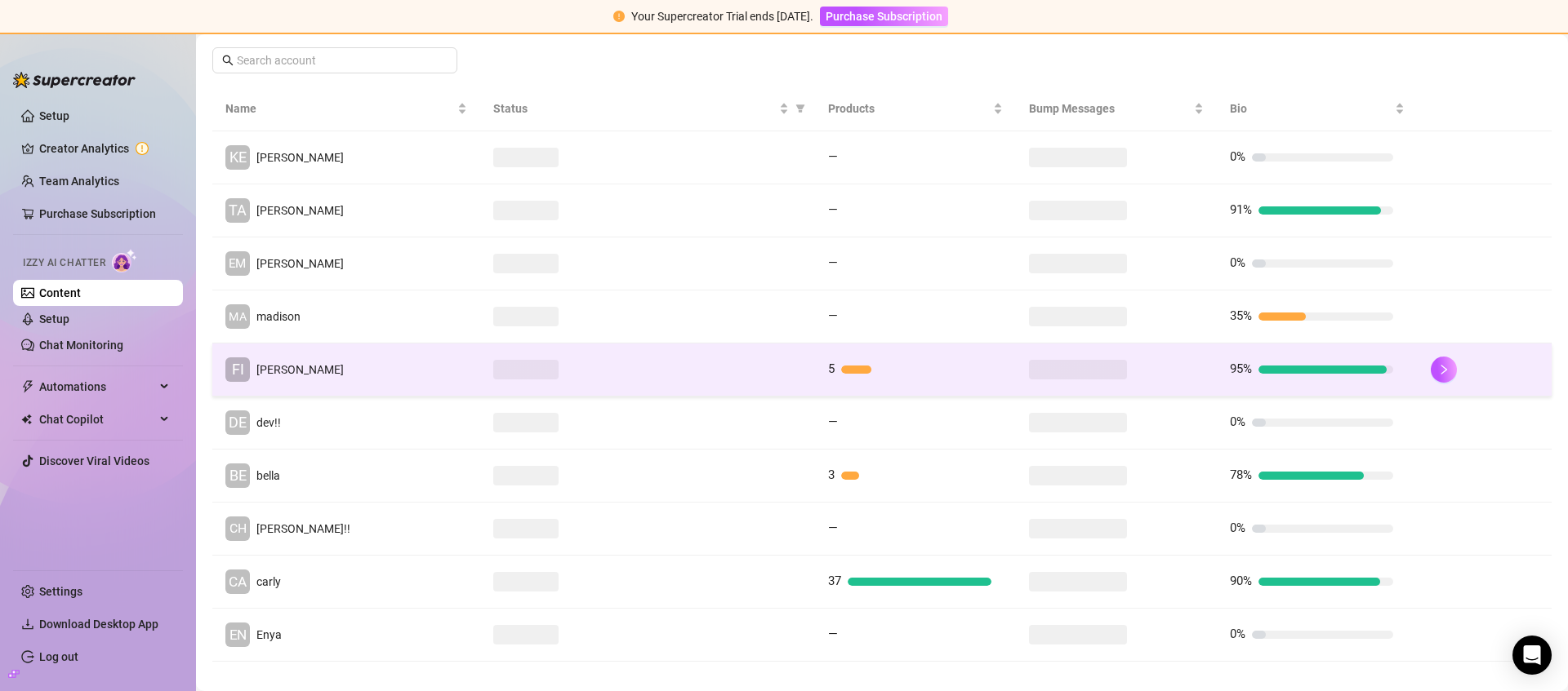
scroll to position [308, 0]
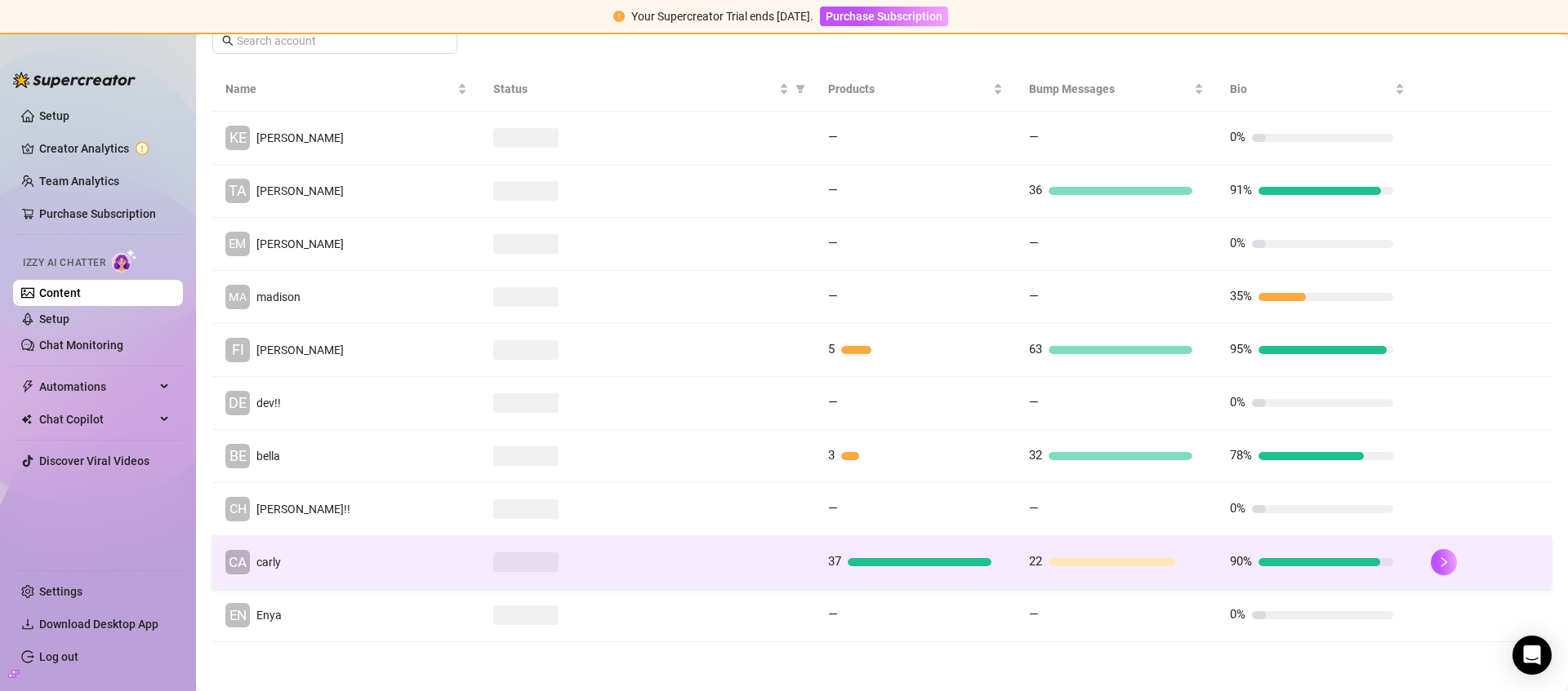
click at [677, 550] on td at bounding box center [647, 563] width 334 height 53
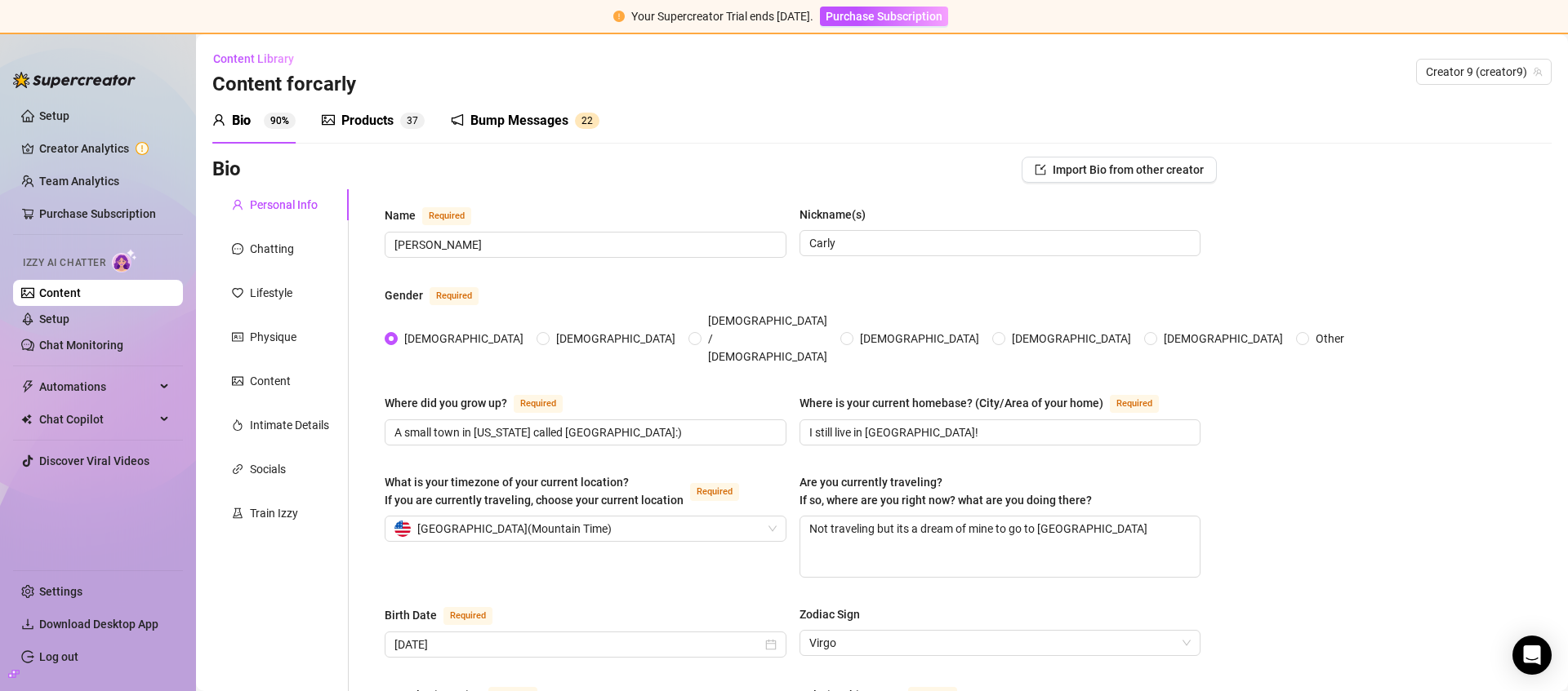
click at [507, 121] on div "Bump Messages" at bounding box center [519, 121] width 98 height 20
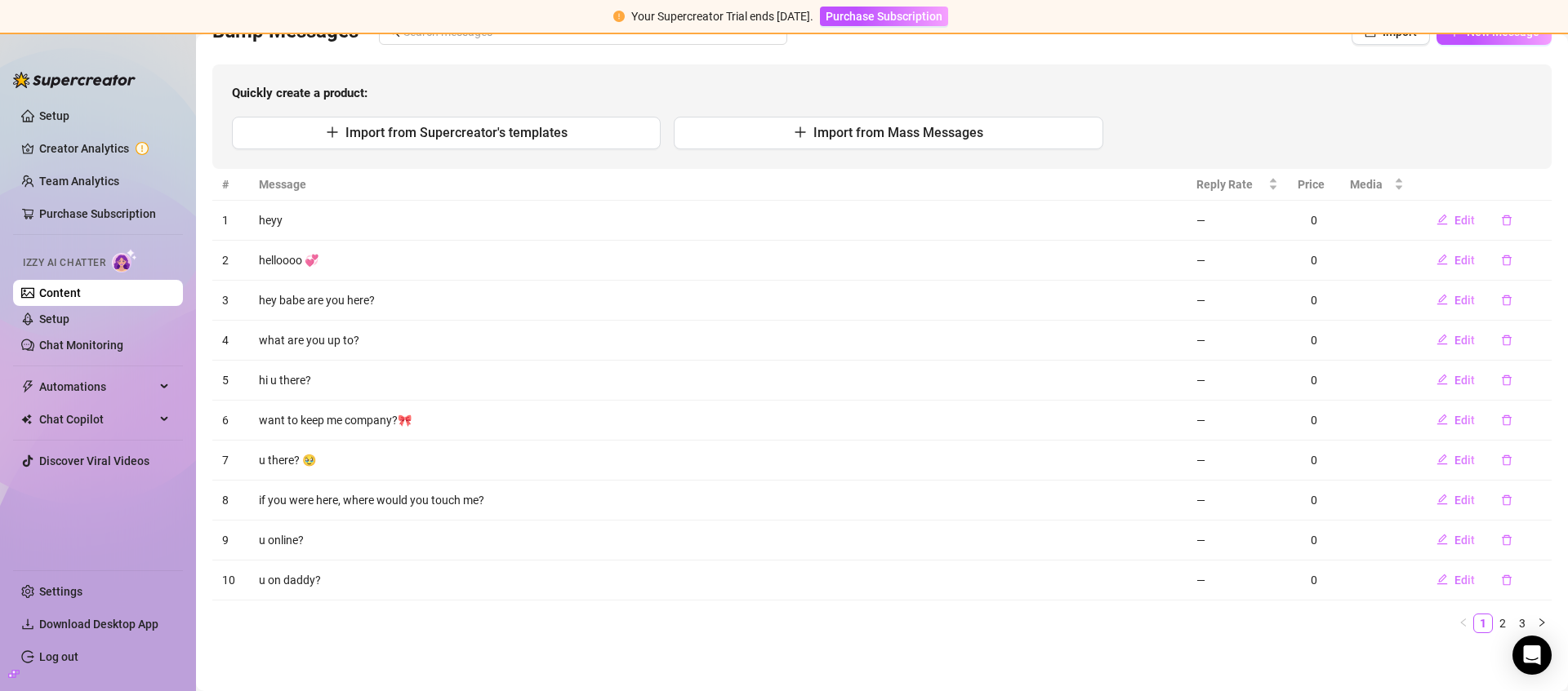
scroll to position [142, 0]
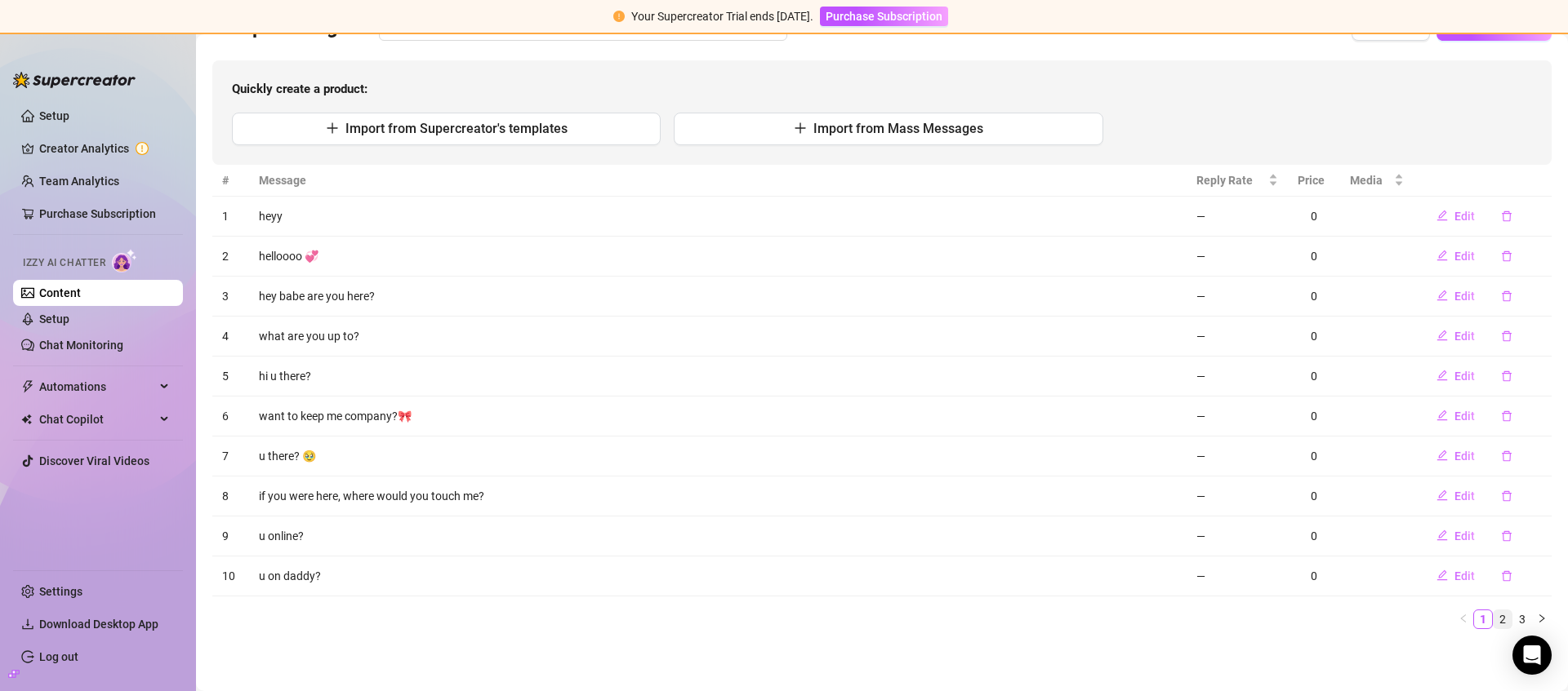
click at [1496, 624] on link "2" at bounding box center [1502, 619] width 18 height 18
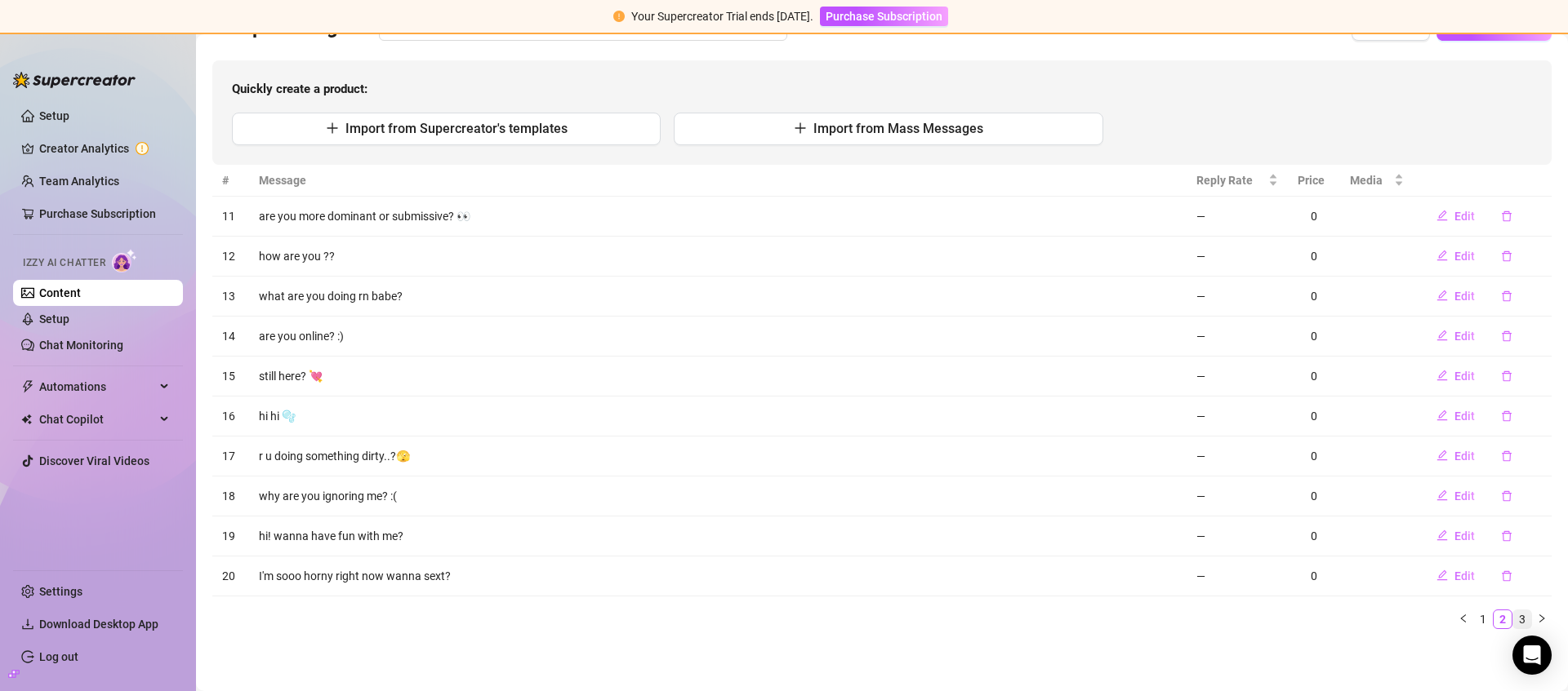
click at [1513, 620] on link "3" at bounding box center [1522, 619] width 18 height 18
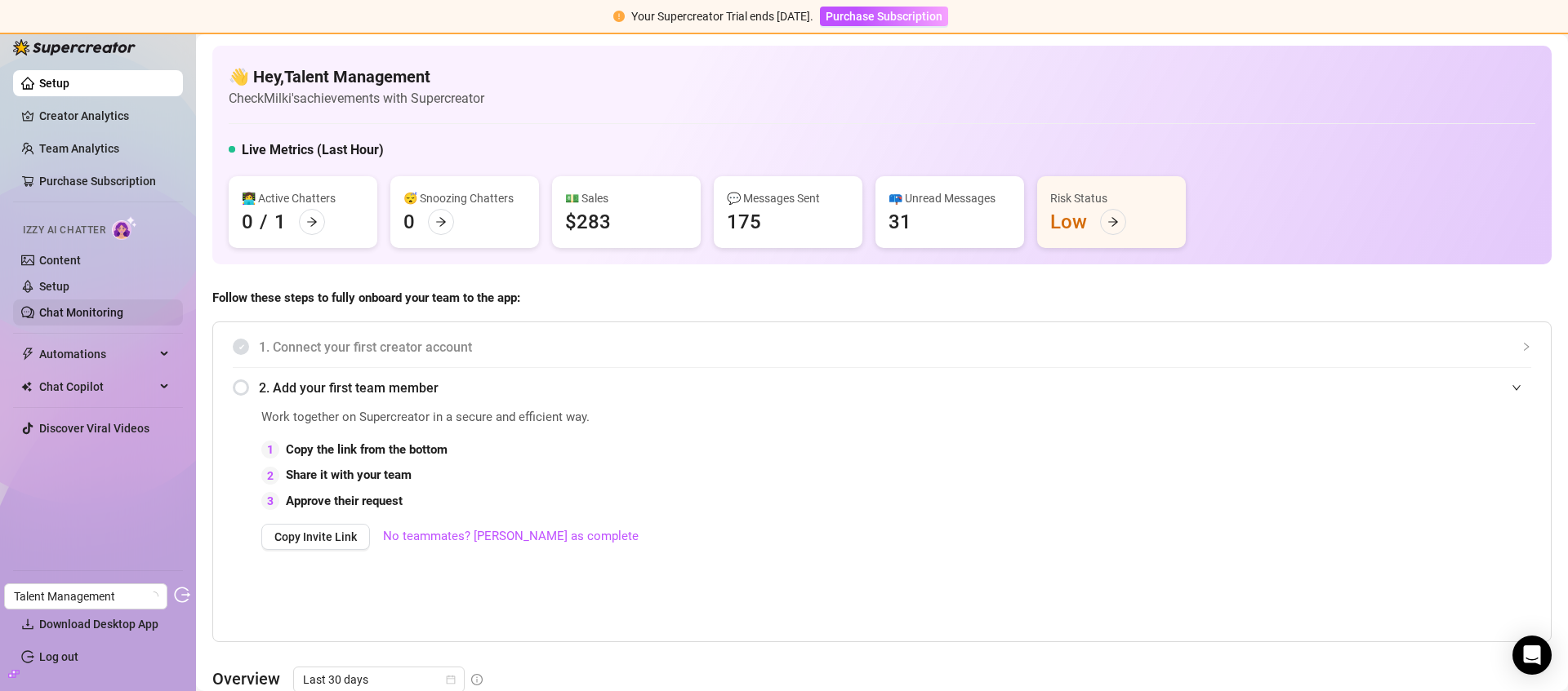
click at [80, 306] on link "Chat Monitoring" at bounding box center [81, 313] width 84 height 13
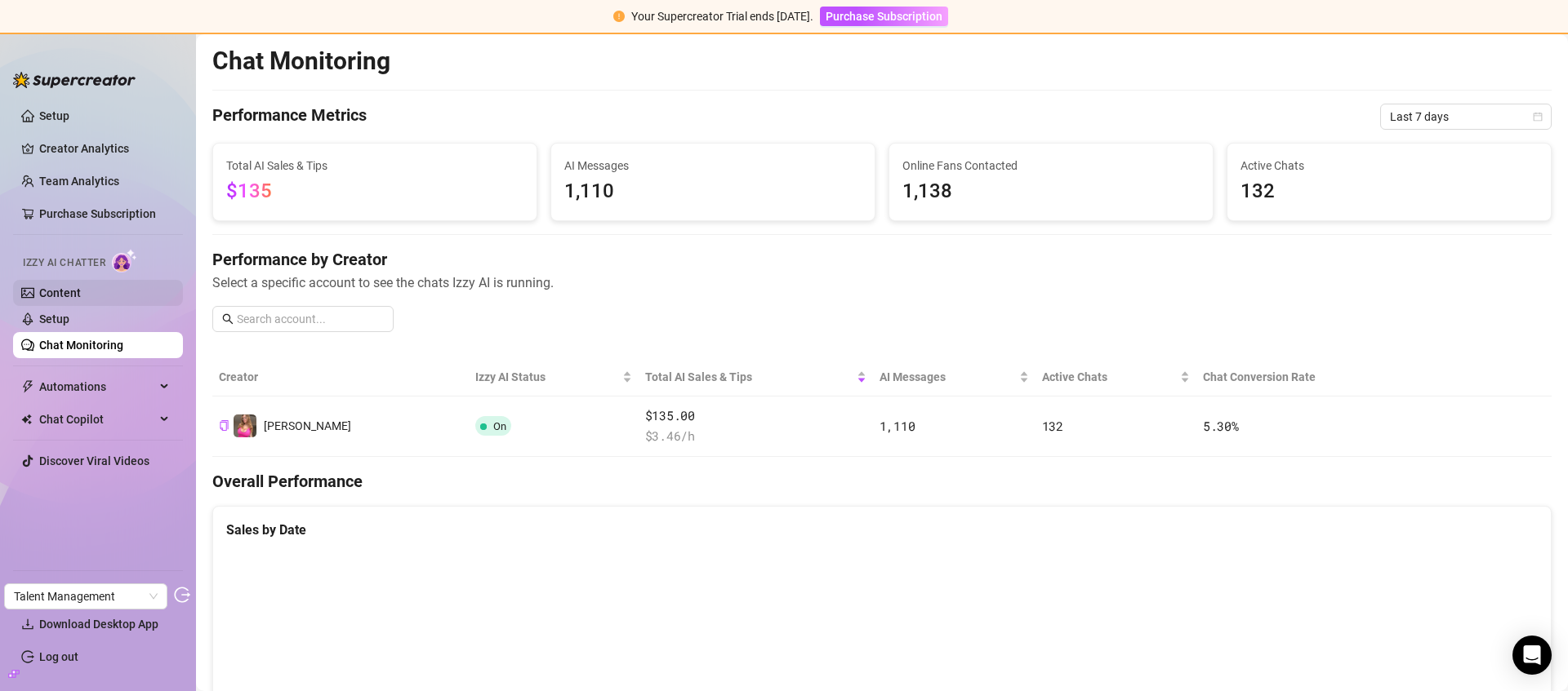
click at [70, 296] on link "Content" at bounding box center [60, 294] width 42 height 13
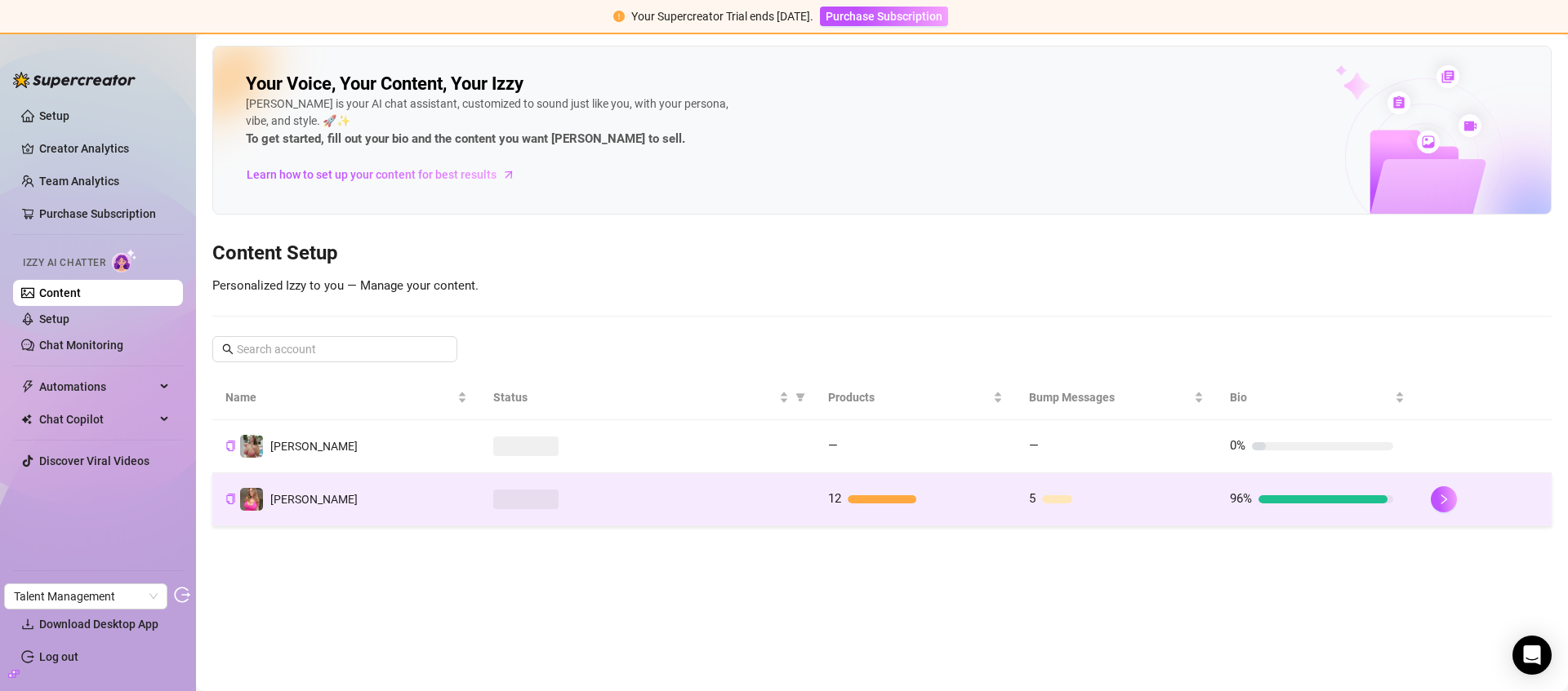
click at [687, 508] on div at bounding box center [647, 500] width 309 height 20
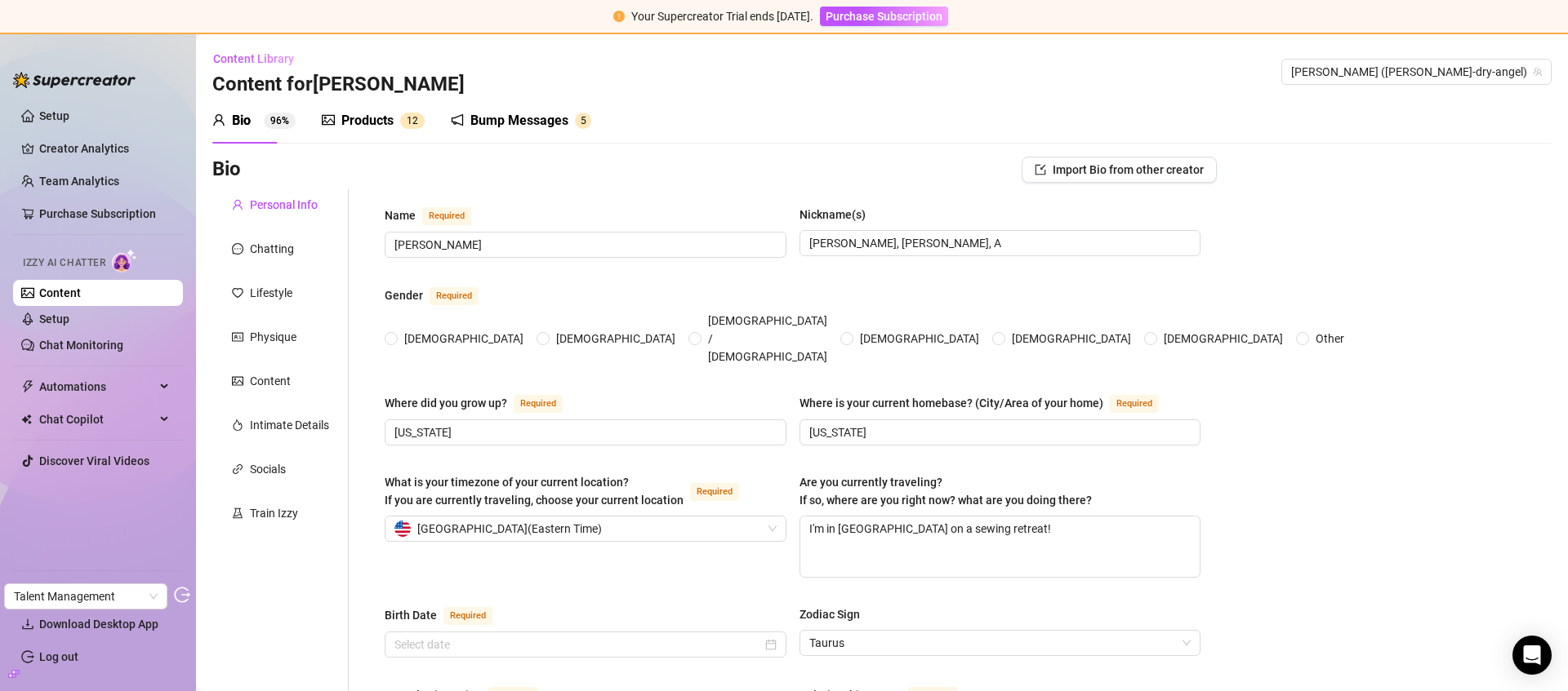
radio input "true"
type input "[DATE]"
